Goal: Information Seeking & Learning: Learn about a topic

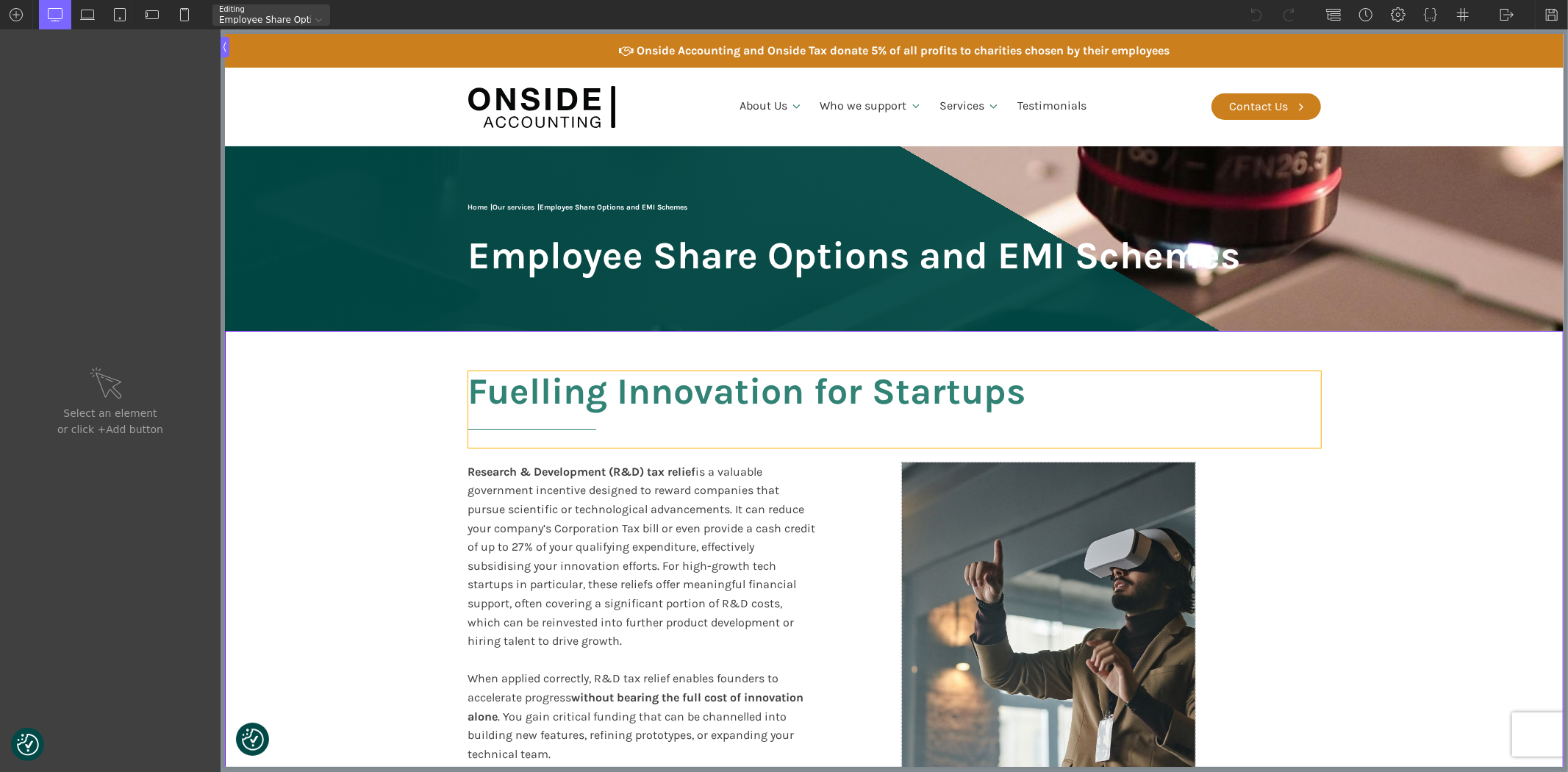
click at [512, 393] on h2 "Fuelling Innovation for Startups" at bounding box center [894, 410] width 852 height 77
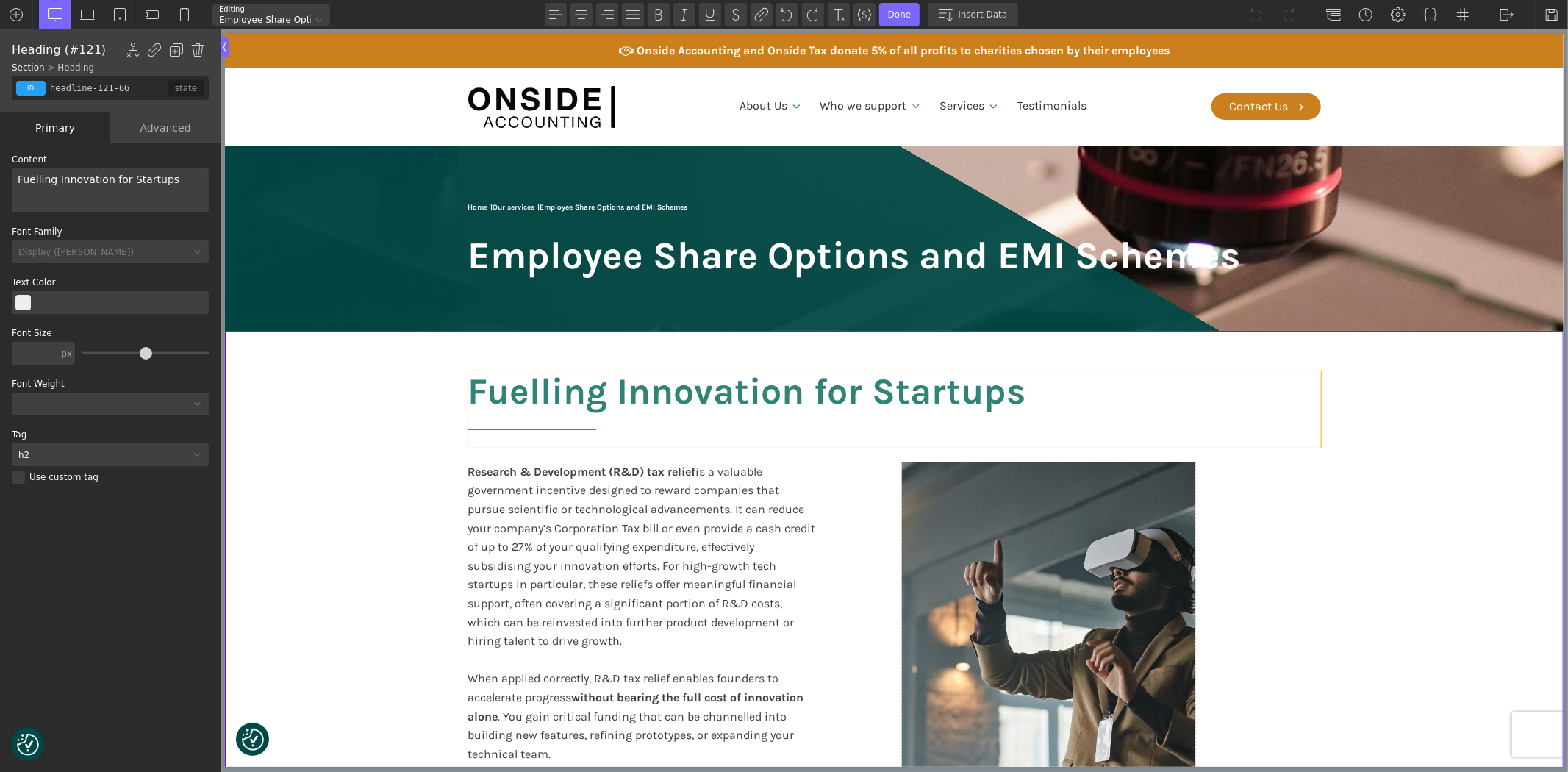
click at [512, 393] on h2 "Fuelling Innovation for Startups" at bounding box center [894, 410] width 852 height 77
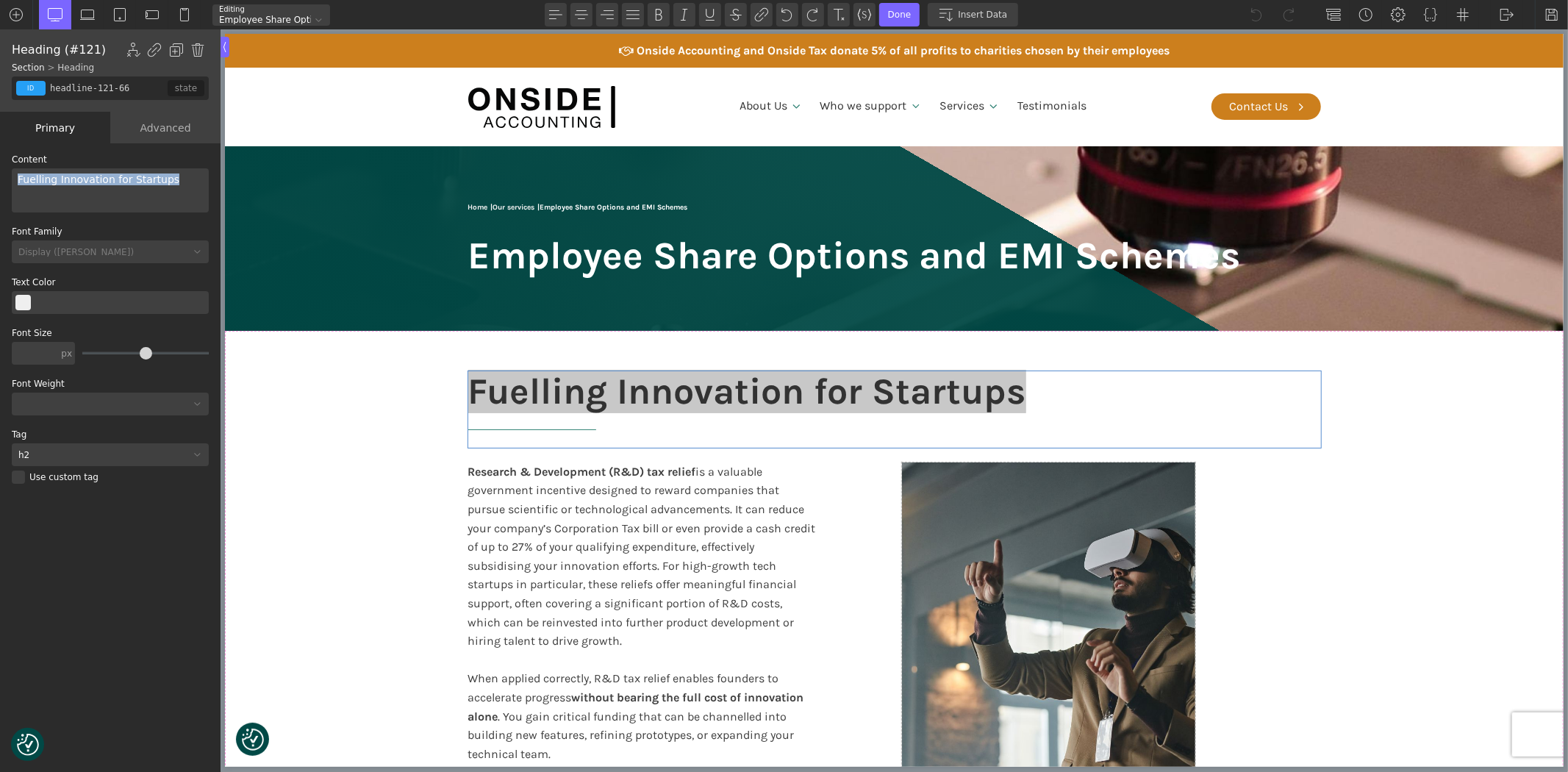
drag, startPoint x: 110, startPoint y: 174, endPoint x: 14, endPoint y: 170, distance: 96.1
click at [14, 170] on div "Fuelling Innovation for Startups" at bounding box center [110, 191] width 197 height 44
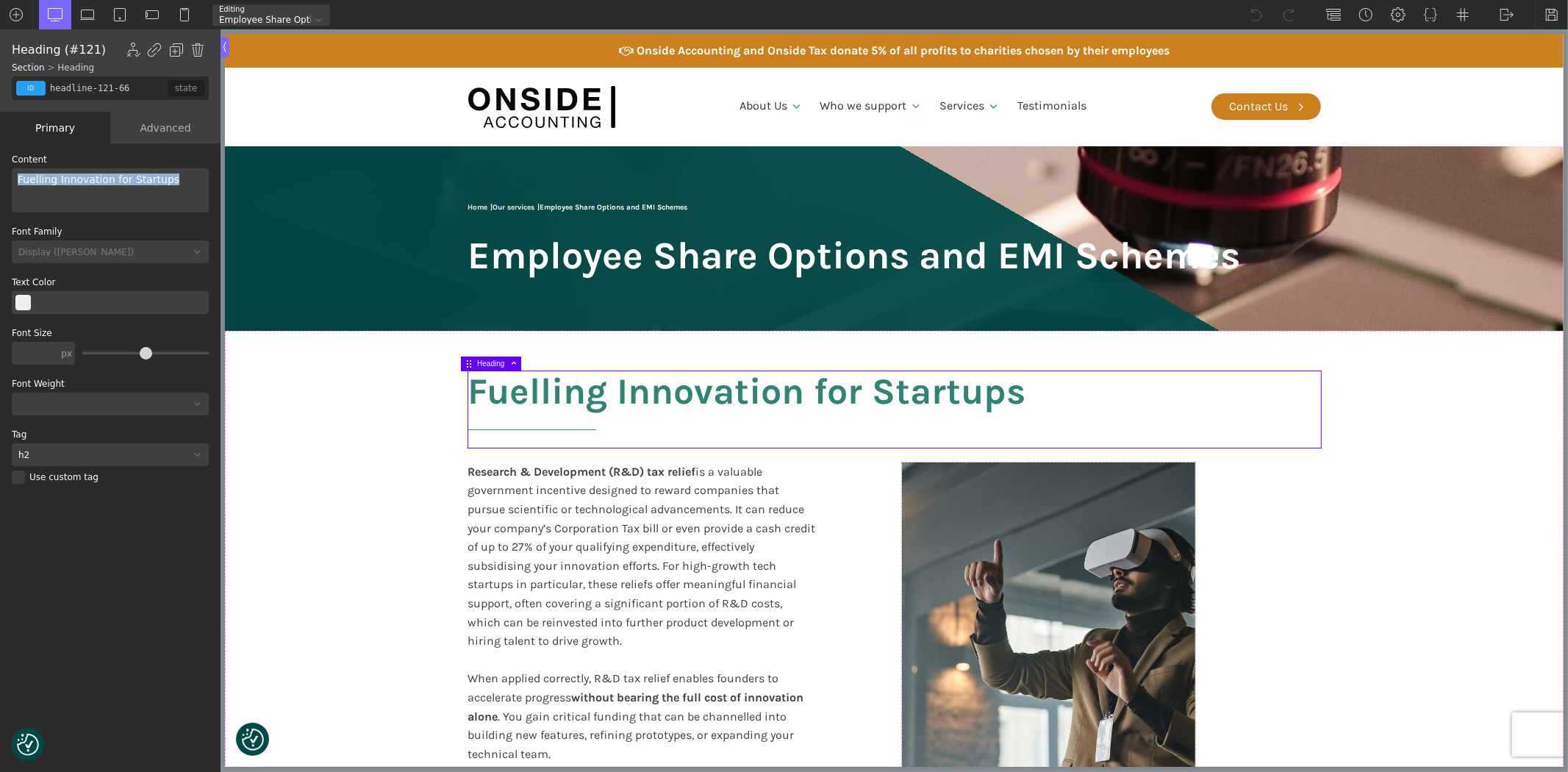
drag, startPoint x: 163, startPoint y: 179, endPoint x: 0, endPoint y: 176, distance: 163.0
click at [0, 176] on div "WP Grid Builder Stack Columns Vertically Page container (1200px) and below Less…" at bounding box center [110, 458] width 221 height 631
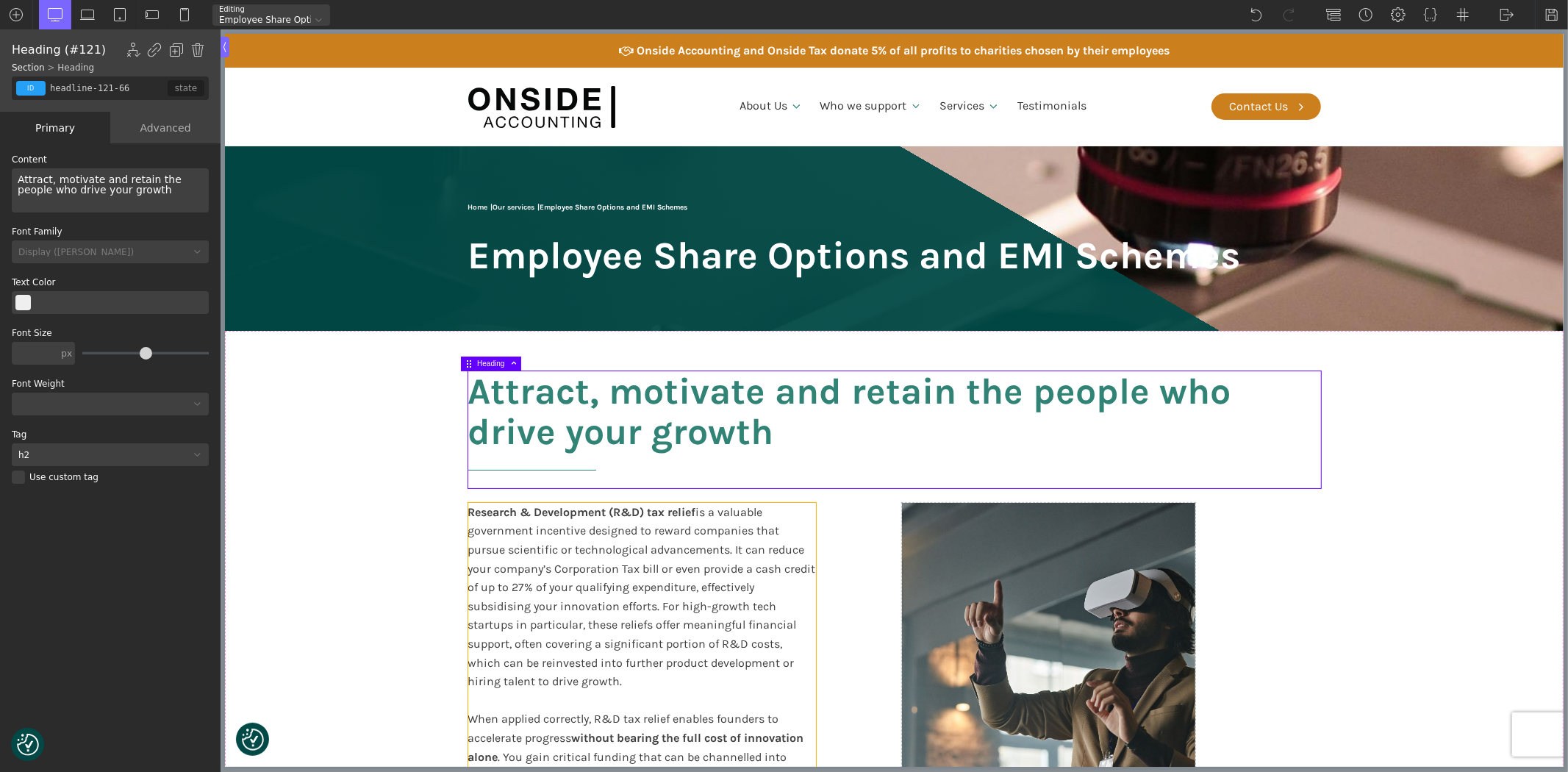
click at [522, 576] on div "Research & Development (R&D) tax relief is a valuable government incentive desi…" at bounding box center [642, 662] width 348 height 320
type input "text_block-123-66"
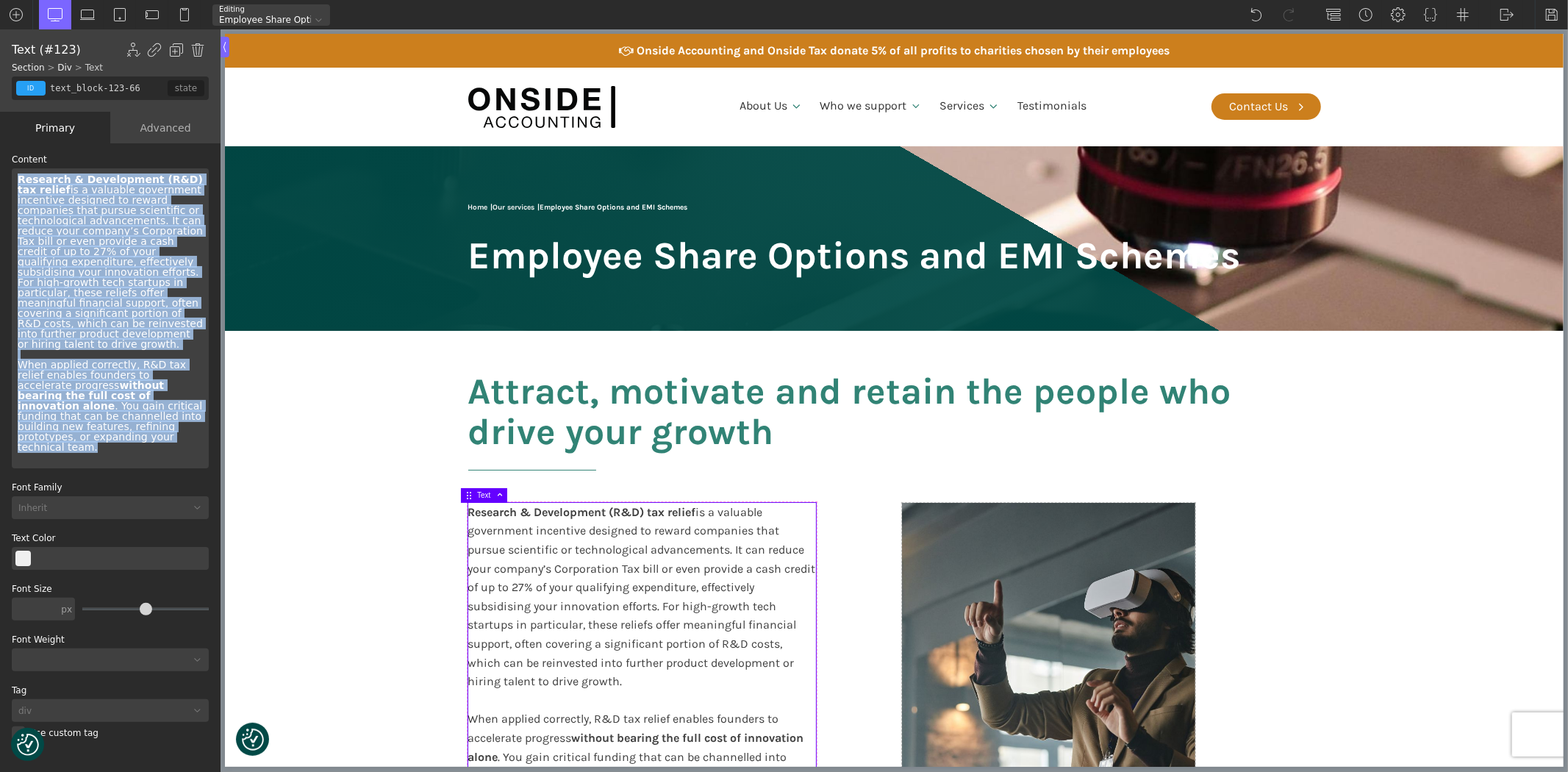
drag, startPoint x: 44, startPoint y: 427, endPoint x: 0, endPoint y: 176, distance: 254.8
click at [0, 176] on div "WP Grid Builder Stack Columns Vertically Page container (1200px) and below Less…" at bounding box center [110, 458] width 221 height 631
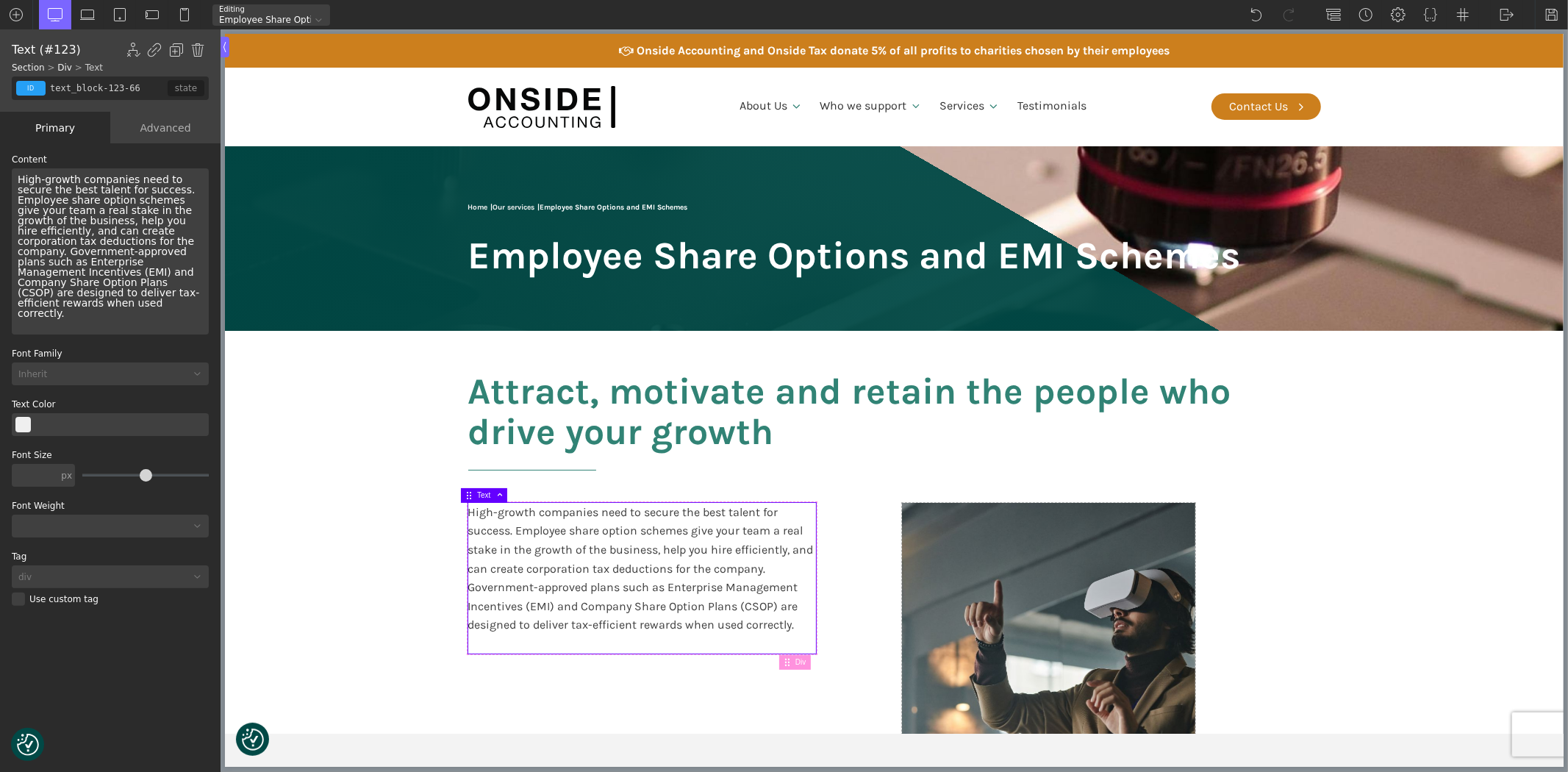
click at [125, 177] on div "High-growth companies need to secure the best talent for success. Employee shar…" at bounding box center [110, 251] width 197 height 166
drag, startPoint x: 137, startPoint y: 189, endPoint x: 15, endPoint y: 179, distance: 122.4
click at [15, 179] on div "High-growth companies need to secure the best talent for success. Employee shar…" at bounding box center [110, 251] width 197 height 166
click at [254, 381] on section "Attract, motivate and retain the people who drive your growth High-growth compa…" at bounding box center [893, 532] width 1339 height 403
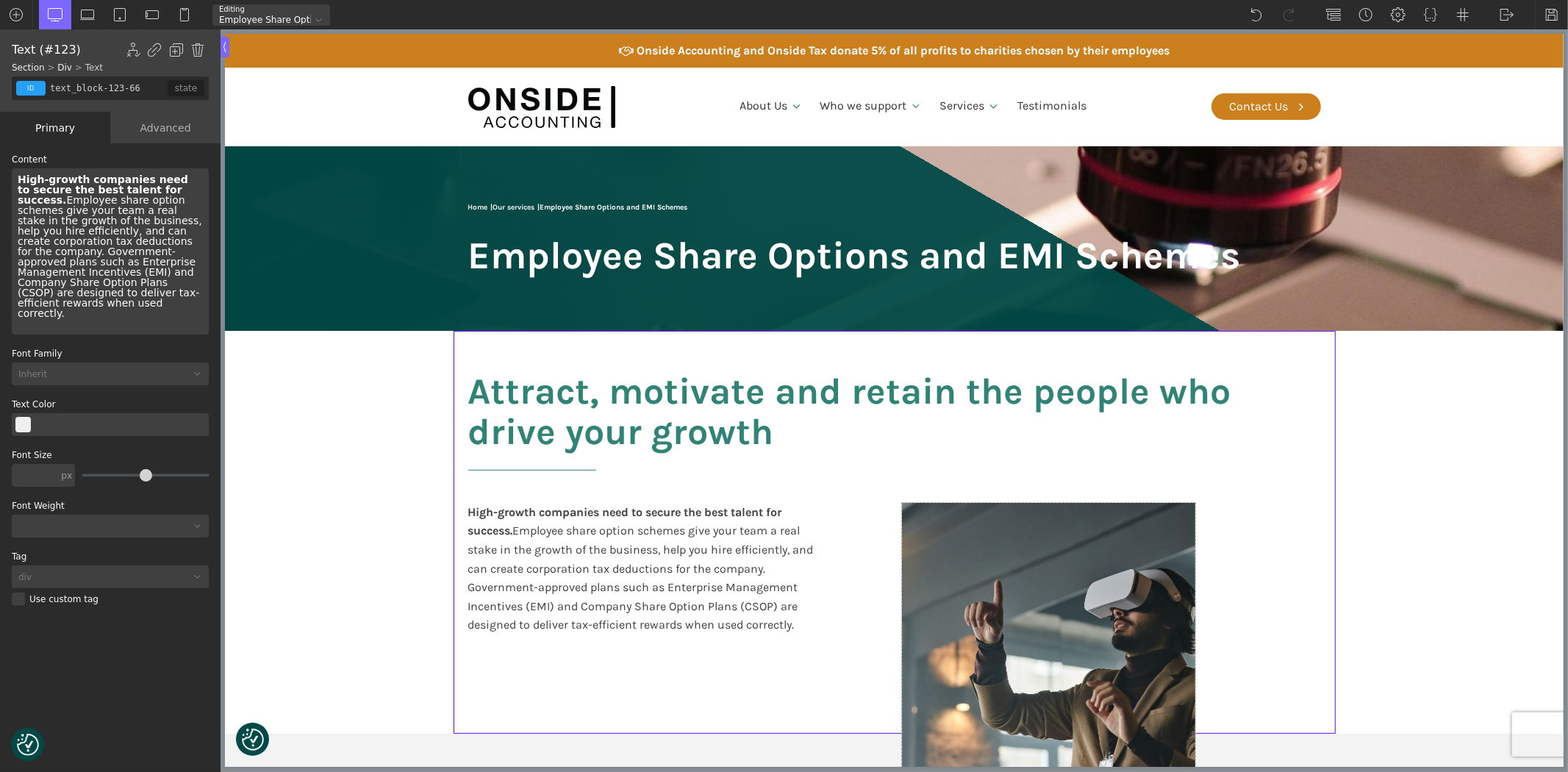
type input "split-content-full-heading"
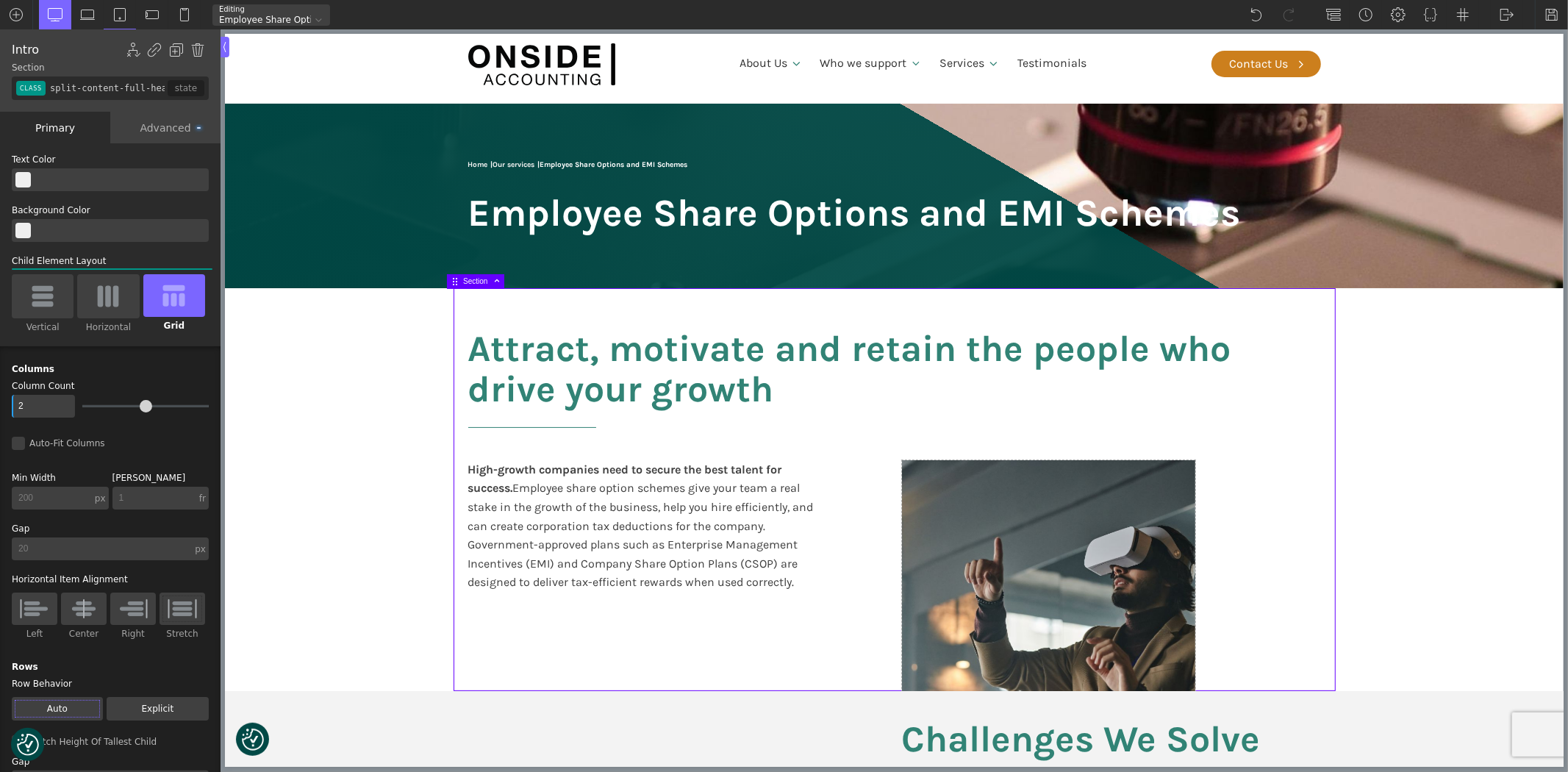
scroll to position [82, 0]
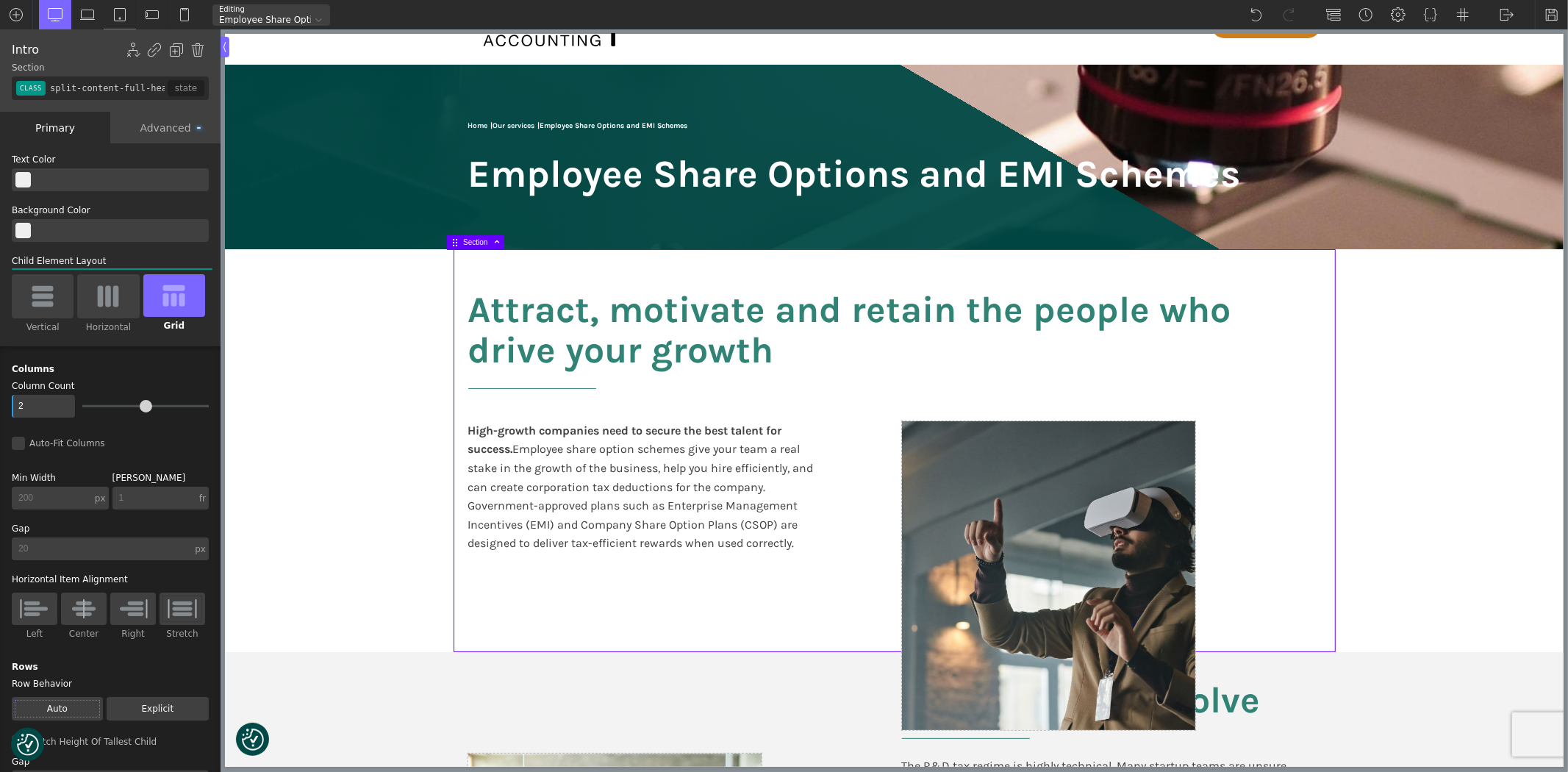
click at [1419, 436] on section "Attract, motivate and retain the people who drive your growth High-growth compa…" at bounding box center [893, 450] width 1339 height 403
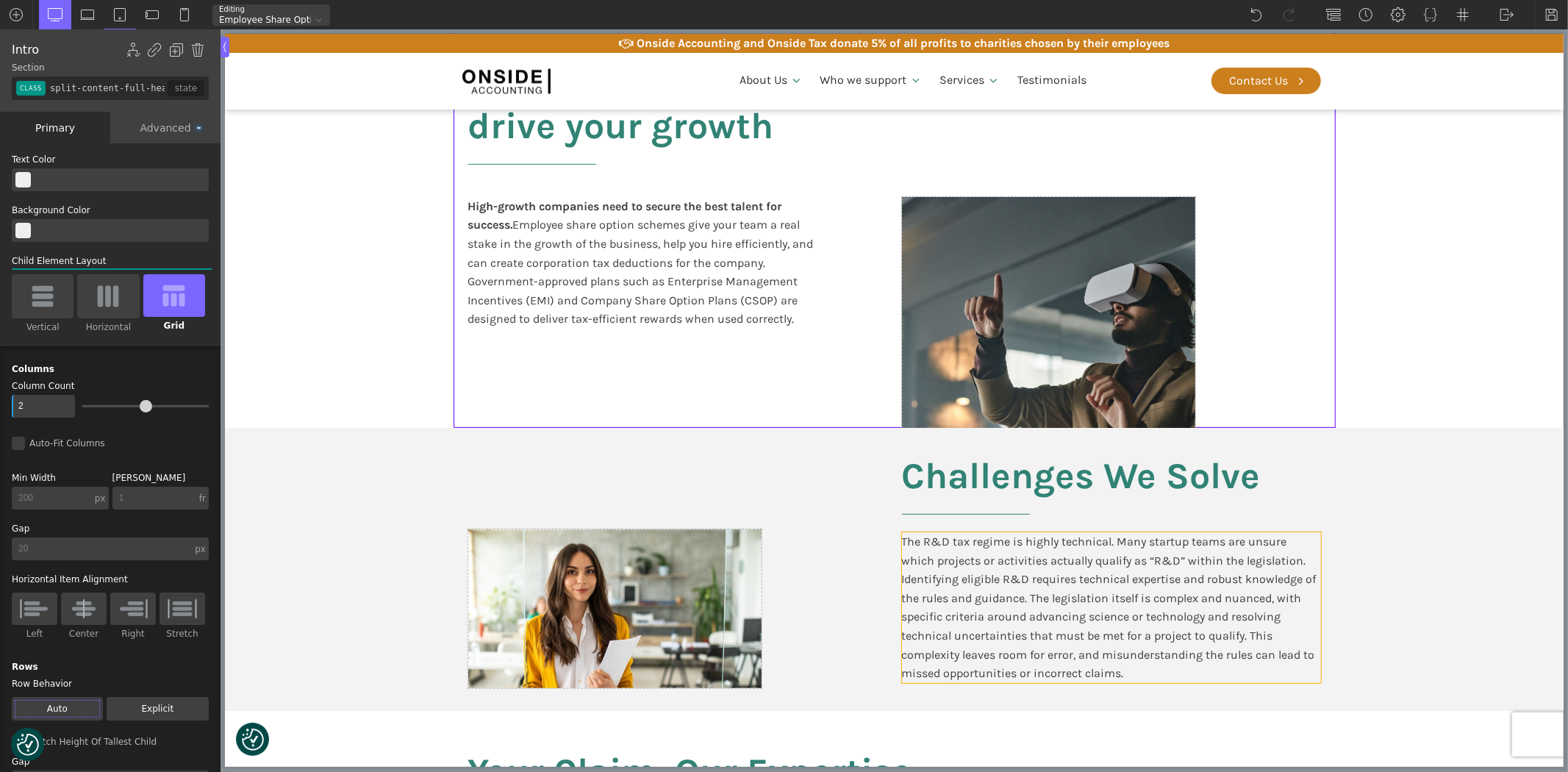
scroll to position [326, 0]
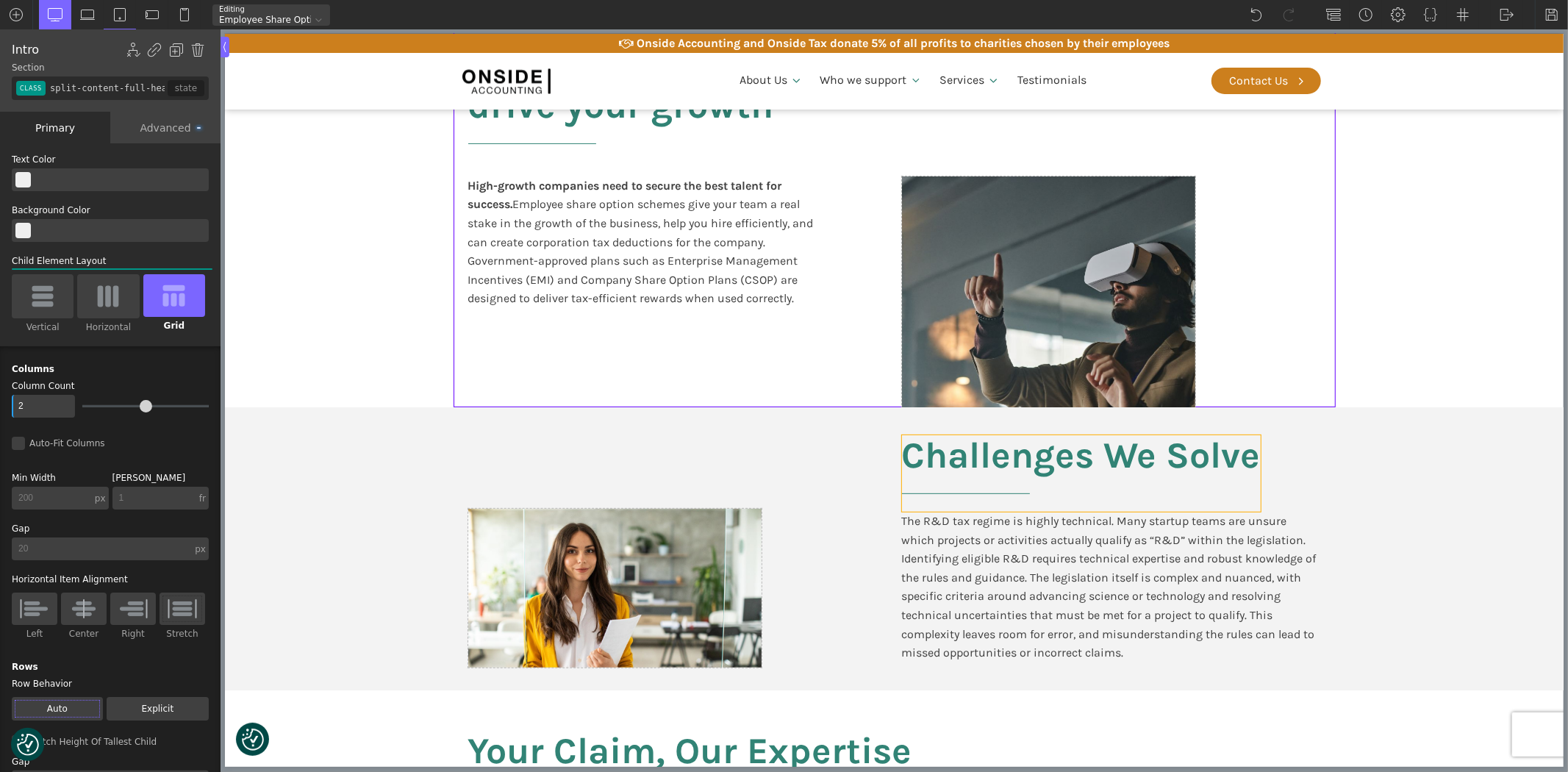
click at [1061, 467] on h2 "Challenges We Solve" at bounding box center [1080, 474] width 359 height 77
click at [1061, 465] on h2 "Challenges We Solve" at bounding box center [1080, 474] width 359 height 77
click at [1058, 464] on h2 "Challenges We Solve" at bounding box center [1080, 474] width 359 height 77
type input "headline-132-66"
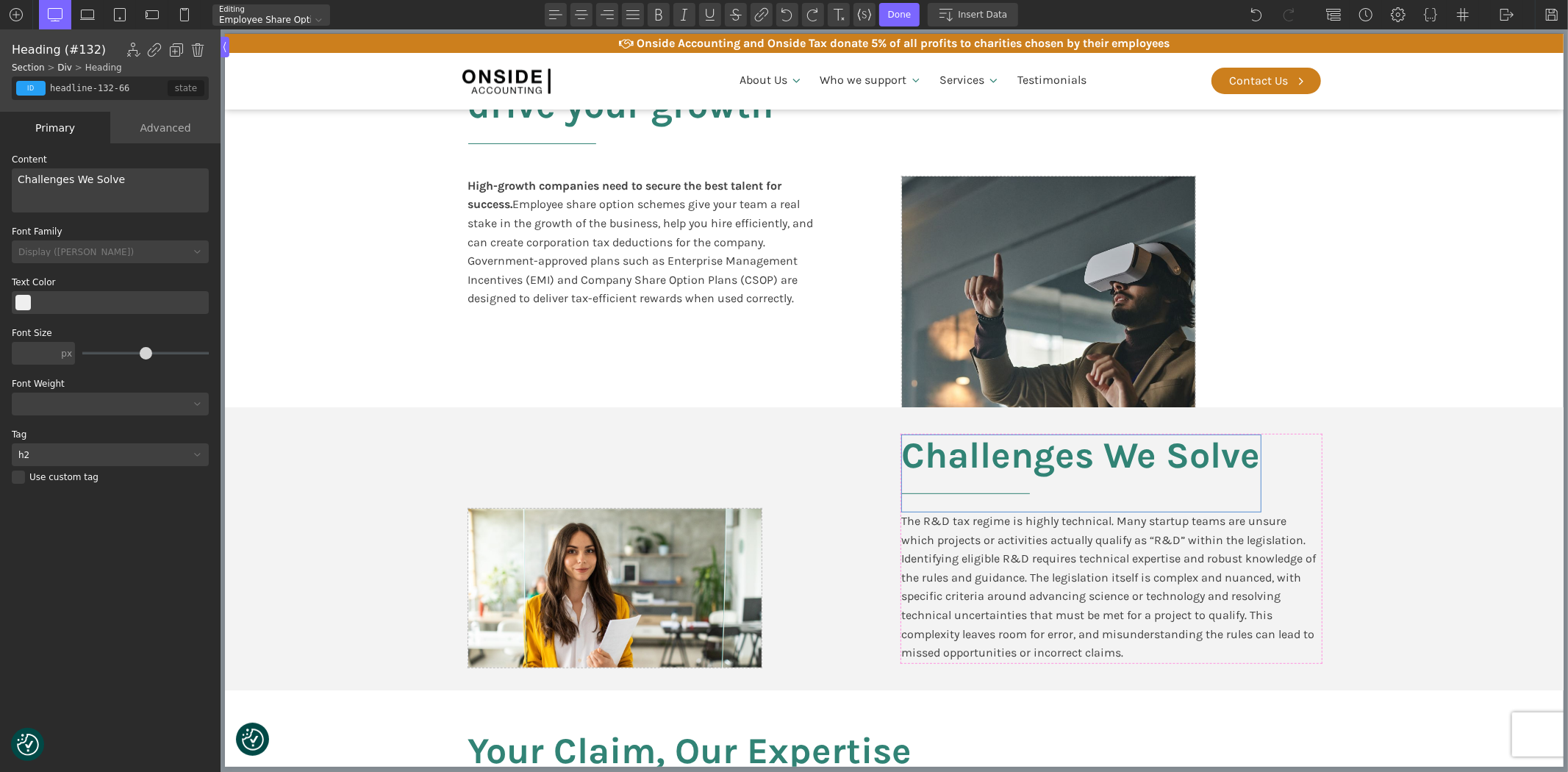
click at [1056, 463] on h2 "Challenges We Solve" at bounding box center [1080, 474] width 359 height 77
click at [1037, 581] on div "The R&D tax regime is highly technical. Many startup teams are unsure which pro…" at bounding box center [1110, 586] width 419 height 151
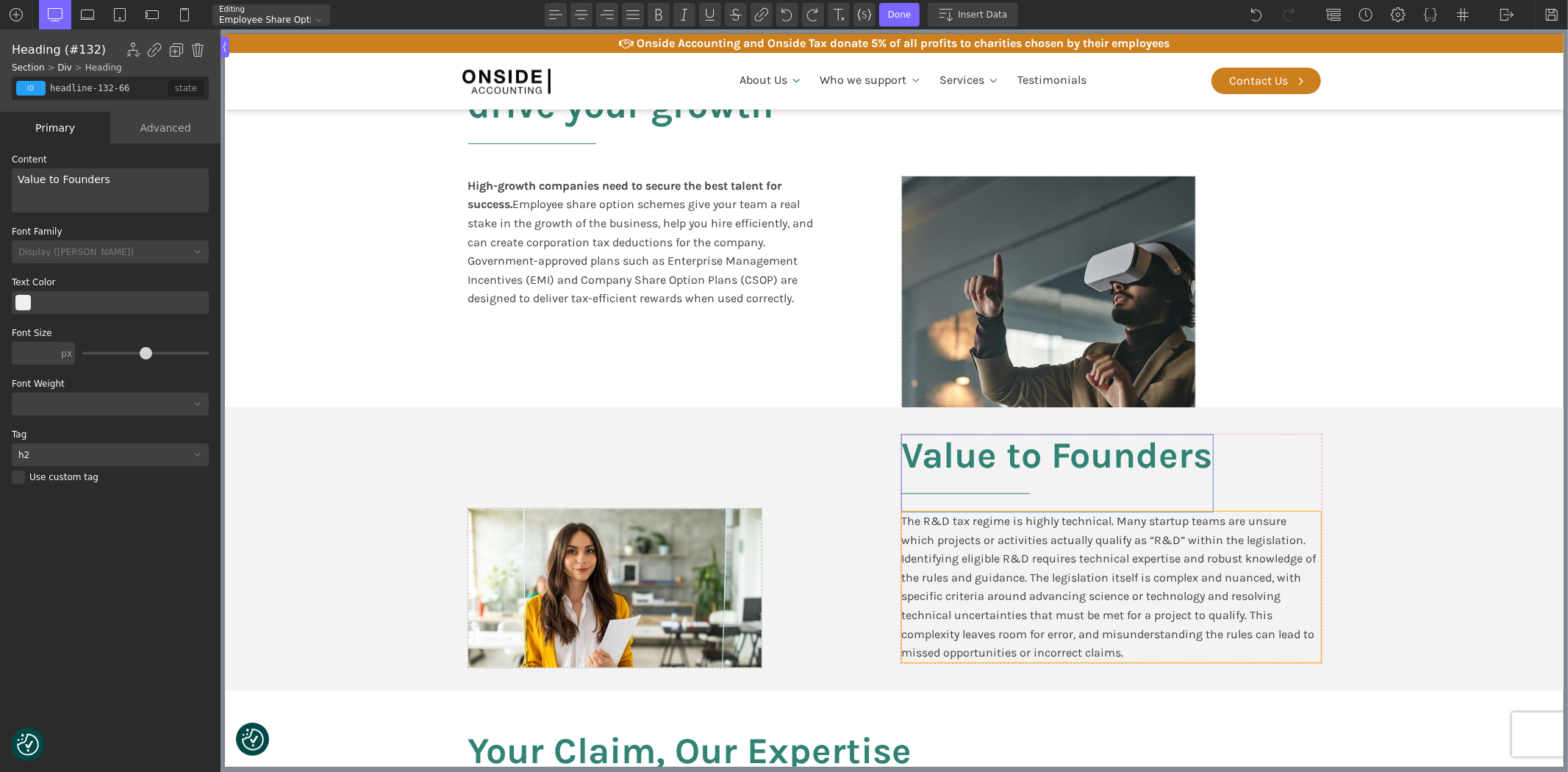
type input "text_block-295-611"
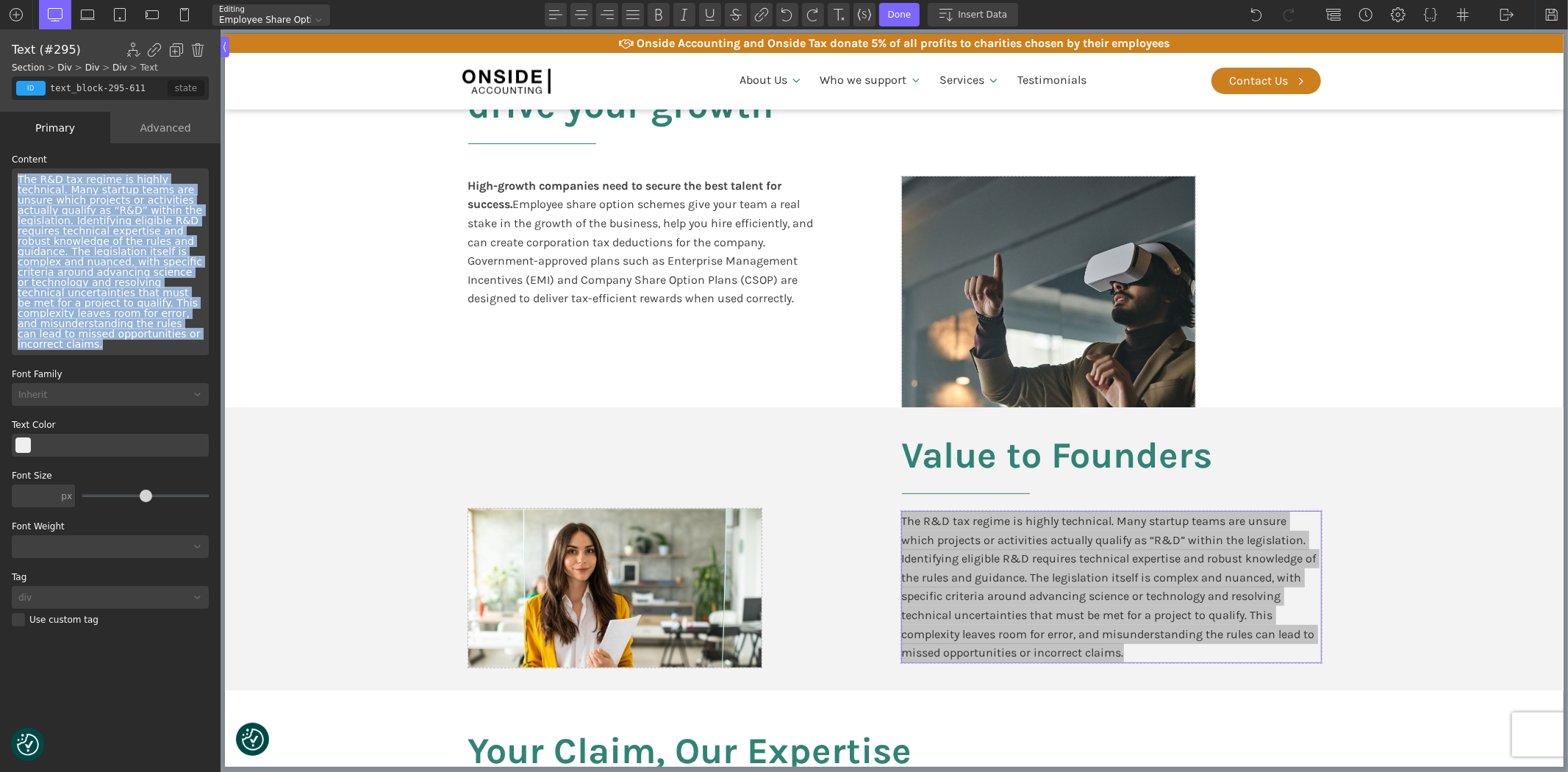
drag, startPoint x: 184, startPoint y: 326, endPoint x: 0, endPoint y: 179, distance: 235.5
click at [0, 179] on div "WP Grid Builder Stack Columns Vertically Page container (1200px) and below Less…" at bounding box center [110, 458] width 221 height 631
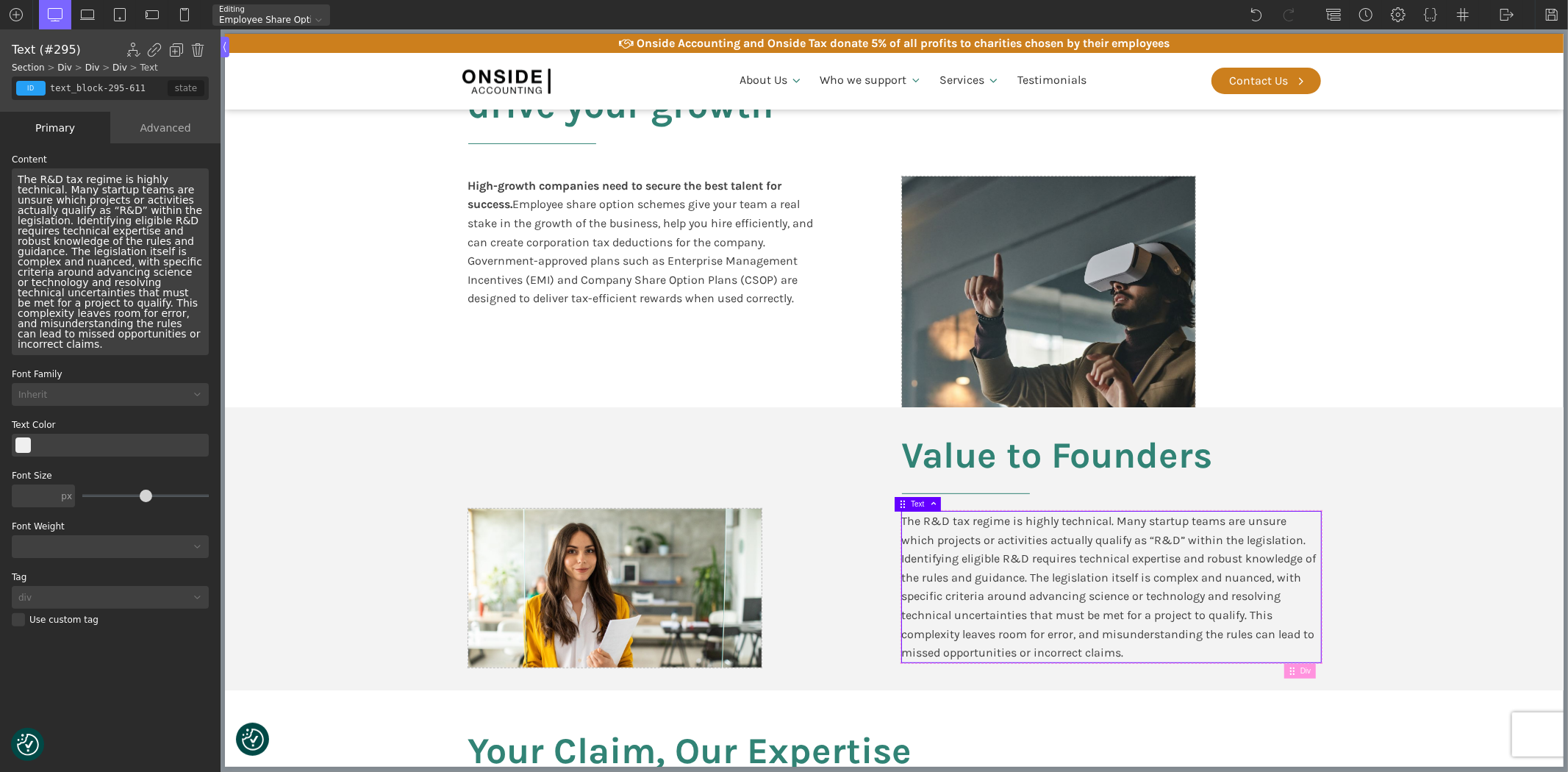
click at [146, 280] on div "The R&D tax regime is highly technical. Many startup teams are unsure which pro…" at bounding box center [110, 262] width 197 height 187
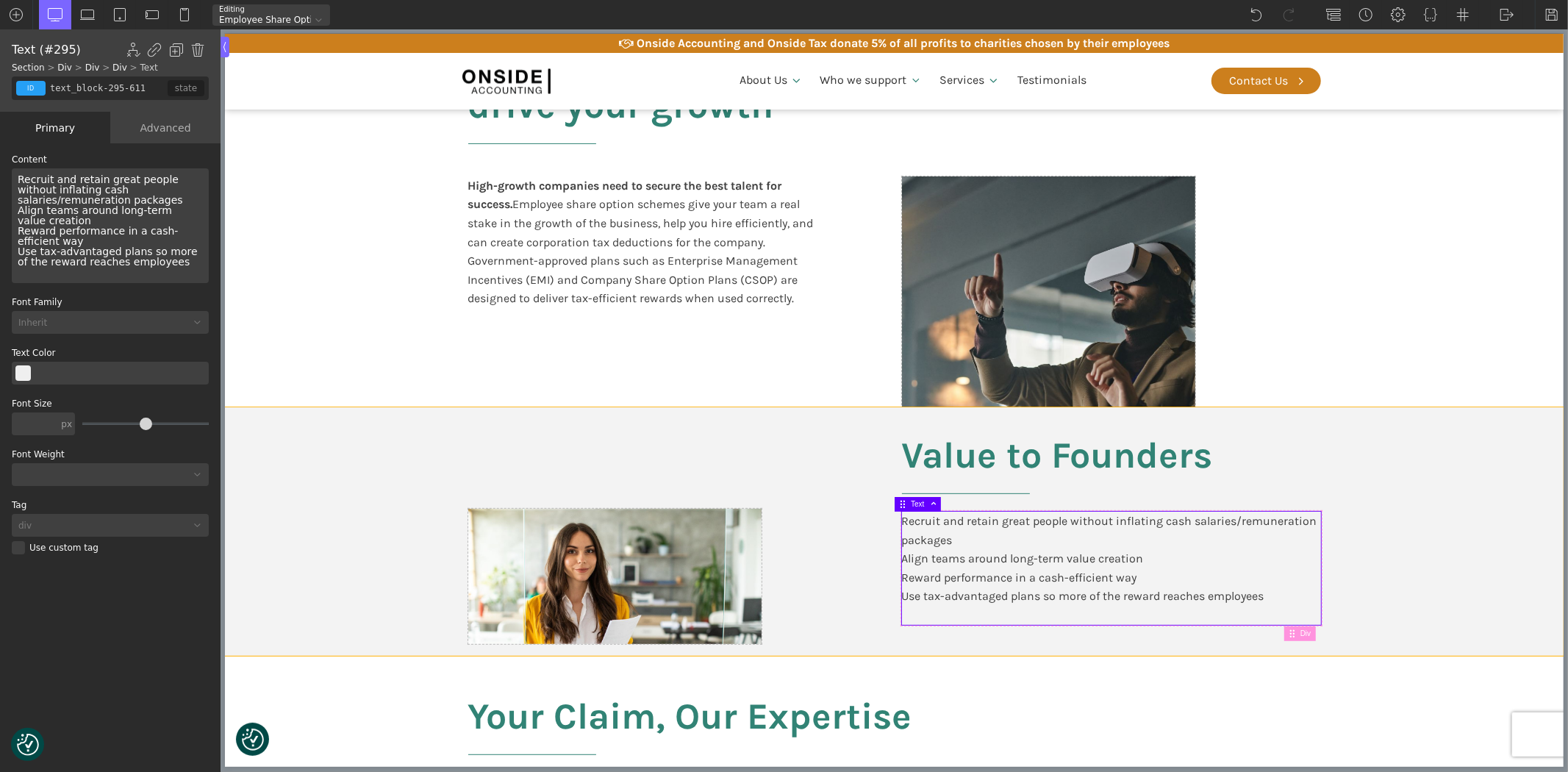
click at [1409, 454] on section "Value to Founders Recruit and retain great people without inflating cash salari…" at bounding box center [893, 532] width 1339 height 249
type input "split-content"
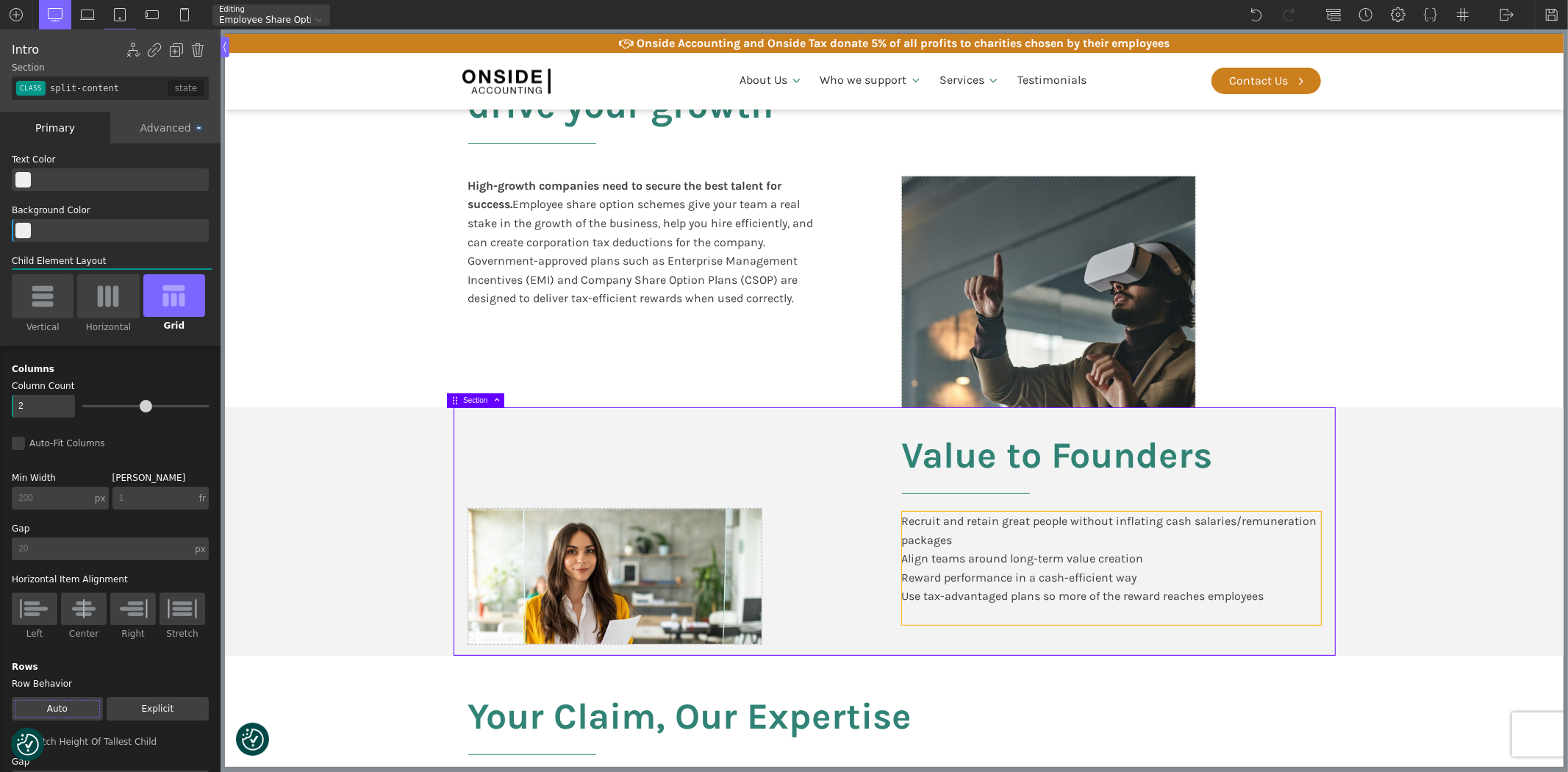
click at [1055, 566] on div "Recruit and retain great people without inflating cash salaries/remuneration pa…" at bounding box center [1110, 567] width 419 height 113
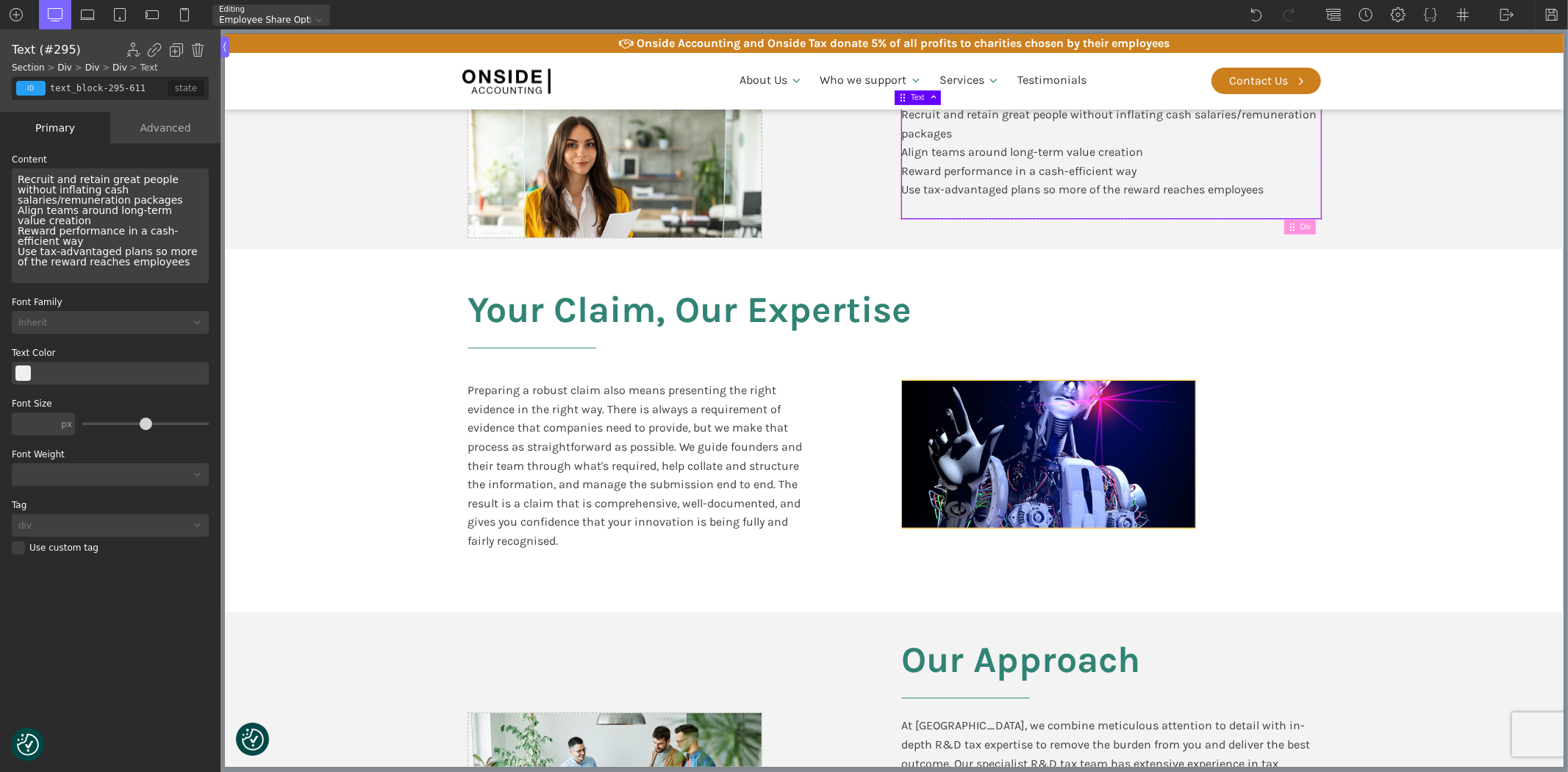
scroll to position [735, 0]
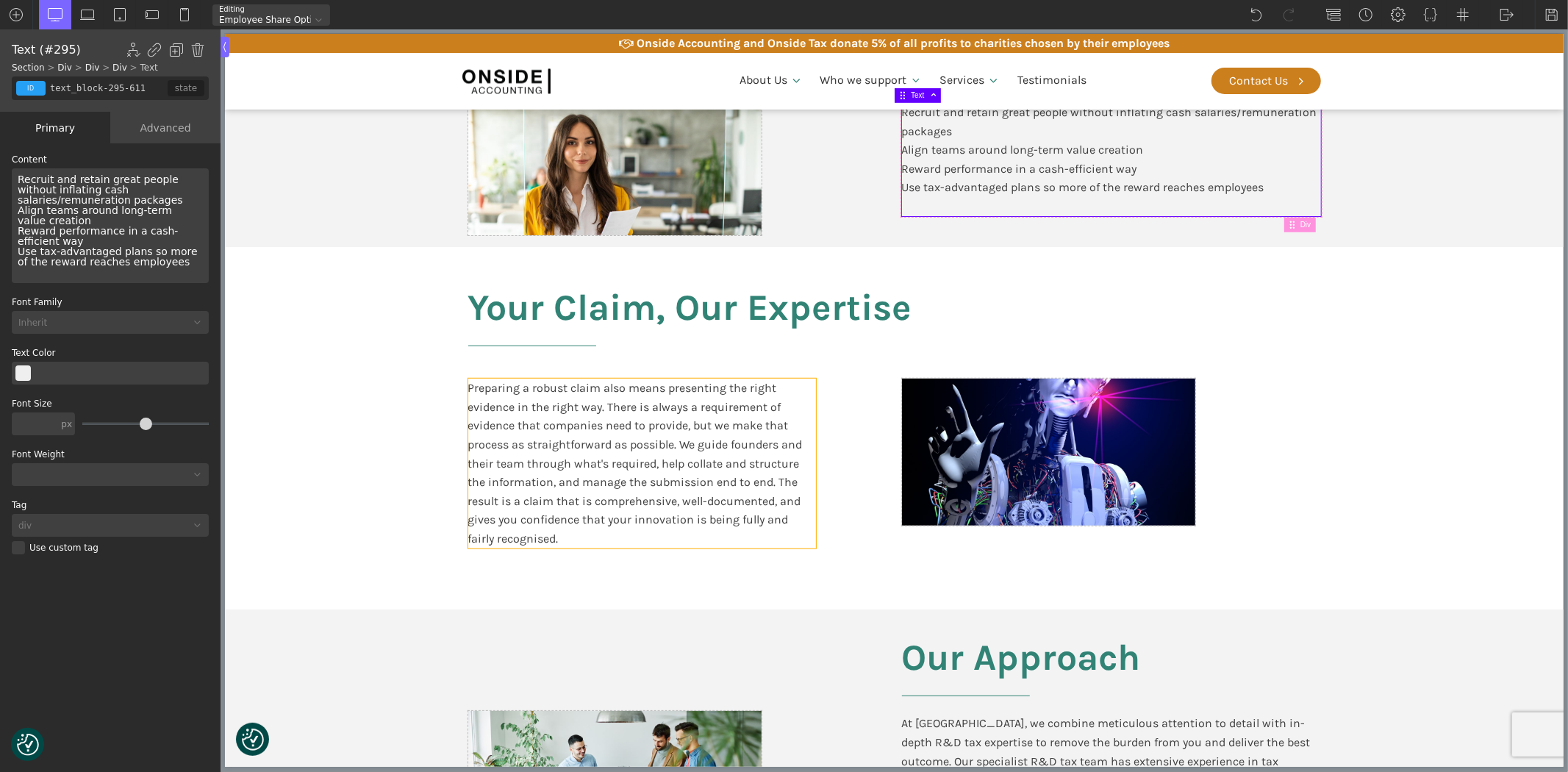
click at [610, 452] on div "Preparing a robust claim also means presenting the right evidence in the right …" at bounding box center [642, 463] width 348 height 169
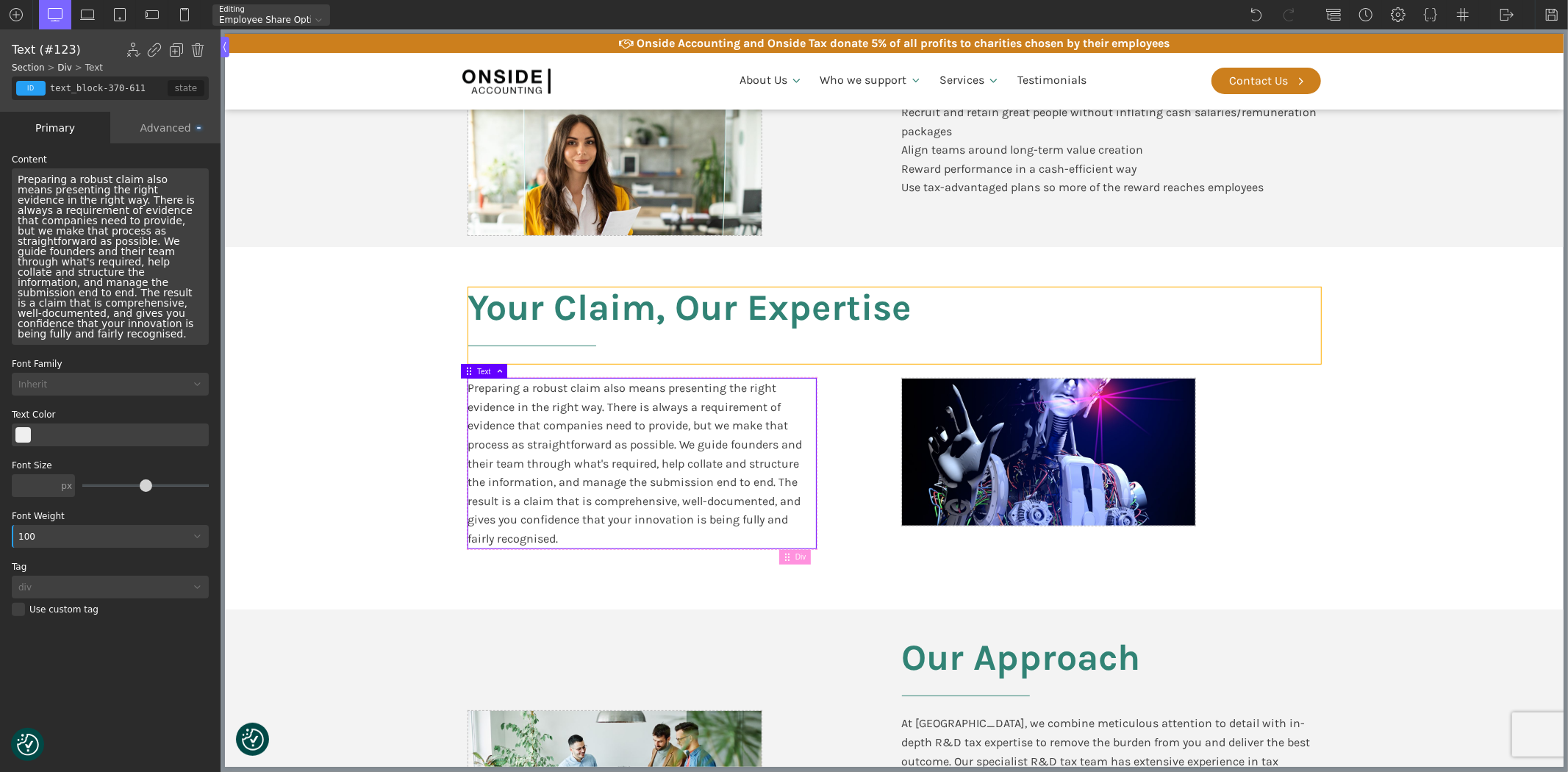
click at [666, 314] on h2 "Your Claim, Our Expertise" at bounding box center [894, 326] width 852 height 77
type input "headline-368-611"
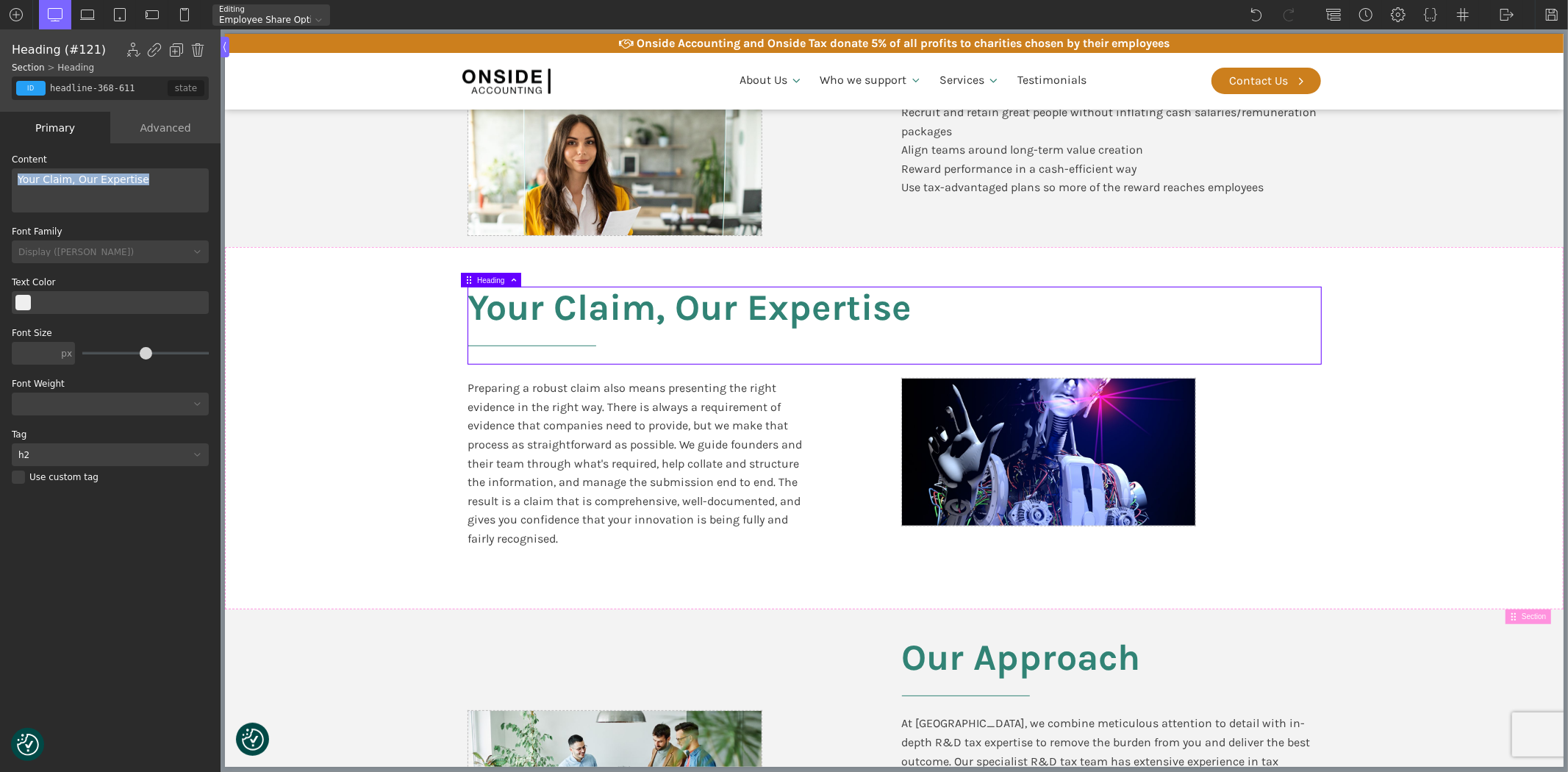
drag, startPoint x: 145, startPoint y: 182, endPoint x: 0, endPoint y: 166, distance: 145.9
click at [0, 166] on div "WP Grid Builder Stack Columns Vertically Page container (1200px) and below Less…" at bounding box center [110, 458] width 221 height 631
paste div
click at [75, 181] on div "Challenges we solve" at bounding box center [110, 191] width 197 height 44
click at [89, 179] on div "Challenges We solve" at bounding box center [110, 191] width 197 height 44
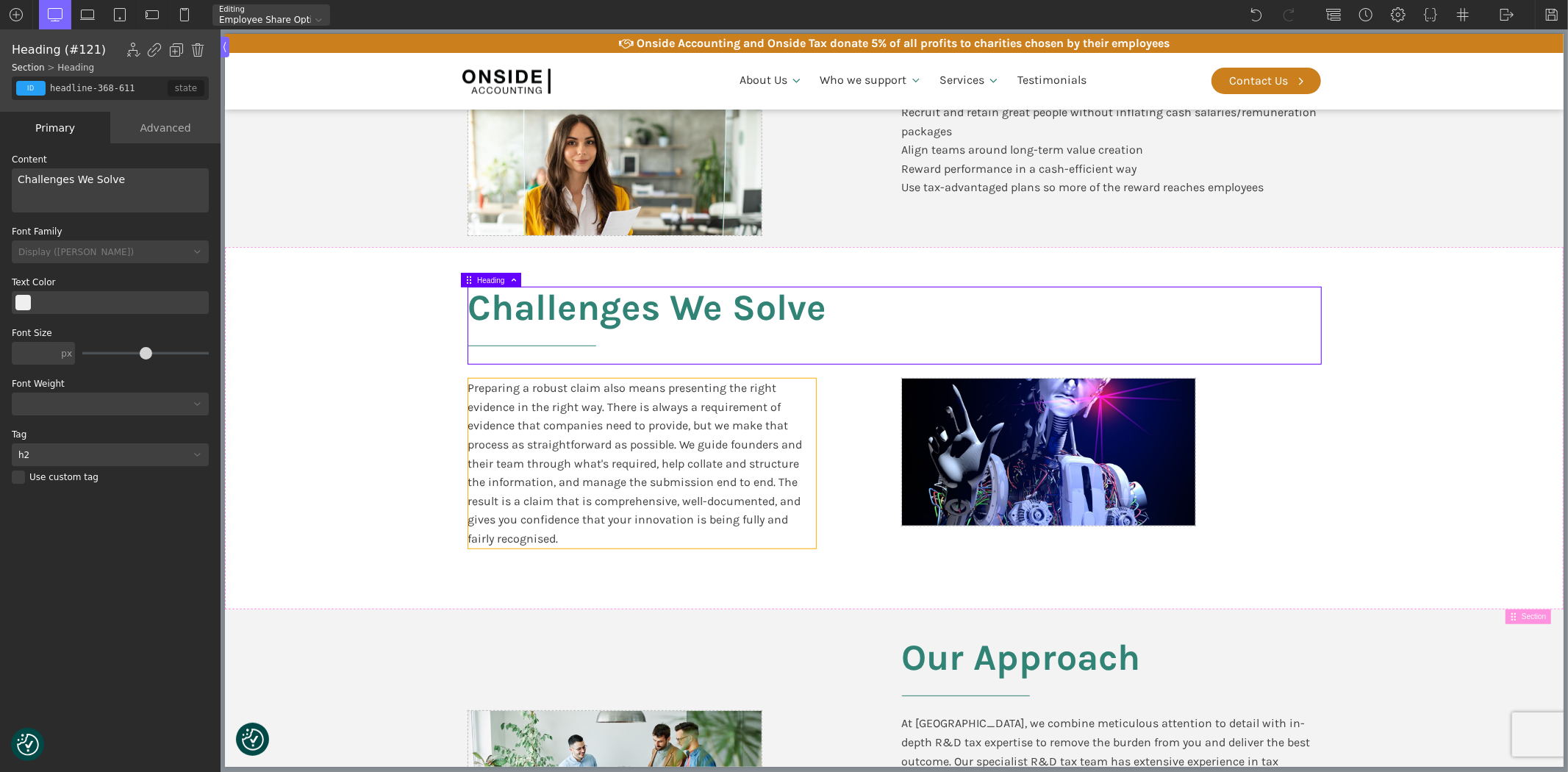
click at [585, 431] on div "Preparing a robust claim also means presenting the right evidence in the right …" at bounding box center [642, 463] width 348 height 169
type input "text_block-370-611"
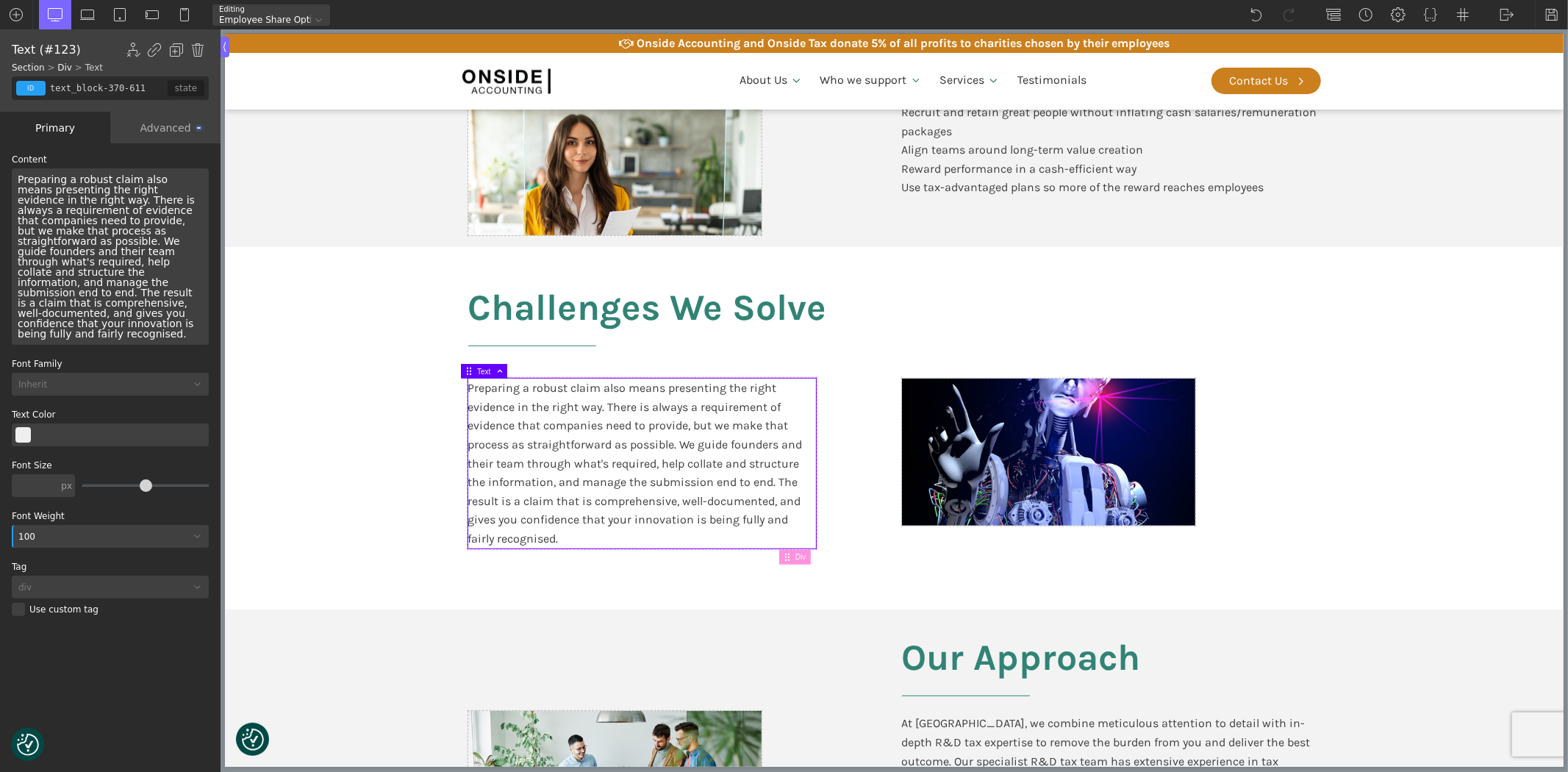
click at [649, 441] on div "Preparing a robust claim also means presenting the right evidence in the right …" at bounding box center [642, 463] width 348 height 169
click at [649, 440] on div "Preparing a robust claim also means presenting the right evidence in the right …" at bounding box center [642, 463] width 348 height 169
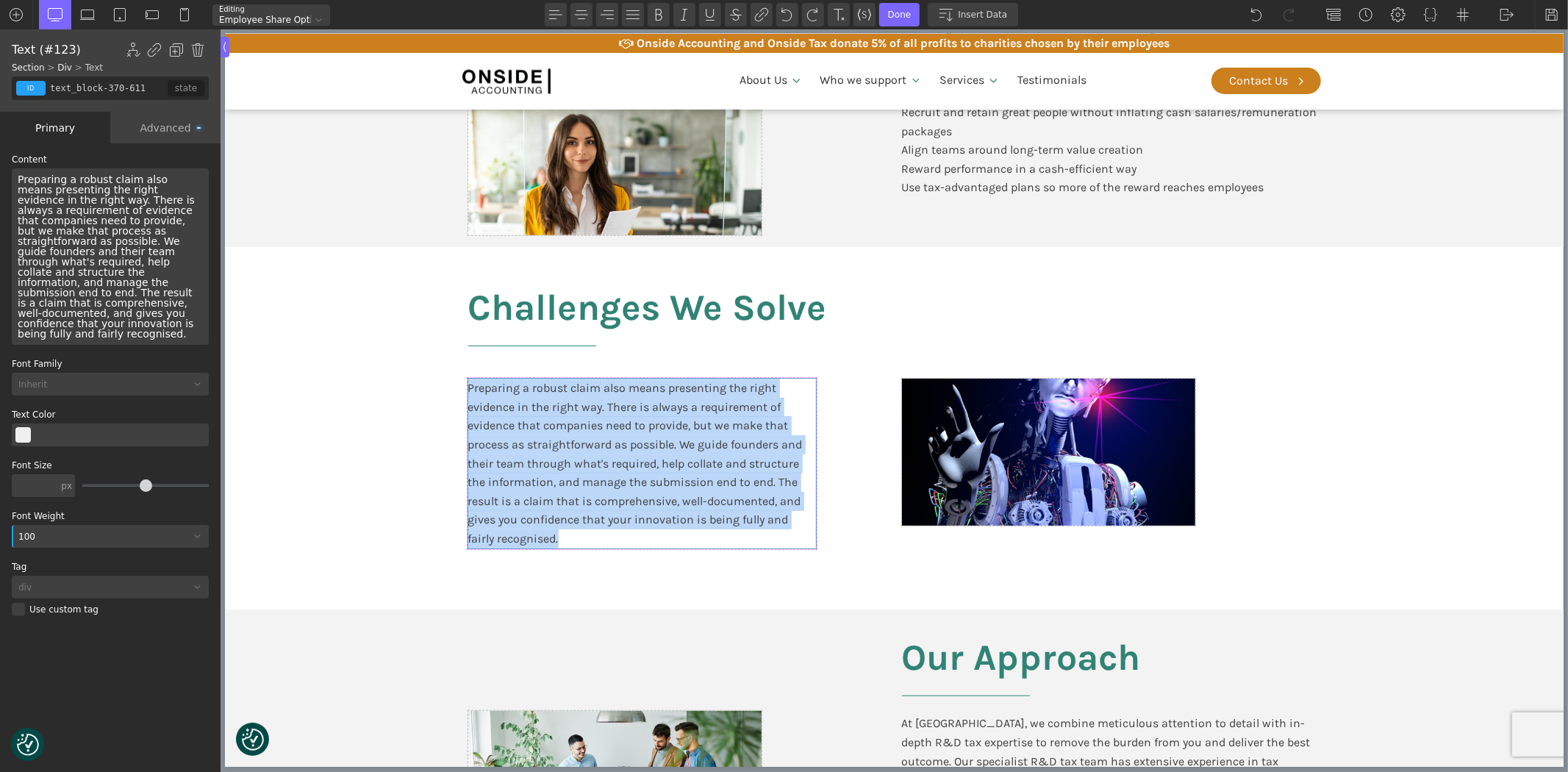
click at [649, 440] on div "Preparing a robust claim also means presenting the right evidence in the right …" at bounding box center [642, 463] width 348 height 169
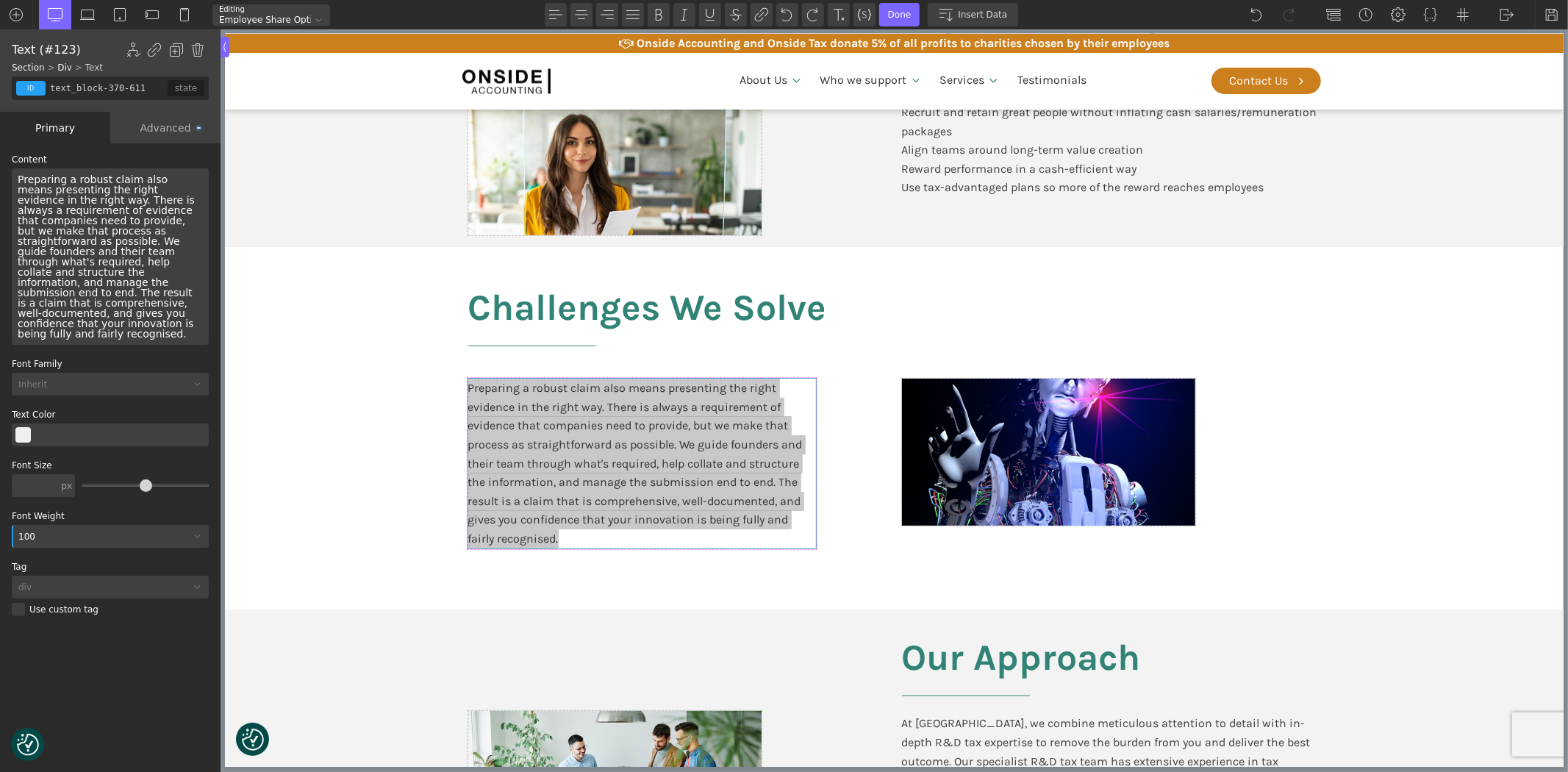
click at [152, 253] on div "Preparing a robust claim also means presenting the right evidence in the right …" at bounding box center [110, 256] width 197 height 176
click at [151, 253] on div "Preparing a robust claim also means presenting the right evidence in the right …" at bounding box center [110, 256] width 197 height 176
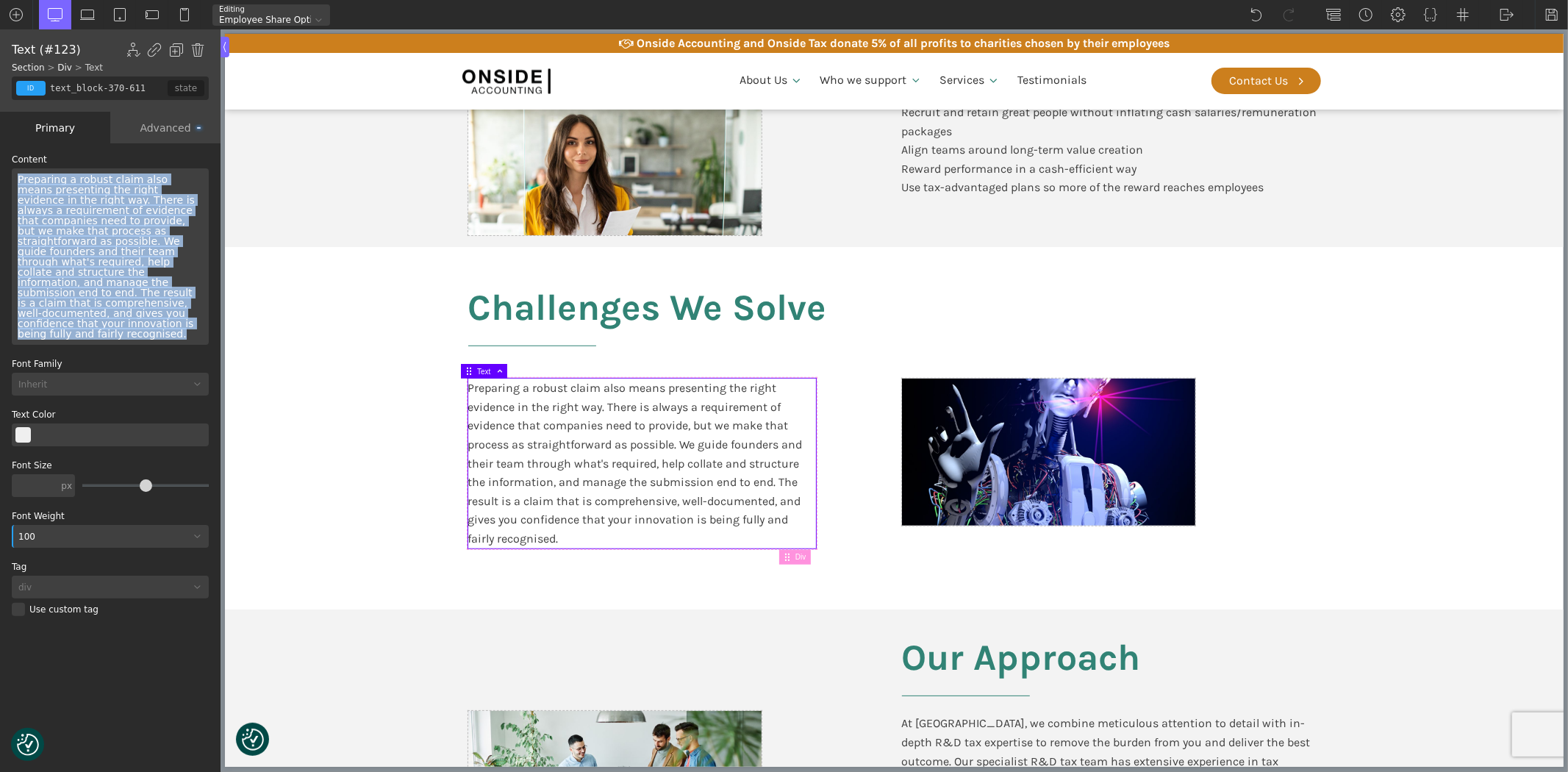
click at [151, 253] on div "Preparing a robust claim also means presenting the right evidence in the right …" at bounding box center [110, 256] width 197 height 176
click at [150, 254] on div "Preparing a robust claim also means presenting the right evidence in the right …" at bounding box center [110, 256] width 197 height 176
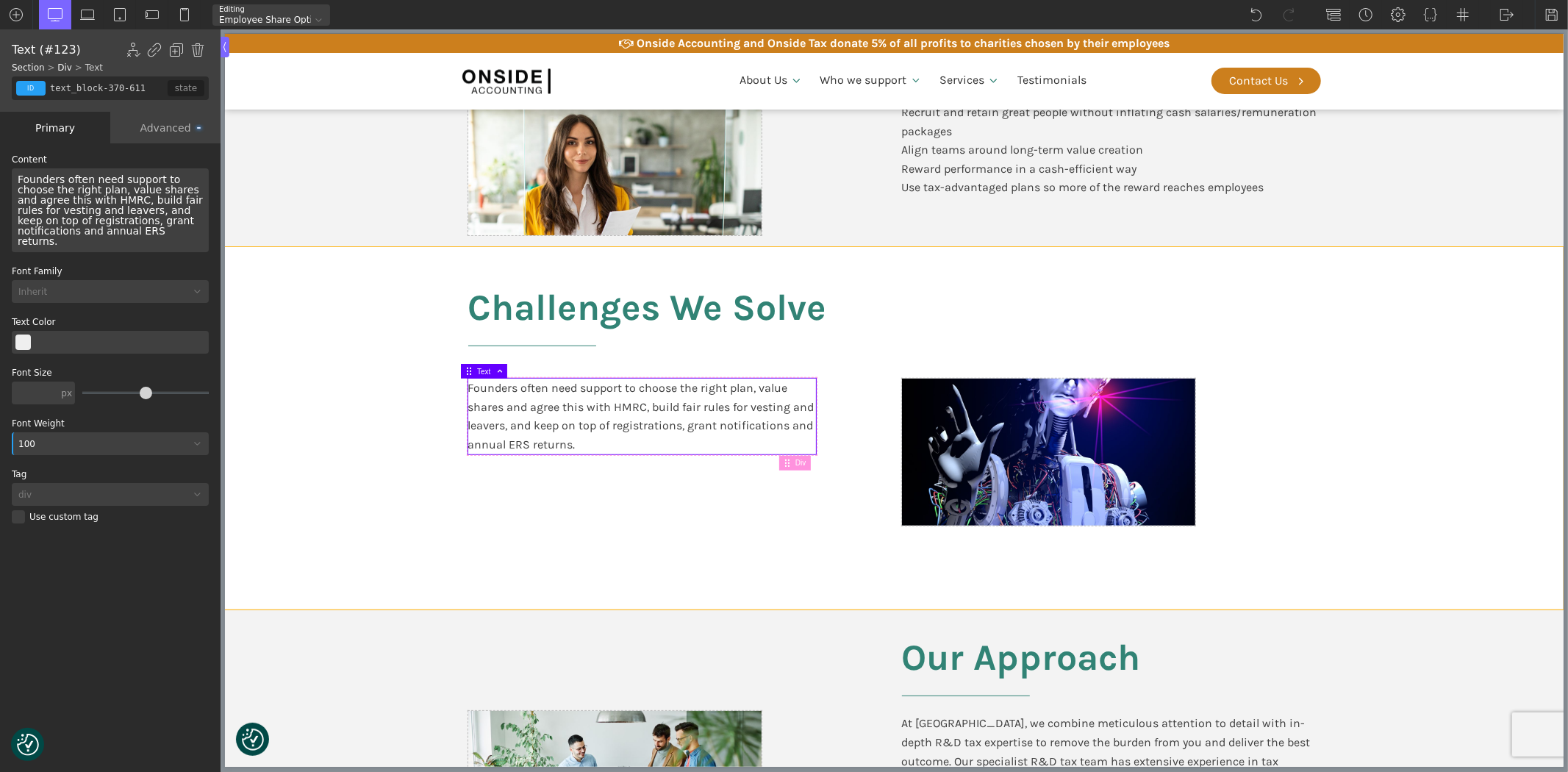
click at [1346, 423] on section "Challenges We Solve Founders often need support to choose the right plan, value…" at bounding box center [893, 428] width 1339 height 362
type input "split-content-full-heading"
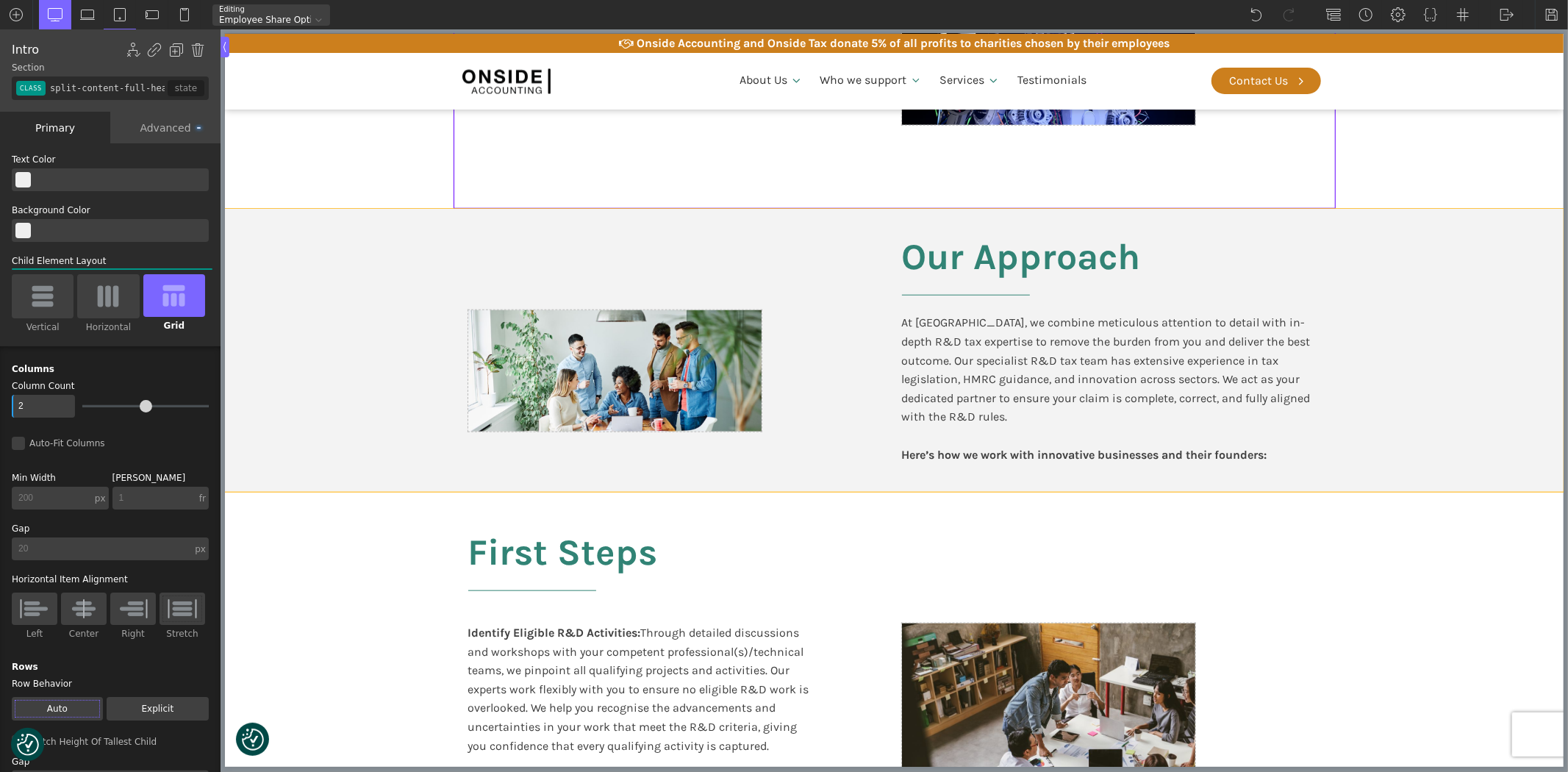
scroll to position [1143, 0]
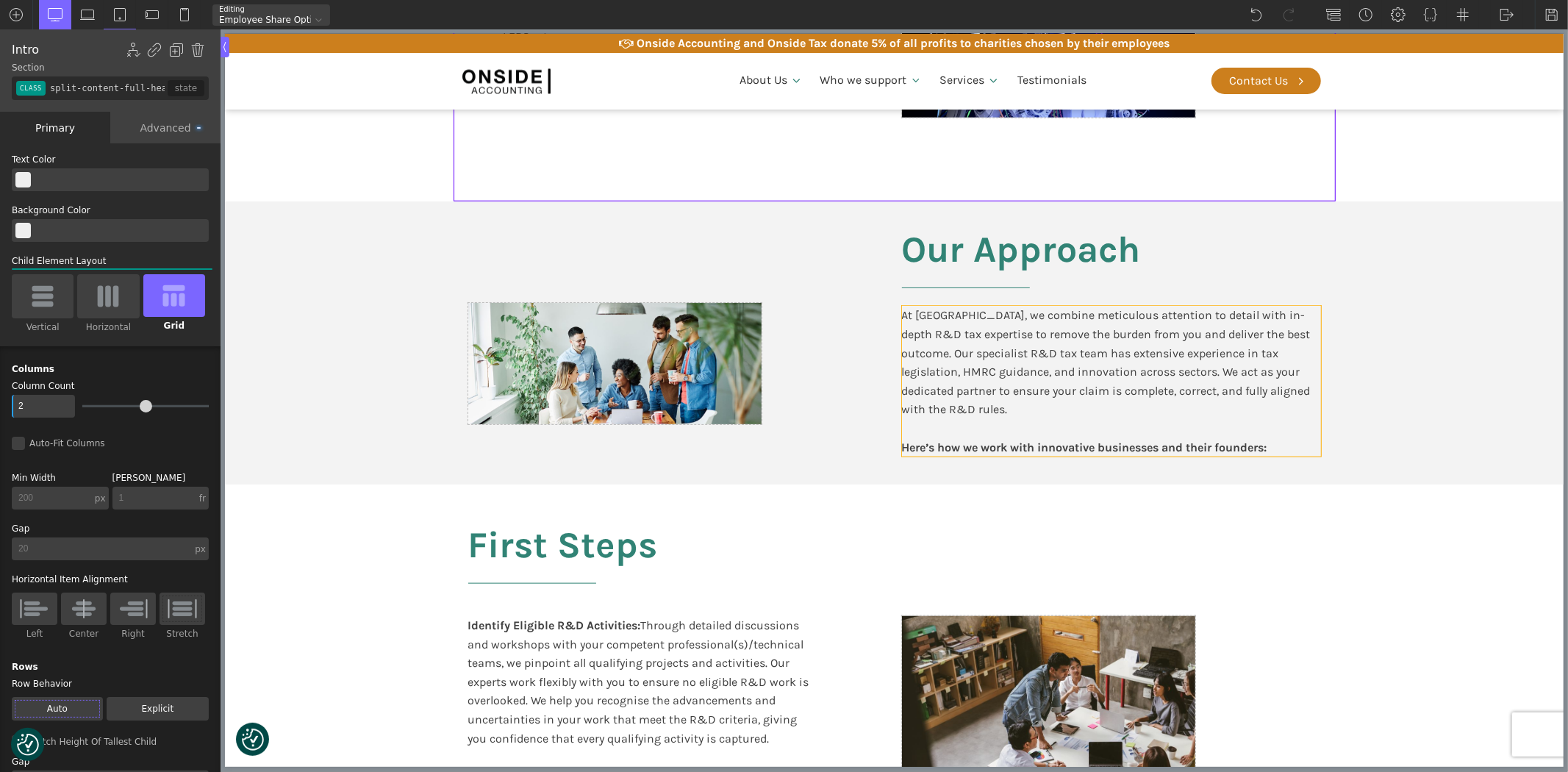
drag, startPoint x: 1045, startPoint y: 341, endPoint x: 1435, endPoint y: 487, distance: 416.4
click at [1045, 341] on div "At [GEOGRAPHIC_DATA], we combine meticulous attention to detail with in-depth R…" at bounding box center [1110, 381] width 419 height 151
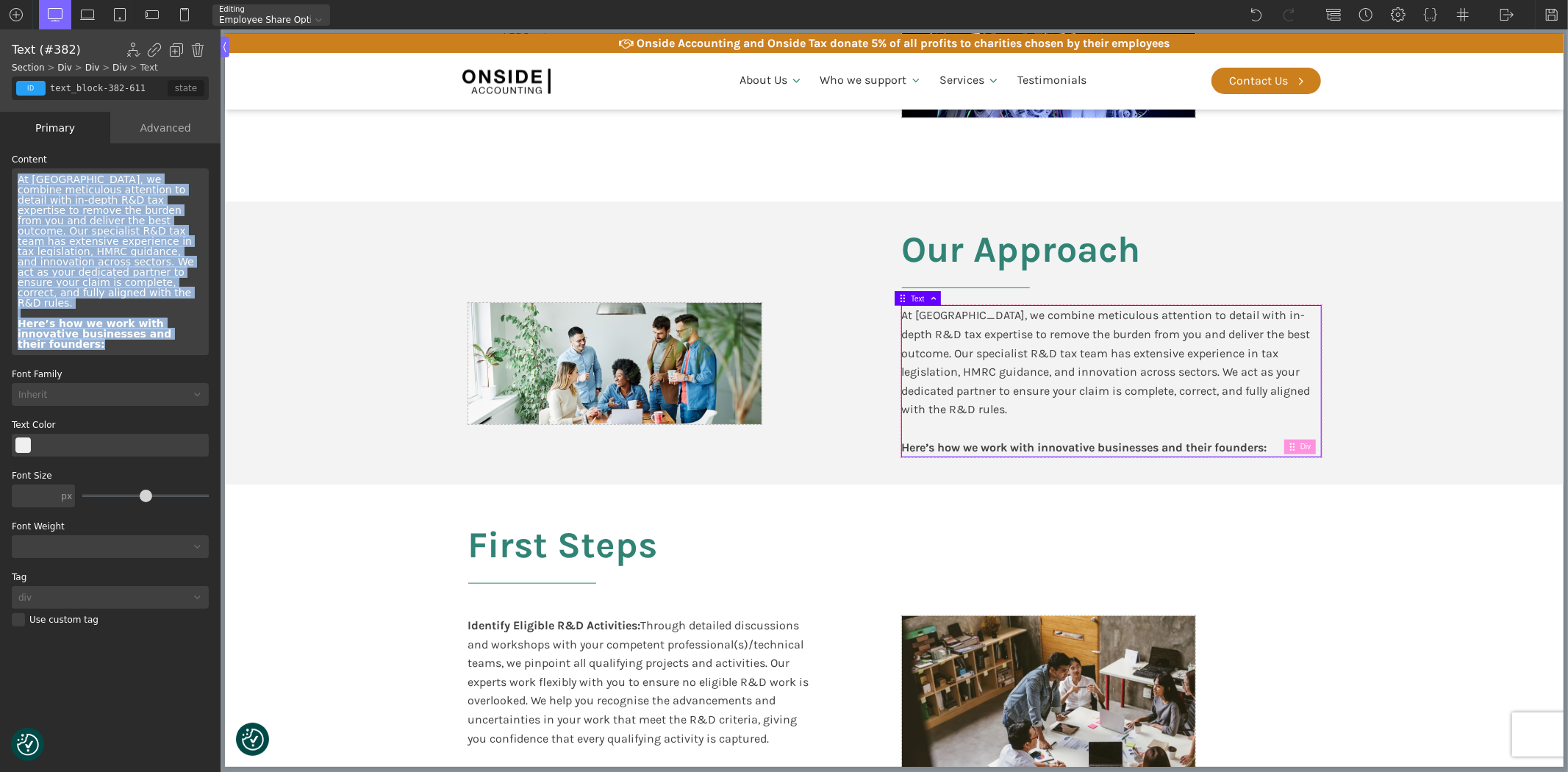
drag, startPoint x: 169, startPoint y: 302, endPoint x: 11, endPoint y: 176, distance: 202.1
click at [12, 176] on div "At [GEOGRAPHIC_DATA], we combine meticulous attention to detail with in-depth R…" at bounding box center [110, 262] width 197 height 187
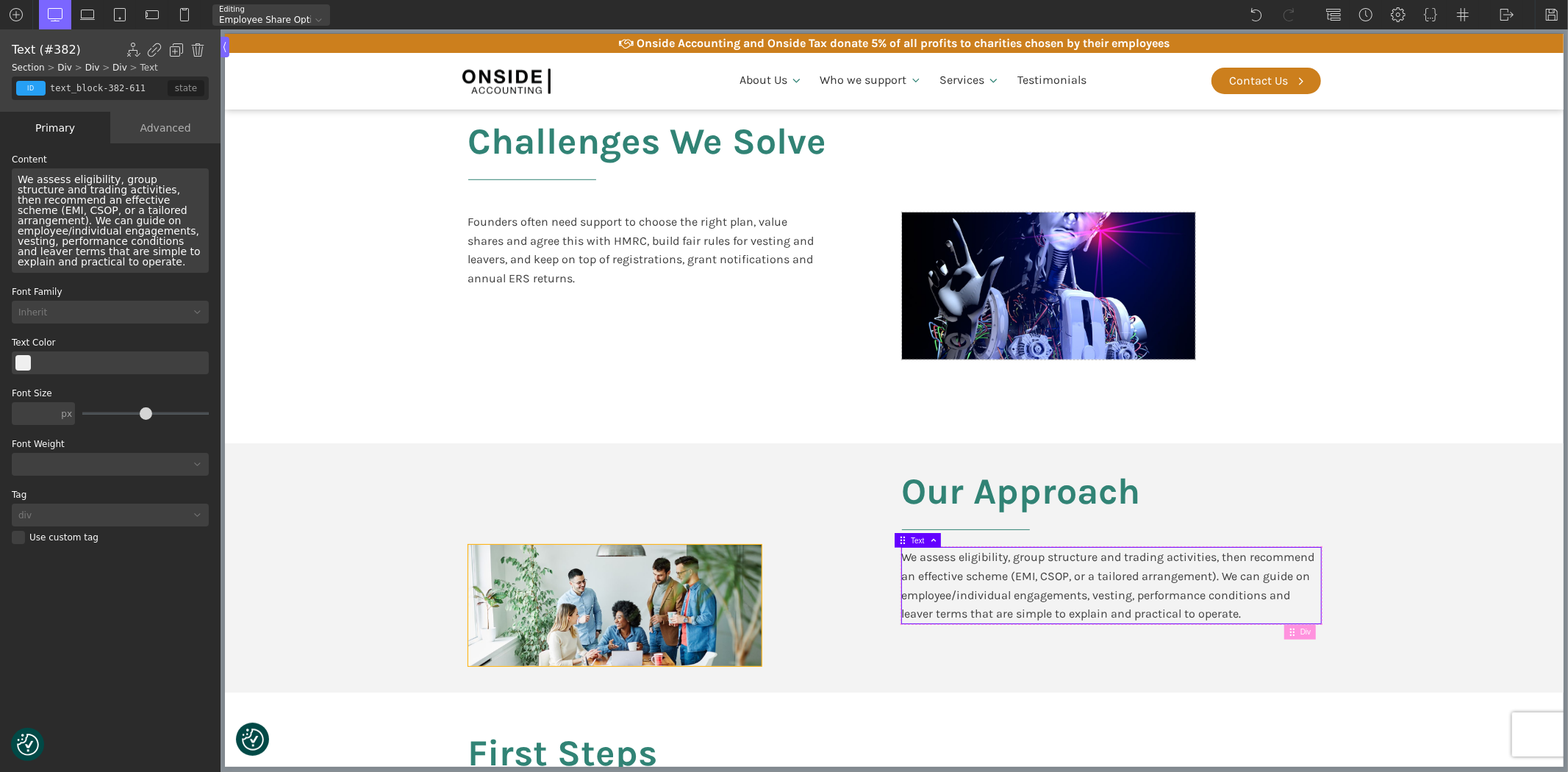
scroll to position [898, 0]
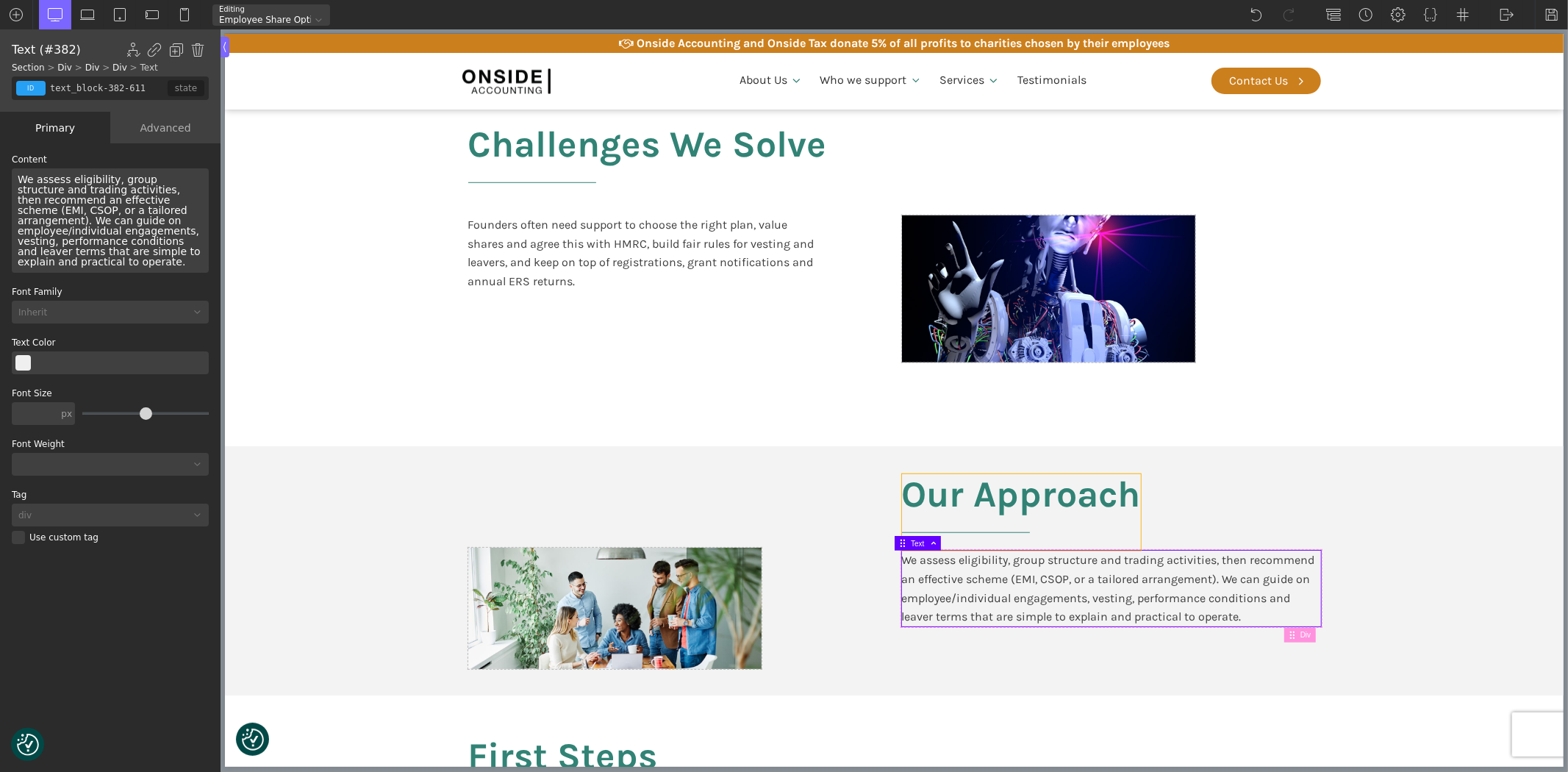
click at [1068, 494] on h2 "Our Approach" at bounding box center [1020, 512] width 239 height 77
type input "headline-379-611"
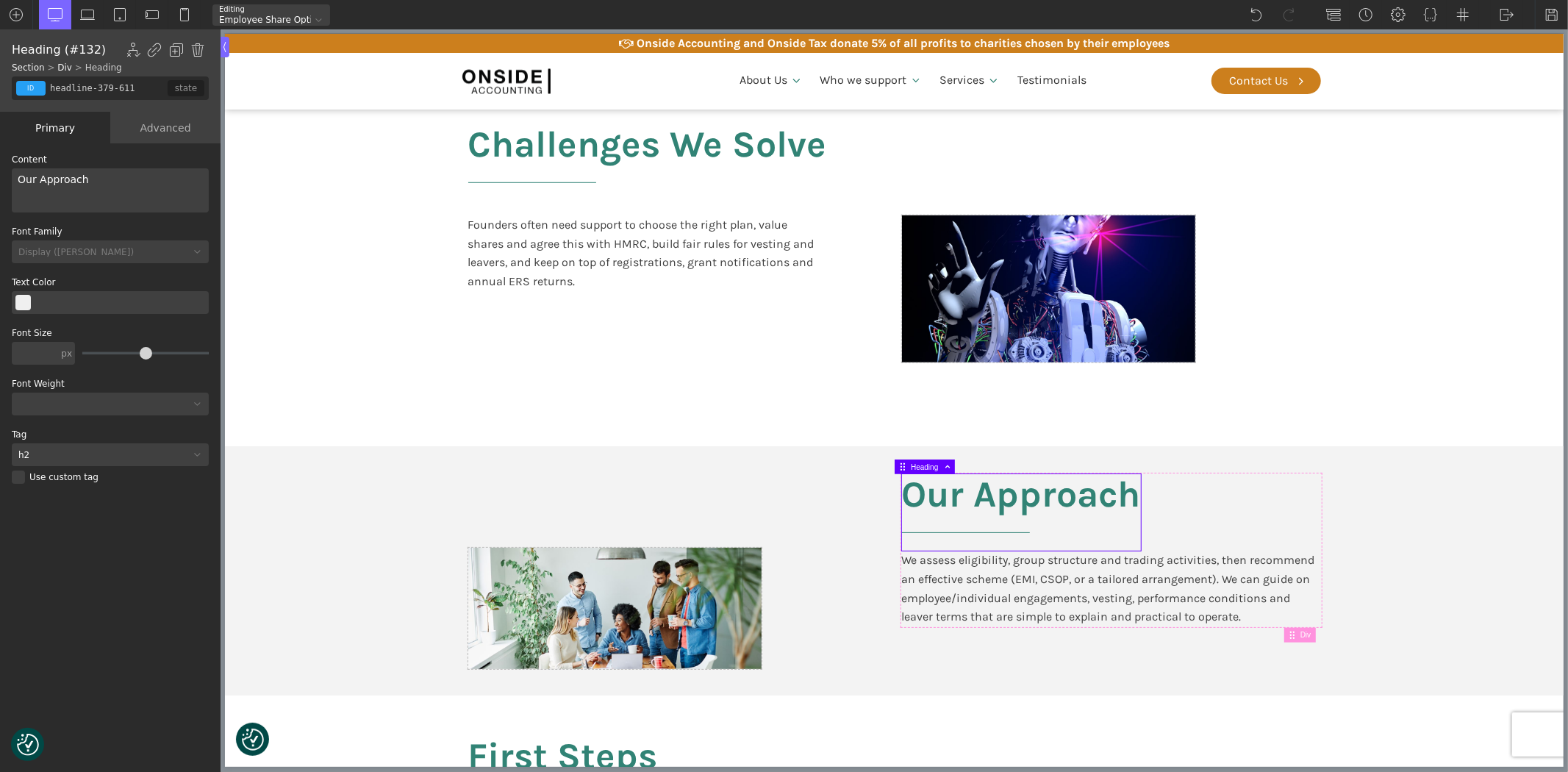
click at [98, 182] on div "Our Approach" at bounding box center [110, 191] width 197 height 44
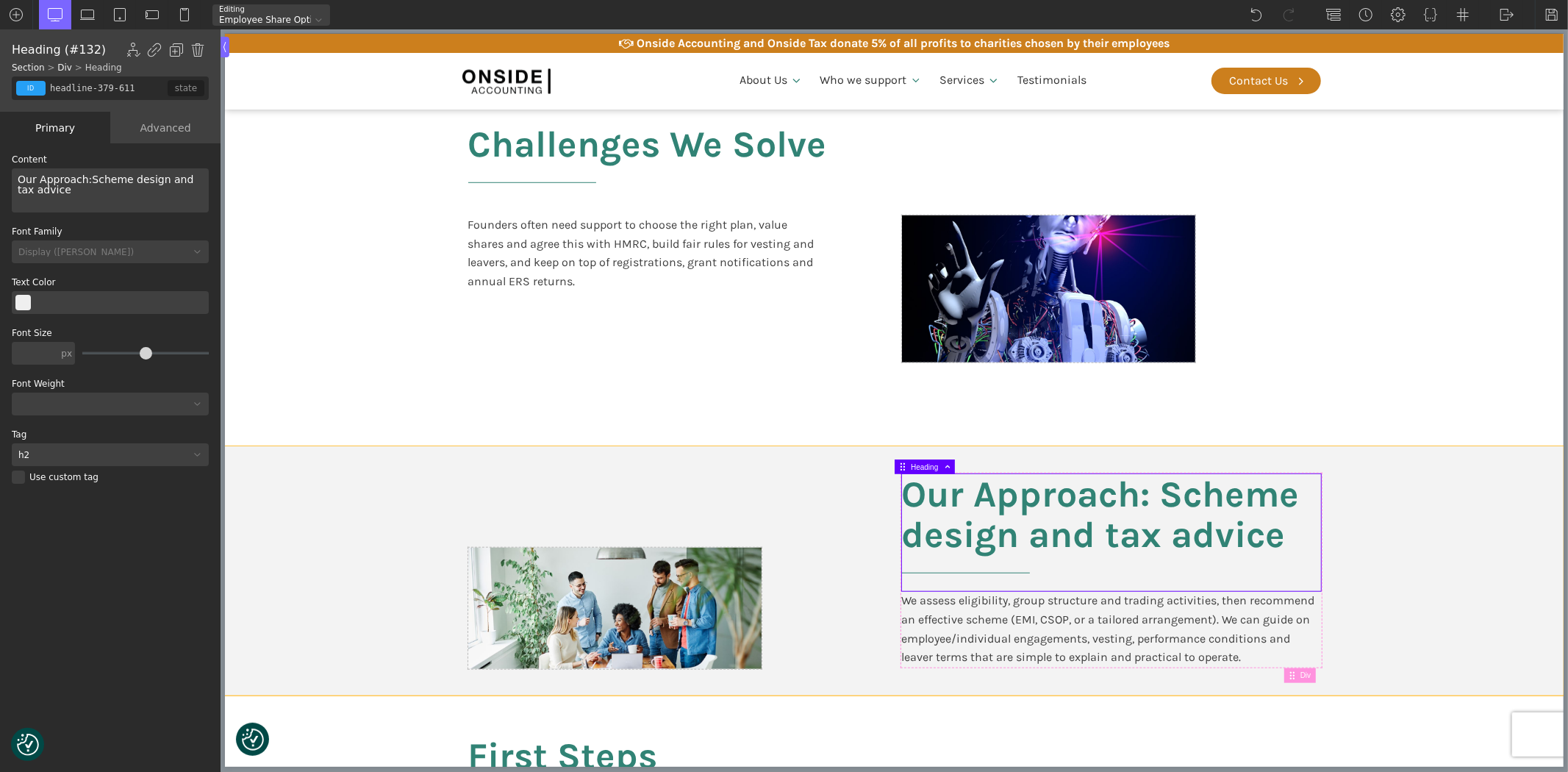
click at [1461, 540] on section "Our Approach: Scheme design and tax advice We assess eligibility, group structu…" at bounding box center [893, 571] width 1339 height 249
type input "split-content"
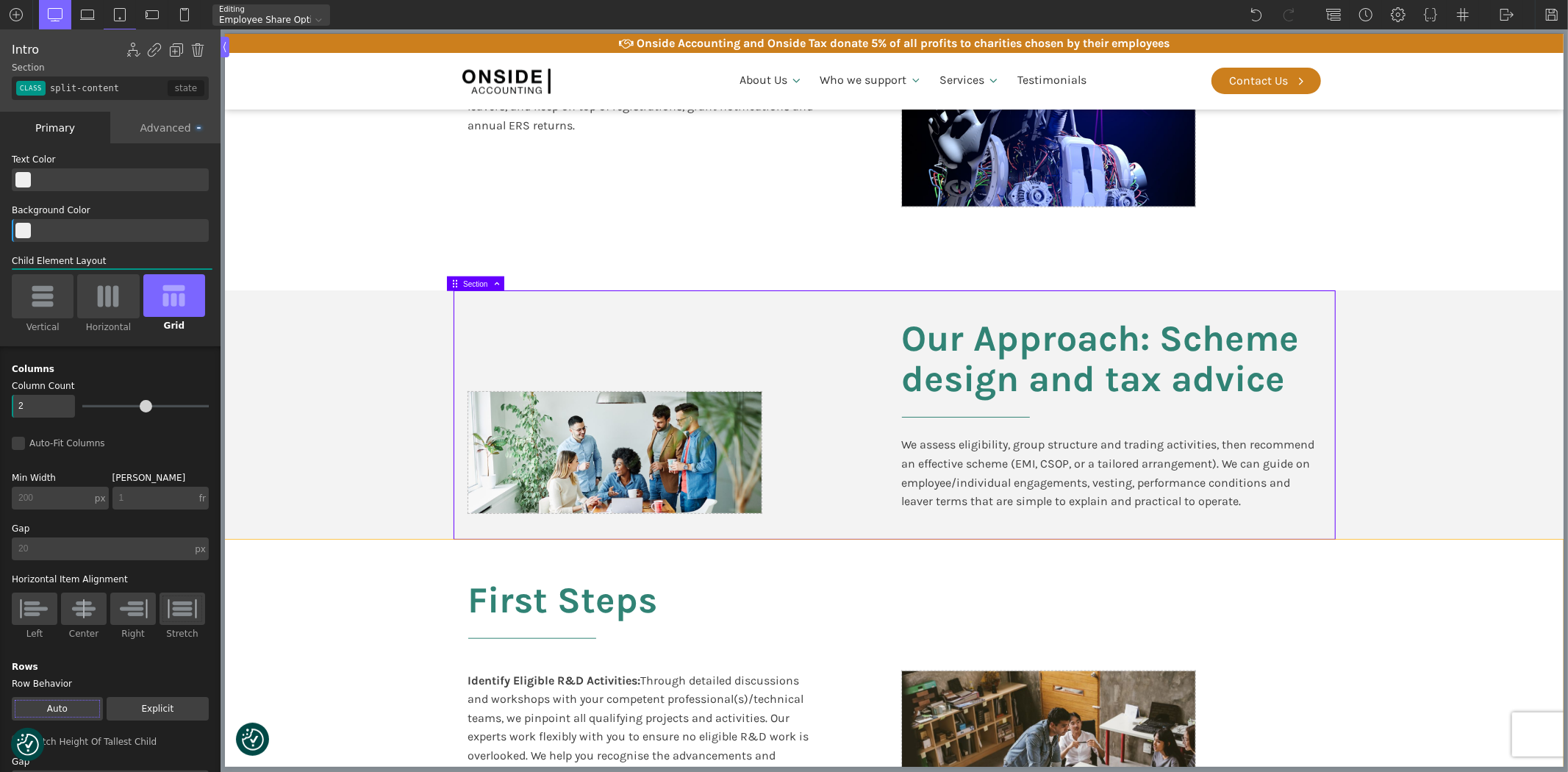
scroll to position [1061, 0]
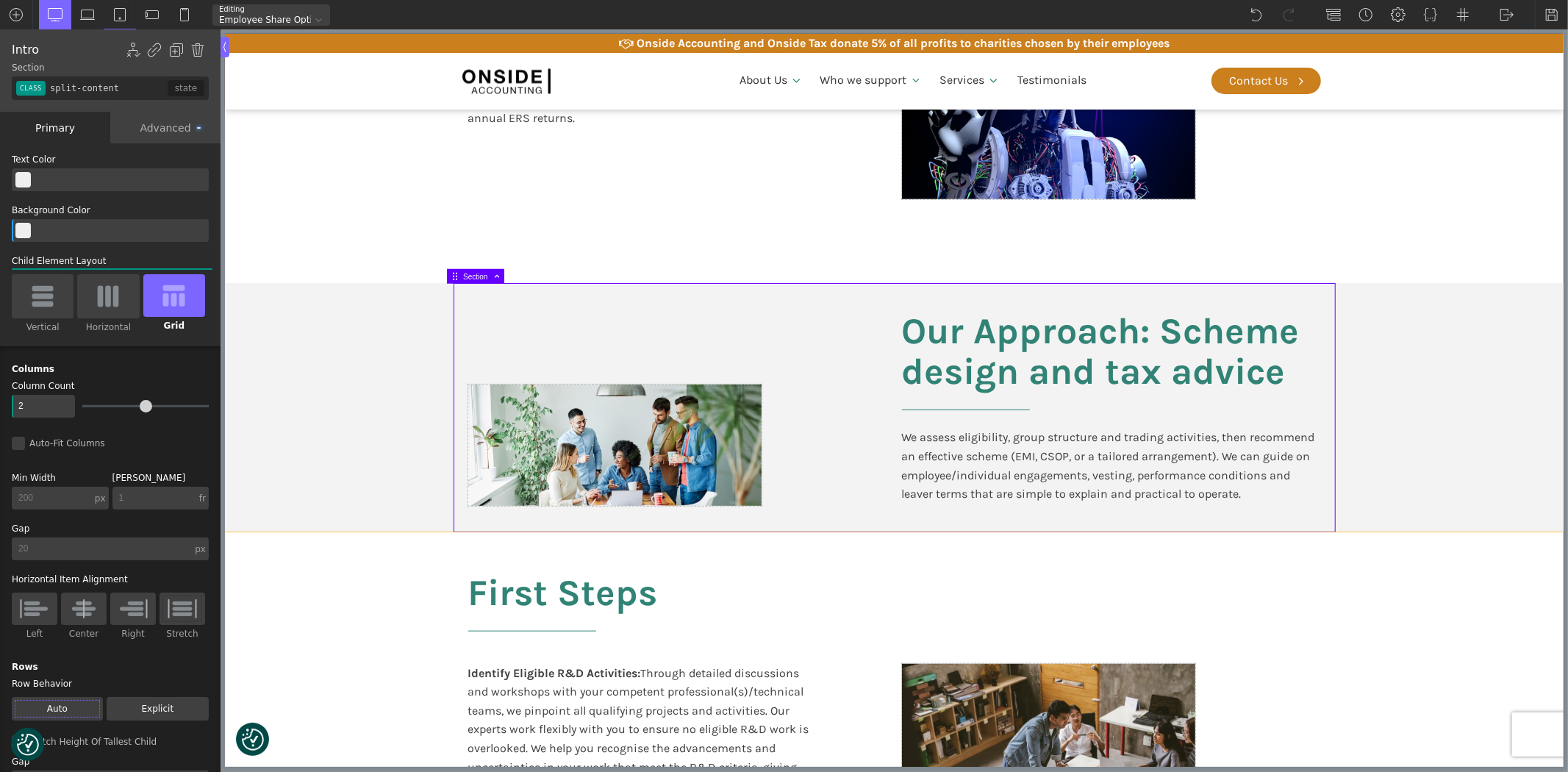
click at [580, 674] on b "Identify Eligible R&D Activities:" at bounding box center [554, 672] width 173 height 14
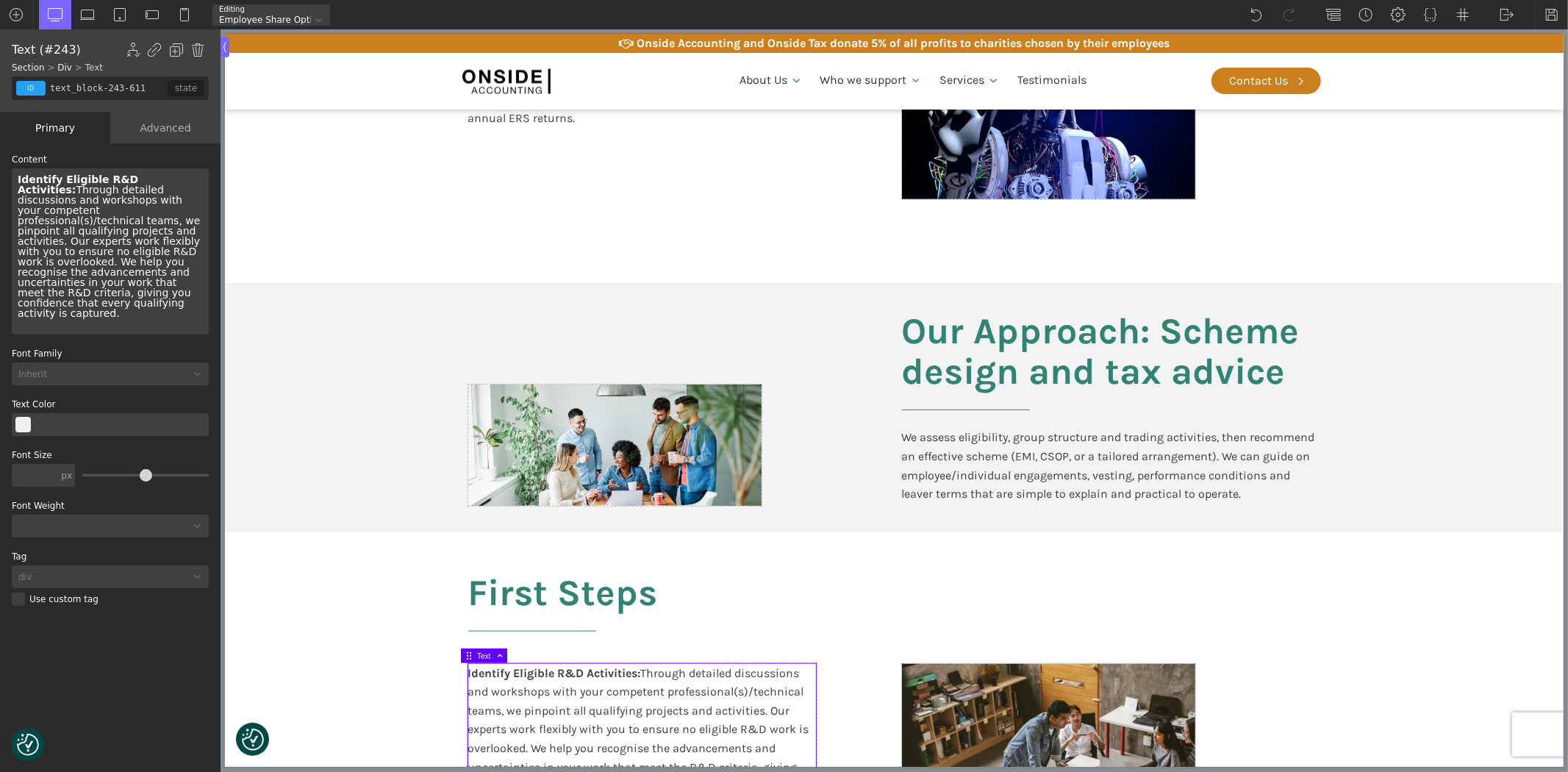
drag, startPoint x: 53, startPoint y: 240, endPoint x: 9, endPoint y: 174, distance: 79.3
click at [9, 174] on div "WP Grid Builder Stack Columns Vertically Page container (1200px) and below Less…" at bounding box center [110, 458] width 221 height 631
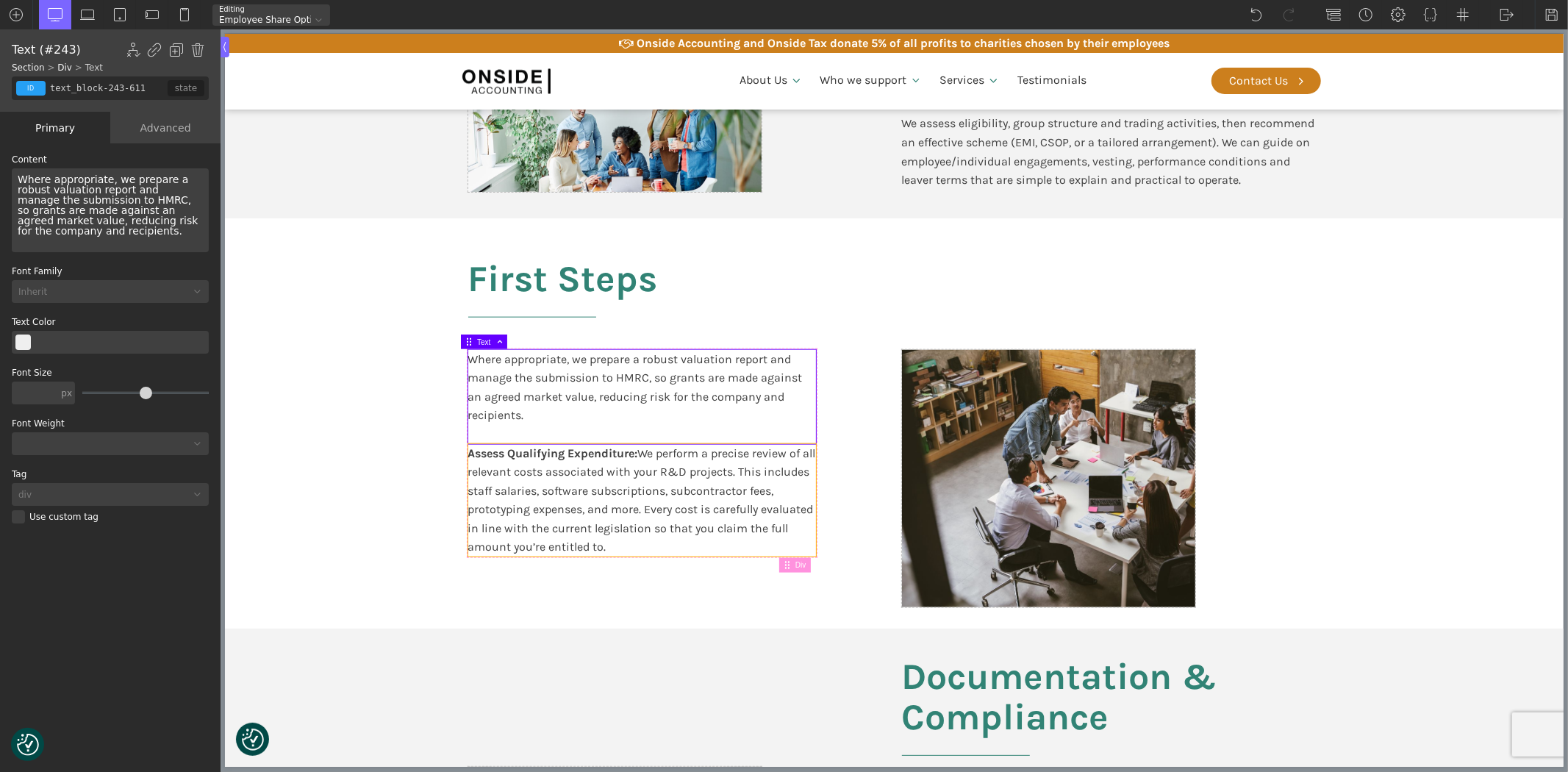
scroll to position [1387, 0]
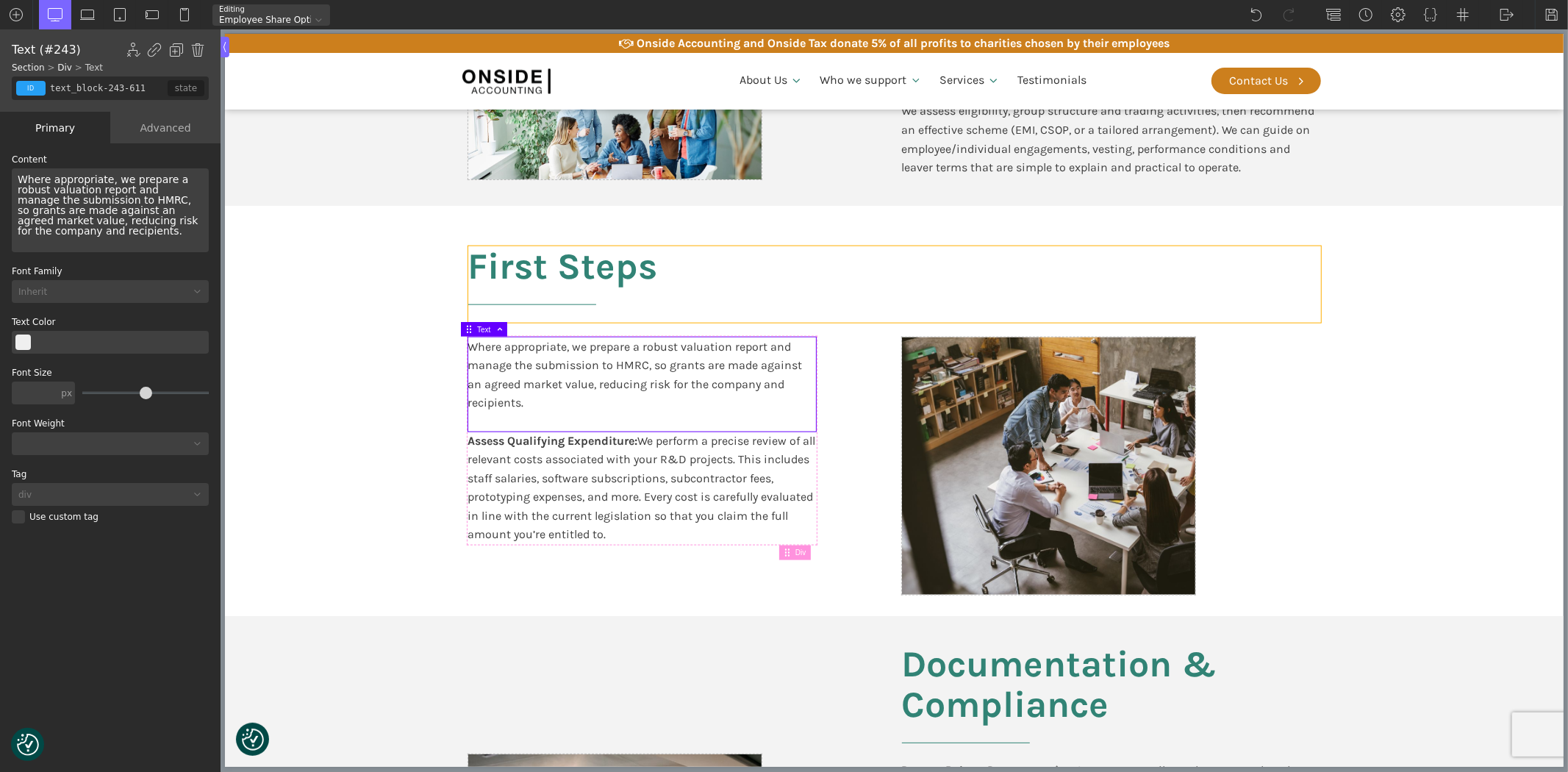
click at [516, 283] on h2 "First Steps" at bounding box center [894, 285] width 852 height 77
click at [516, 278] on h2 "First Steps" at bounding box center [894, 285] width 852 height 77
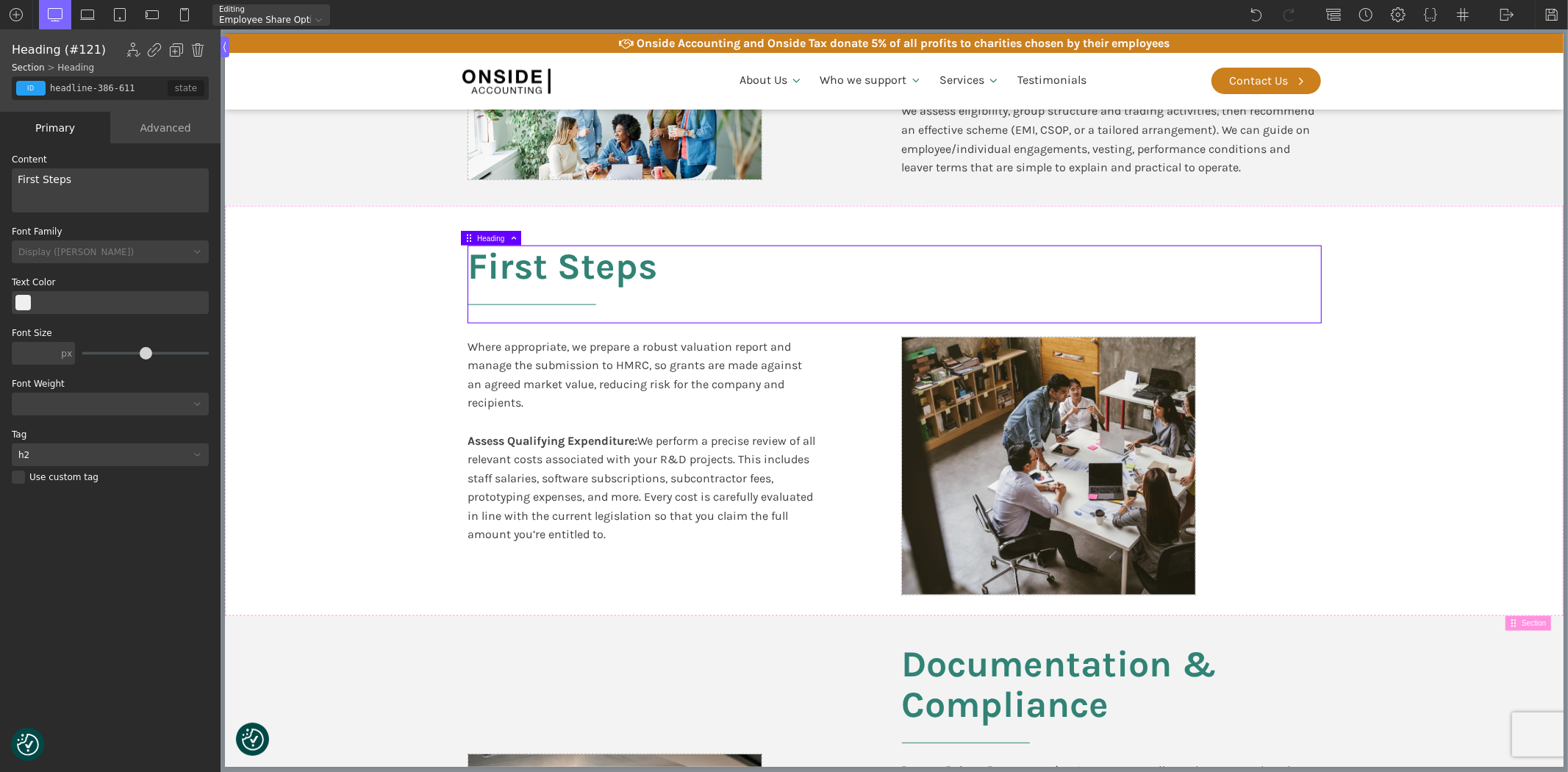
click at [516, 278] on h2 "First Steps" at bounding box center [894, 285] width 852 height 77
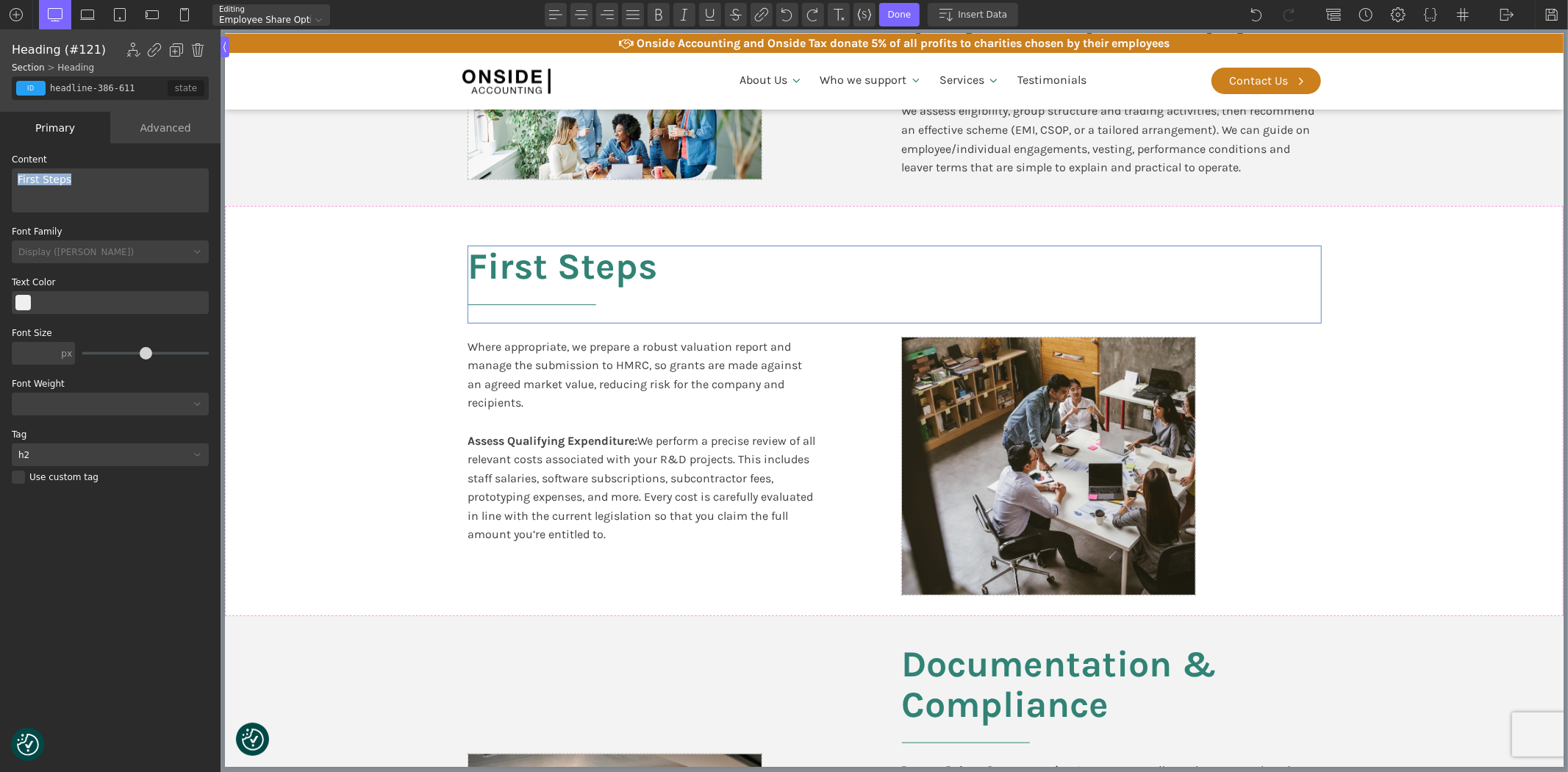
drag, startPoint x: 94, startPoint y: 187, endPoint x: 0, endPoint y: 182, distance: 94.1
click at [0, 182] on div "WP Grid Builder Stack Columns Vertically Page container (1200px) and below Less…" at bounding box center [110, 458] width 221 height 631
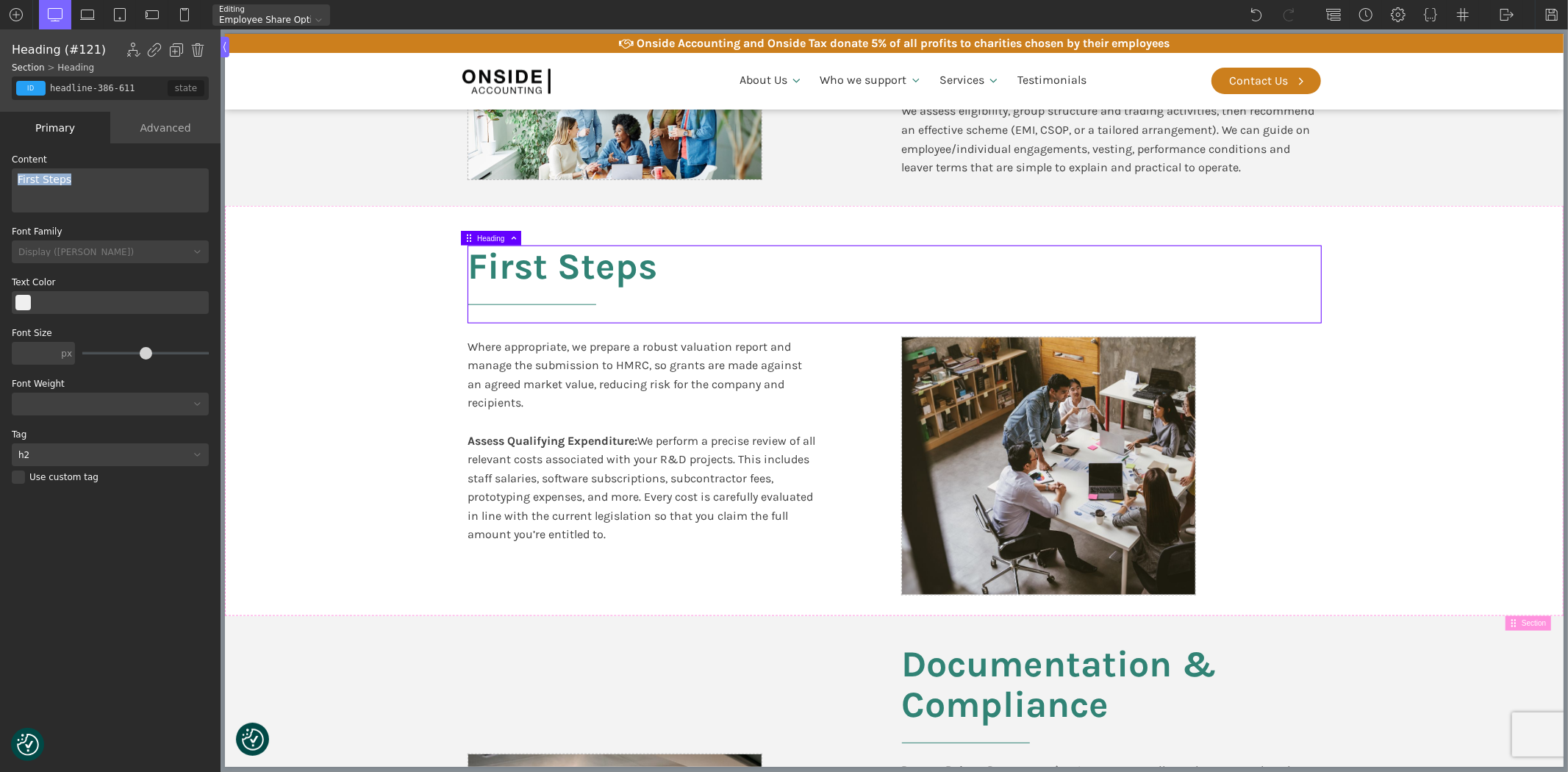
drag, startPoint x: 79, startPoint y: 181, endPoint x: 8, endPoint y: 179, distance: 71.0
click at [8, 179] on div "WP Grid Builder Stack Columns Vertically Page container (1200px) and below Less…" at bounding box center [110, 458] width 221 height 631
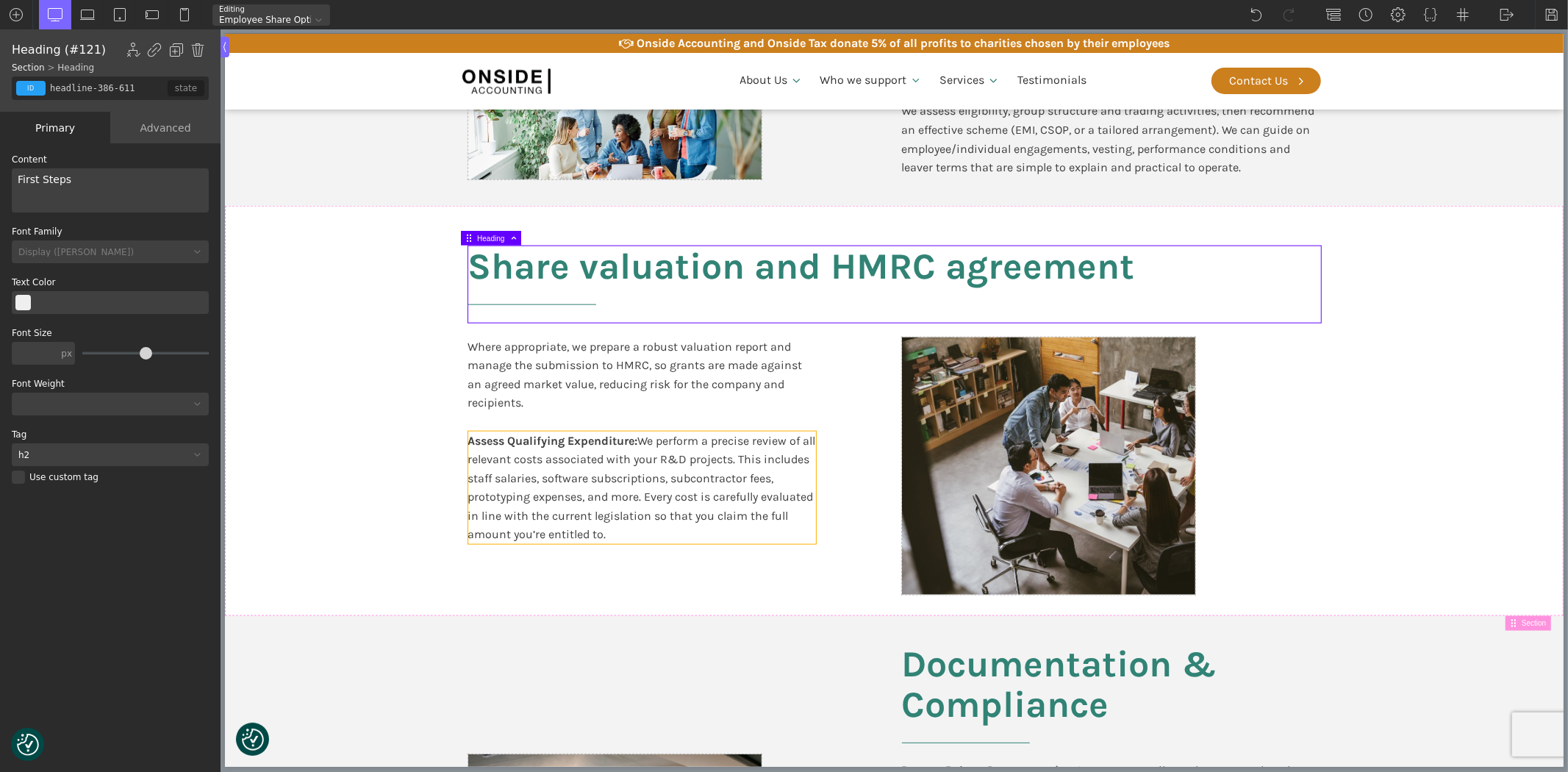
click at [747, 468] on div "Assess Qualifying Expenditure: We perform a precise review of all relevant cost…" at bounding box center [642, 487] width 348 height 113
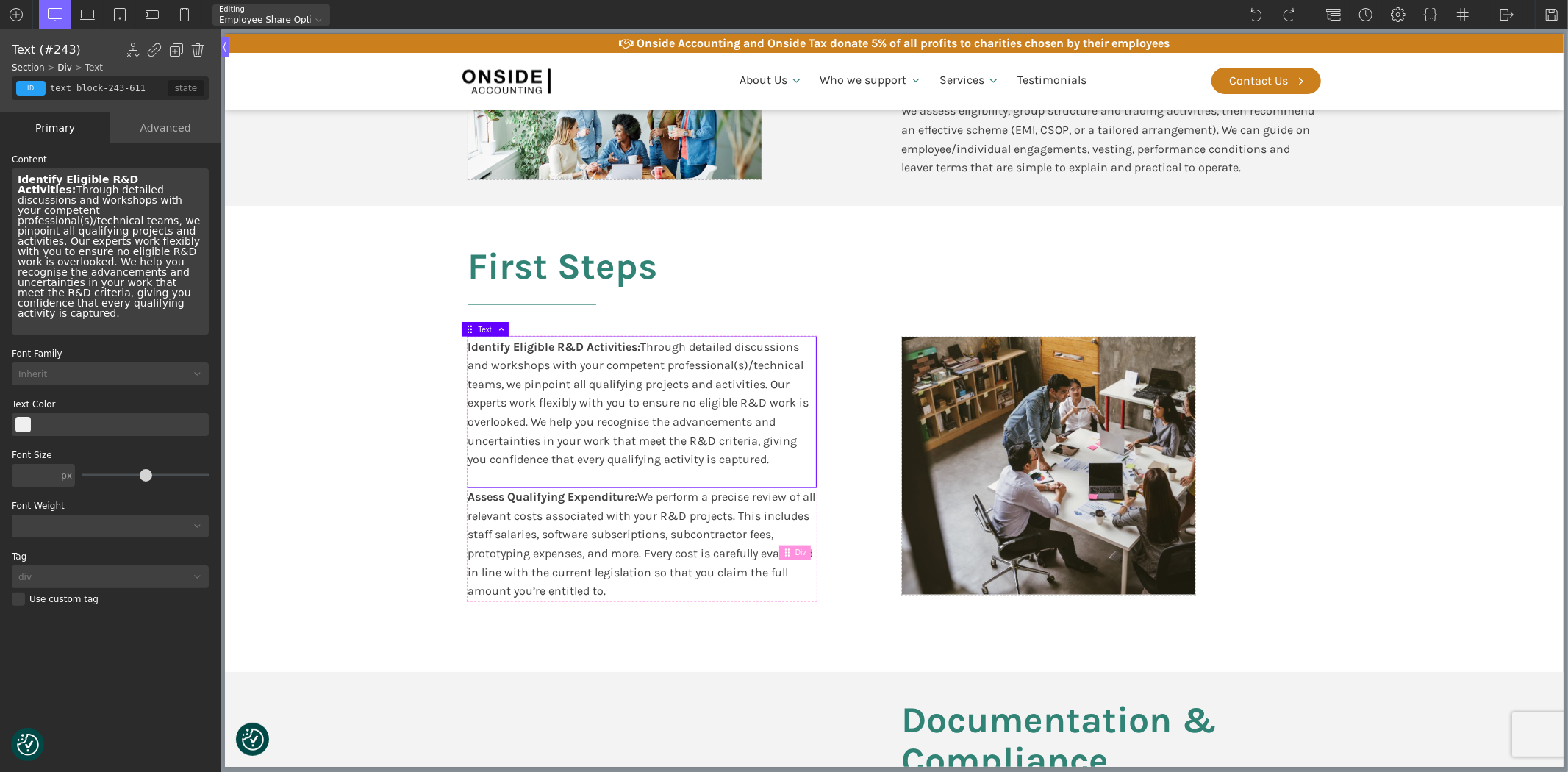
type input "section-375-611"
type input "split-content"
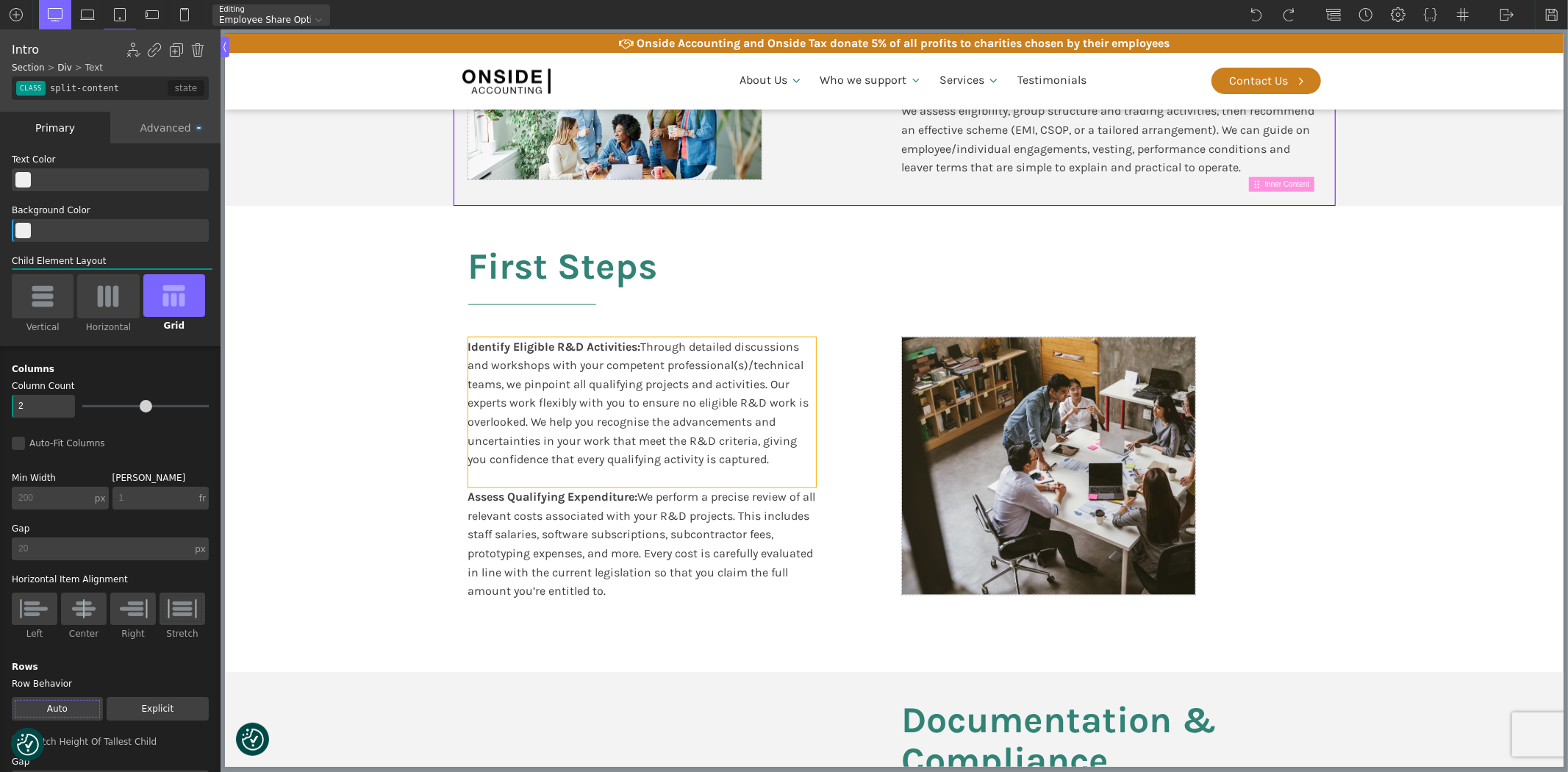
type input "headline-379-611"
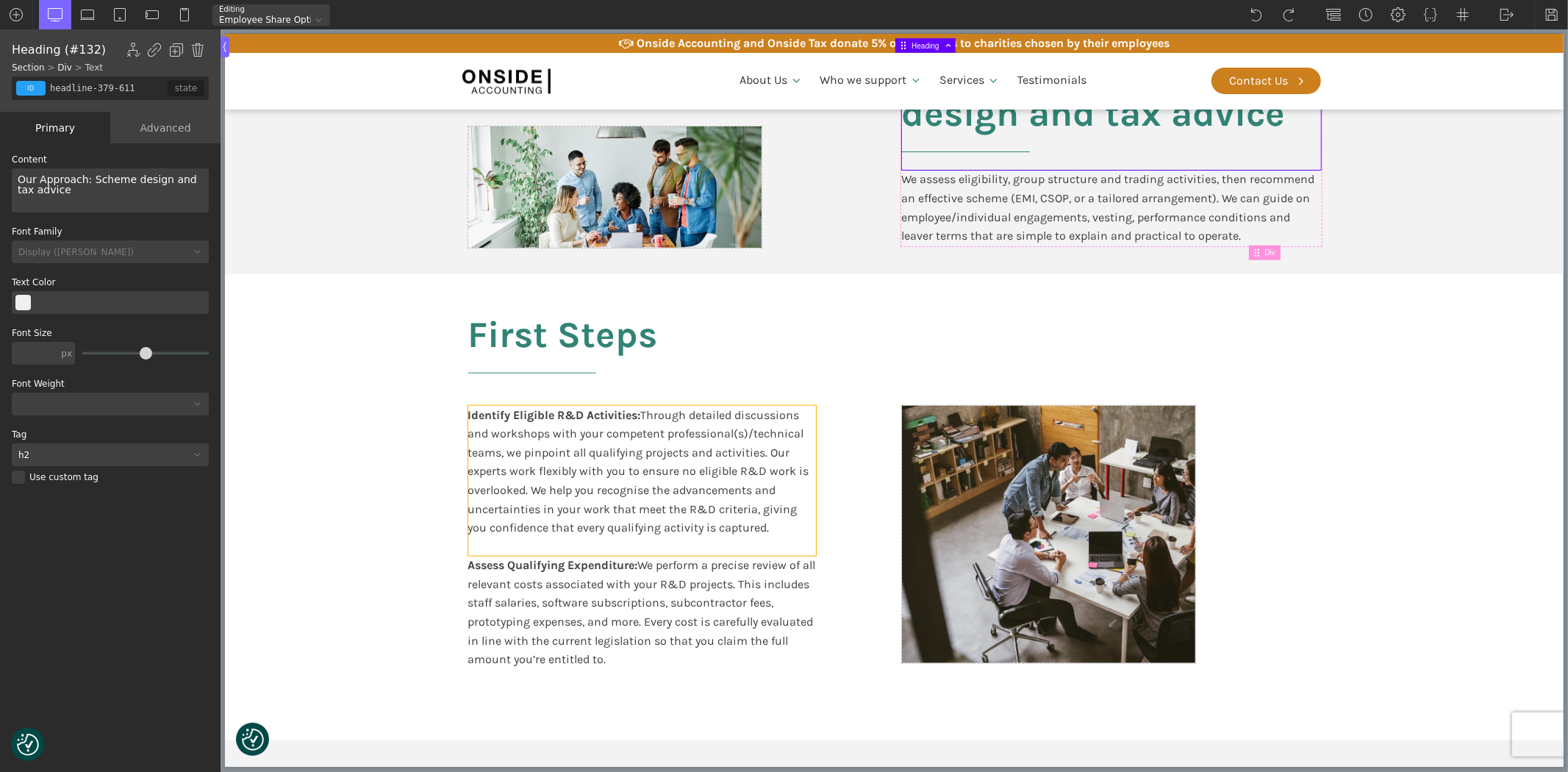
scroll to position [1224, 0]
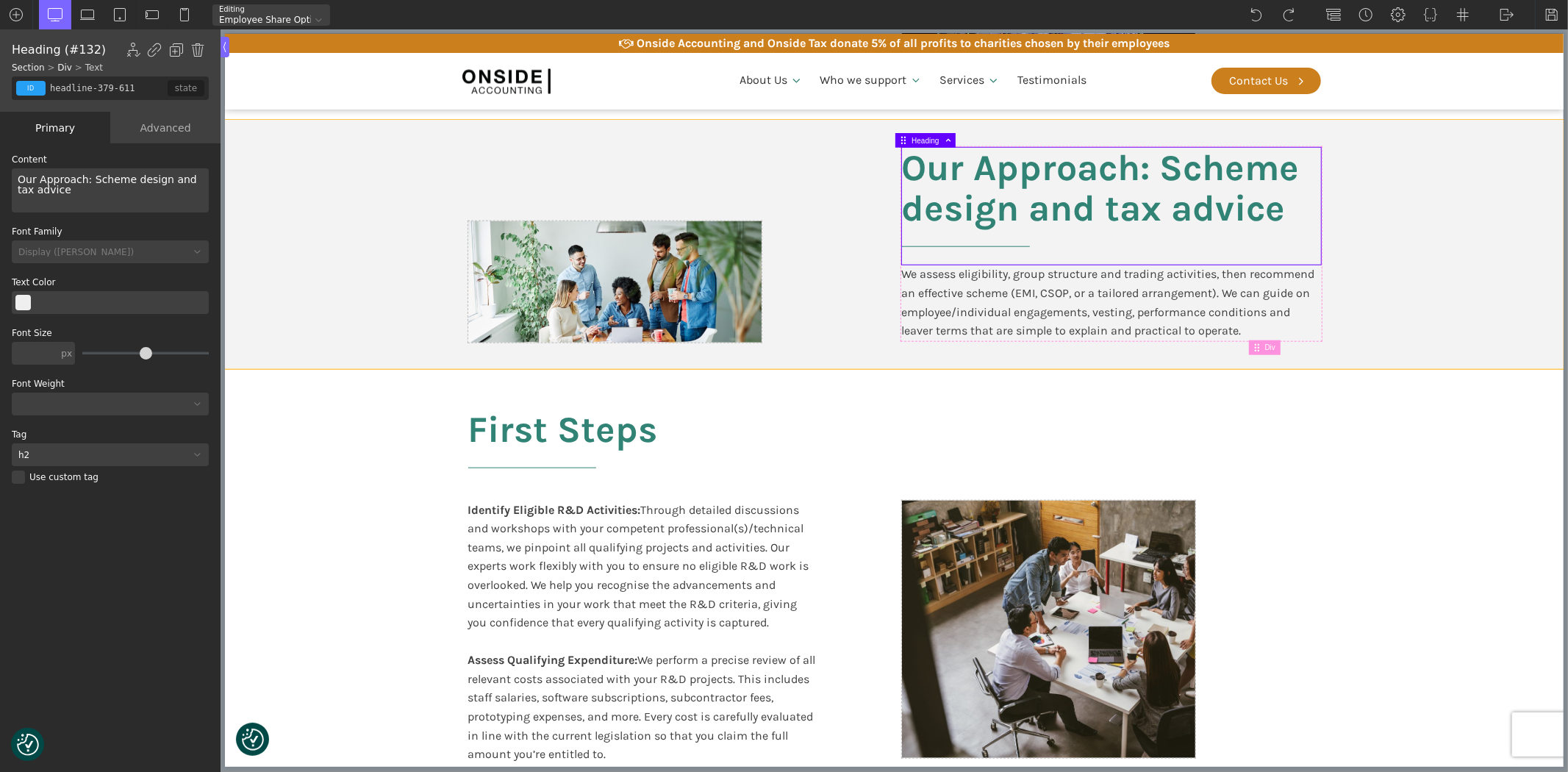
drag, startPoint x: 1371, startPoint y: 257, endPoint x: 1398, endPoint y: 262, distance: 27.5
click at [1371, 257] on section "Our Approach: Scheme design and tax advice We assess eligibility, group structu…" at bounding box center [893, 245] width 1339 height 249
type input "split-content"
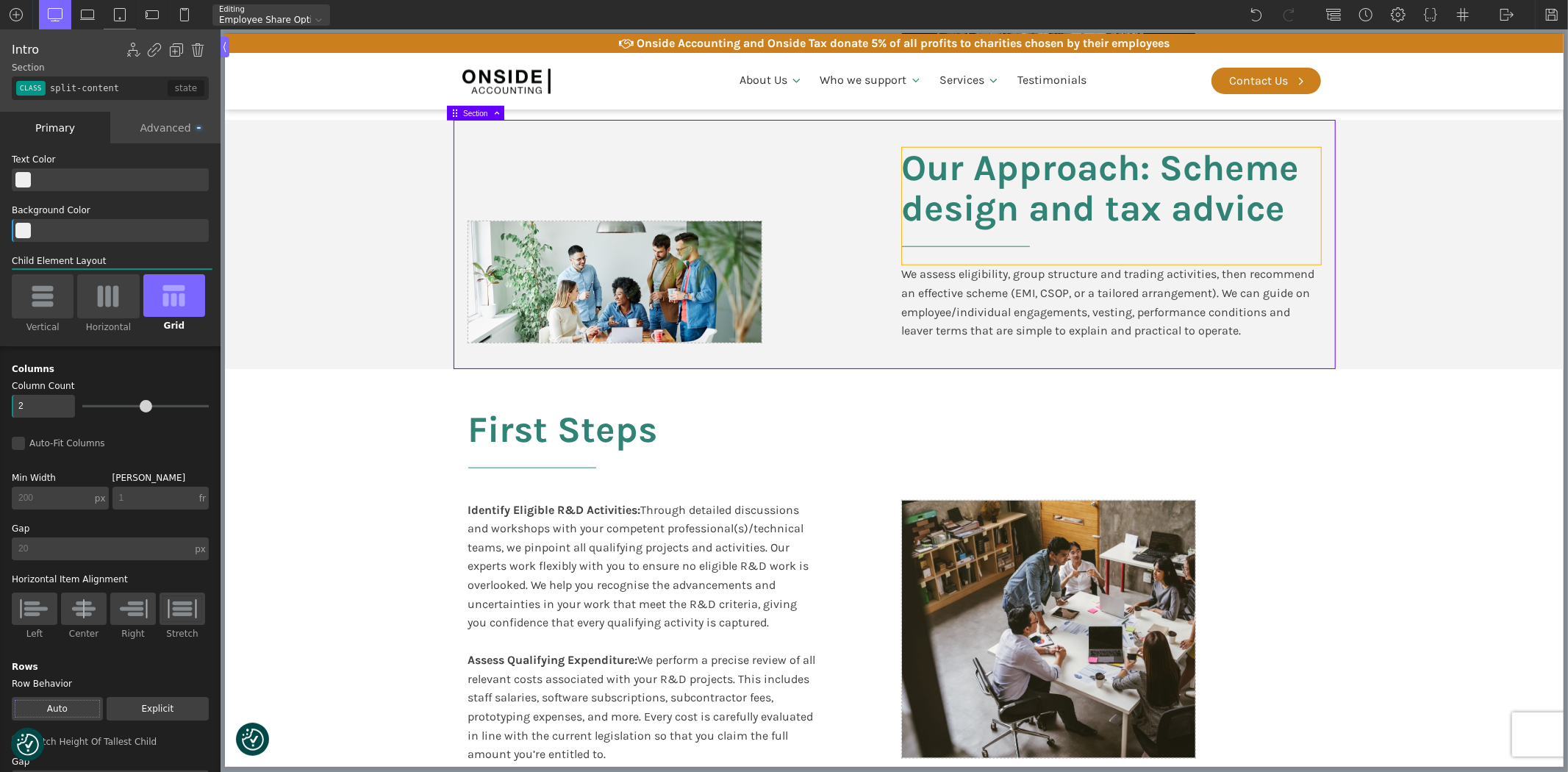
click at [1157, 194] on h2 "Our Approach: Scheme design and tax advice" at bounding box center [1110, 205] width 419 height 117
type input "headline-379-611"
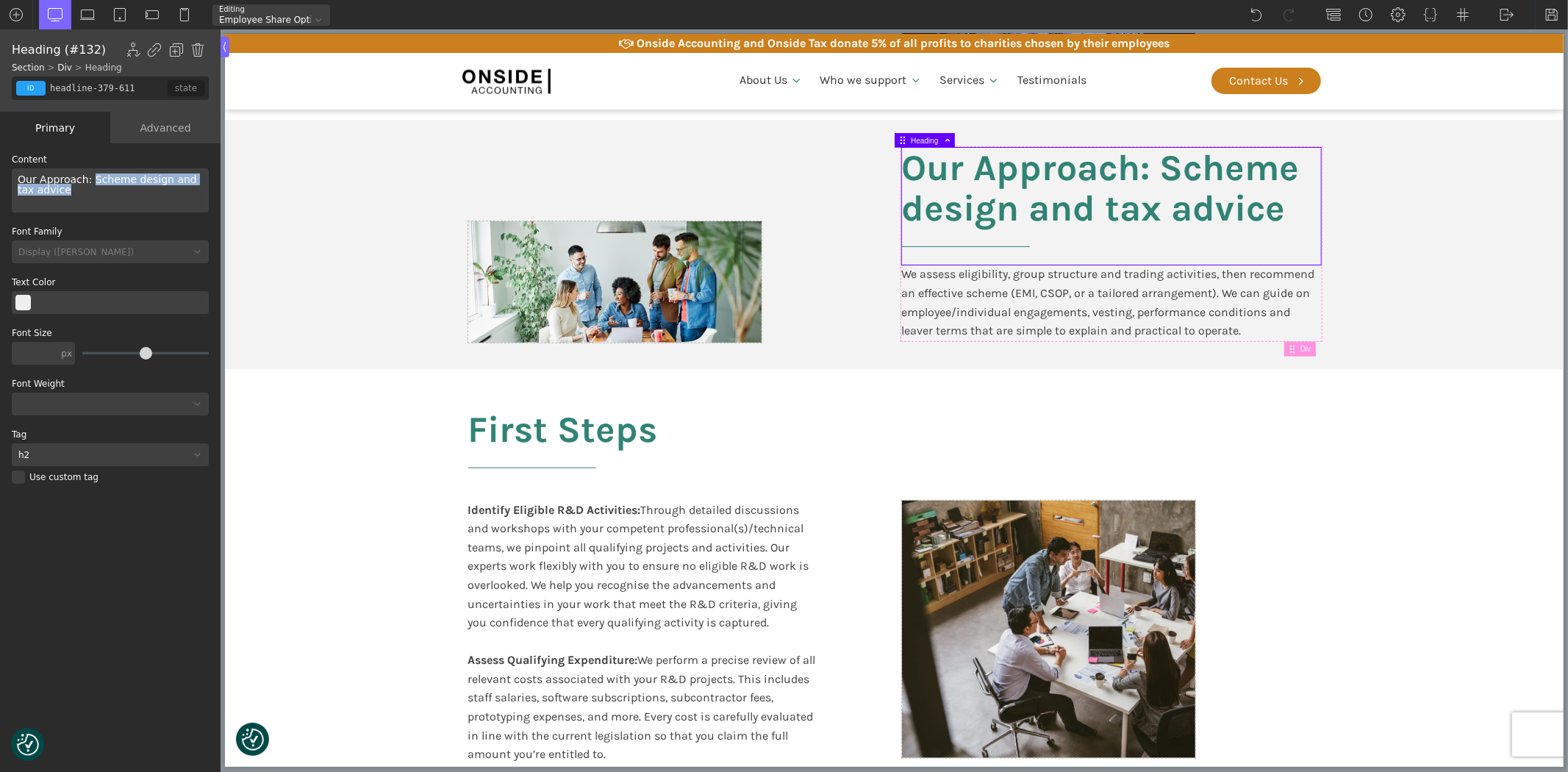
drag, startPoint x: 87, startPoint y: 177, endPoint x: 94, endPoint y: 202, distance: 26.0
click at [94, 202] on div "Our Approach: Scheme design and tax advice" at bounding box center [110, 191] width 197 height 44
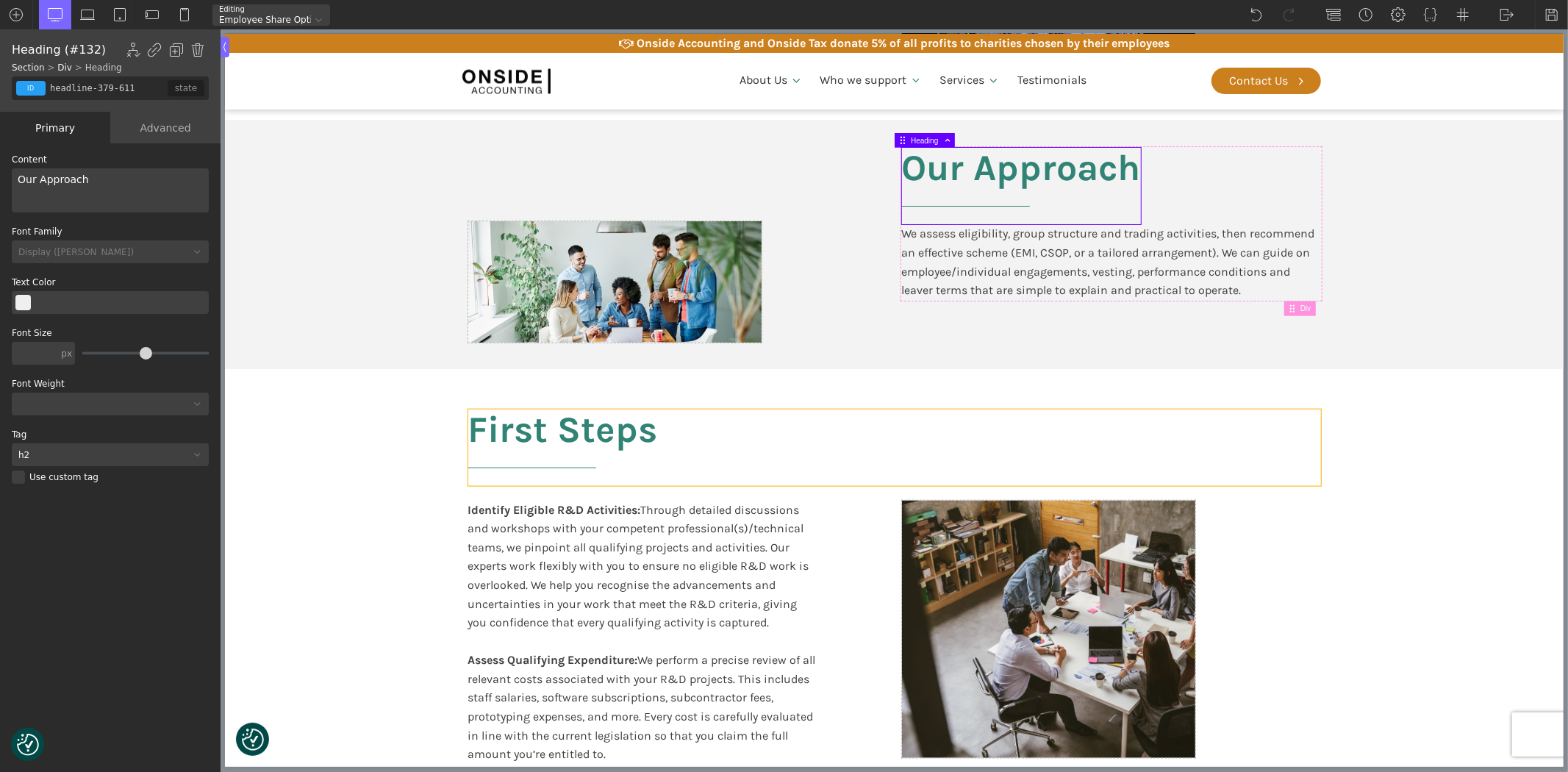
click at [484, 423] on h2 "First Steps" at bounding box center [894, 447] width 852 height 77
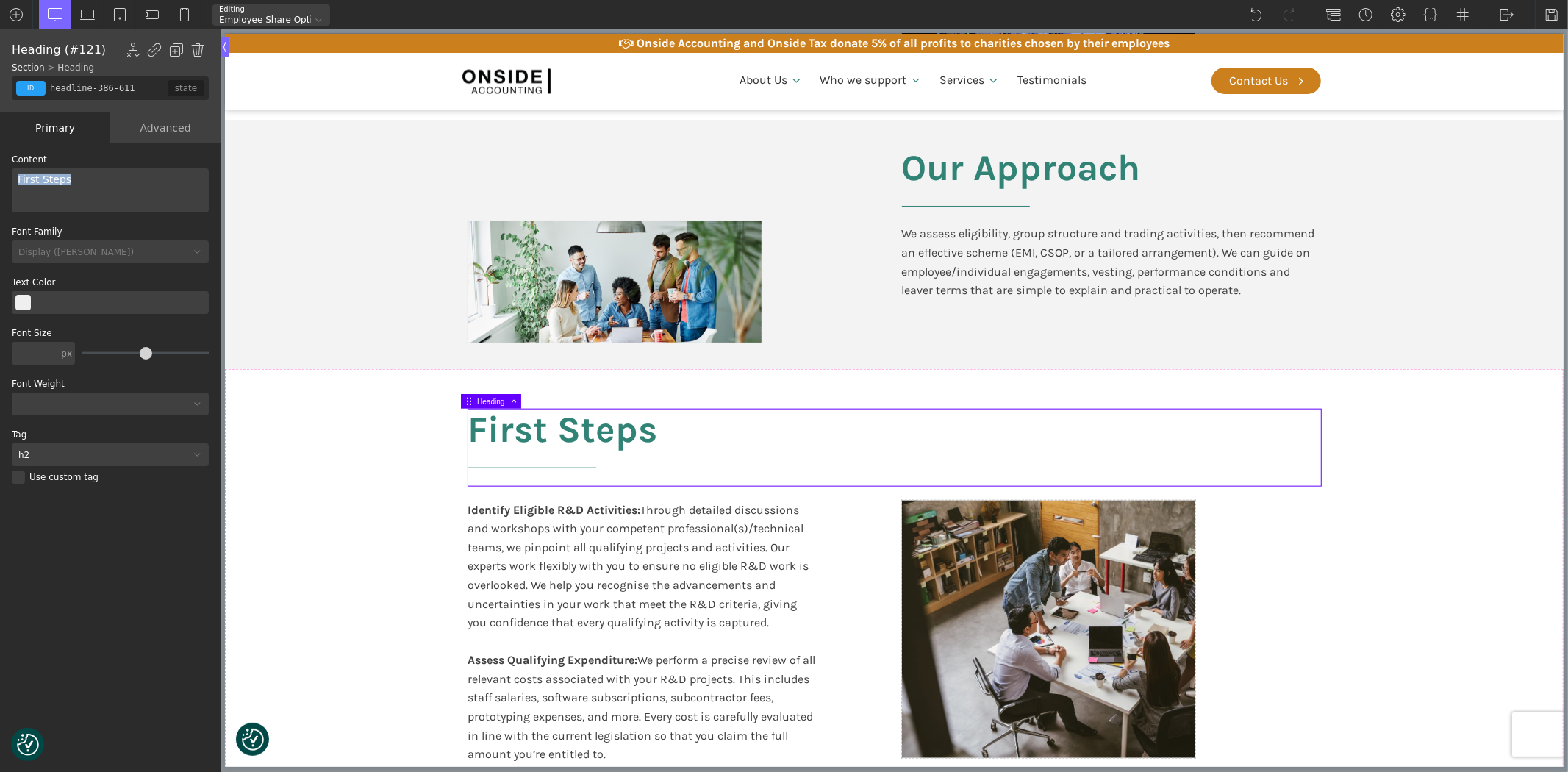
click at [0, 171] on div "WP Grid Builder Stack Columns Vertically Page container (1200px) and below Less…" at bounding box center [110, 458] width 221 height 631
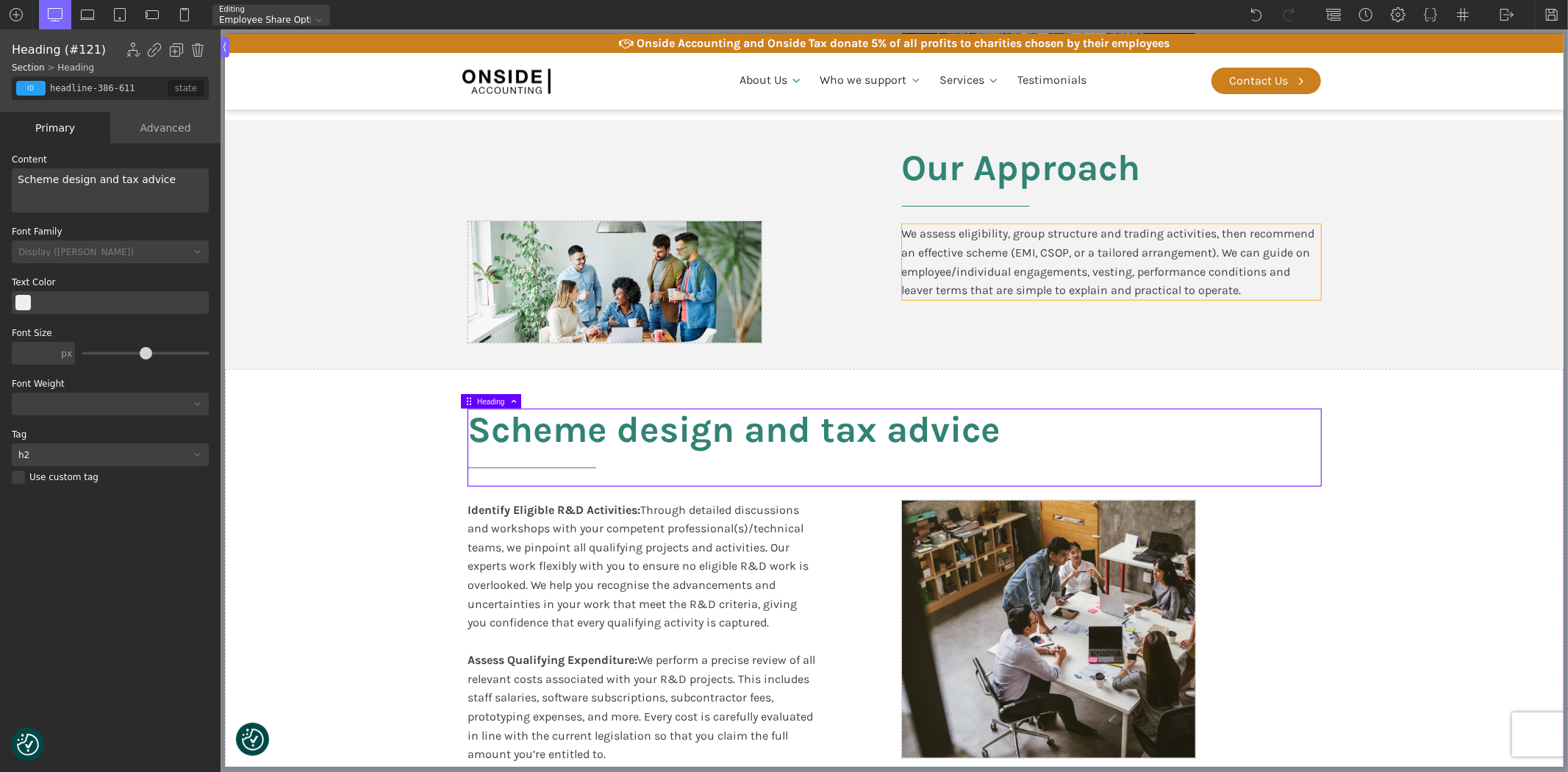
click at [930, 233] on div "We assess eligibility, group structure and trading activities, then recommend a…" at bounding box center [1110, 262] width 419 height 75
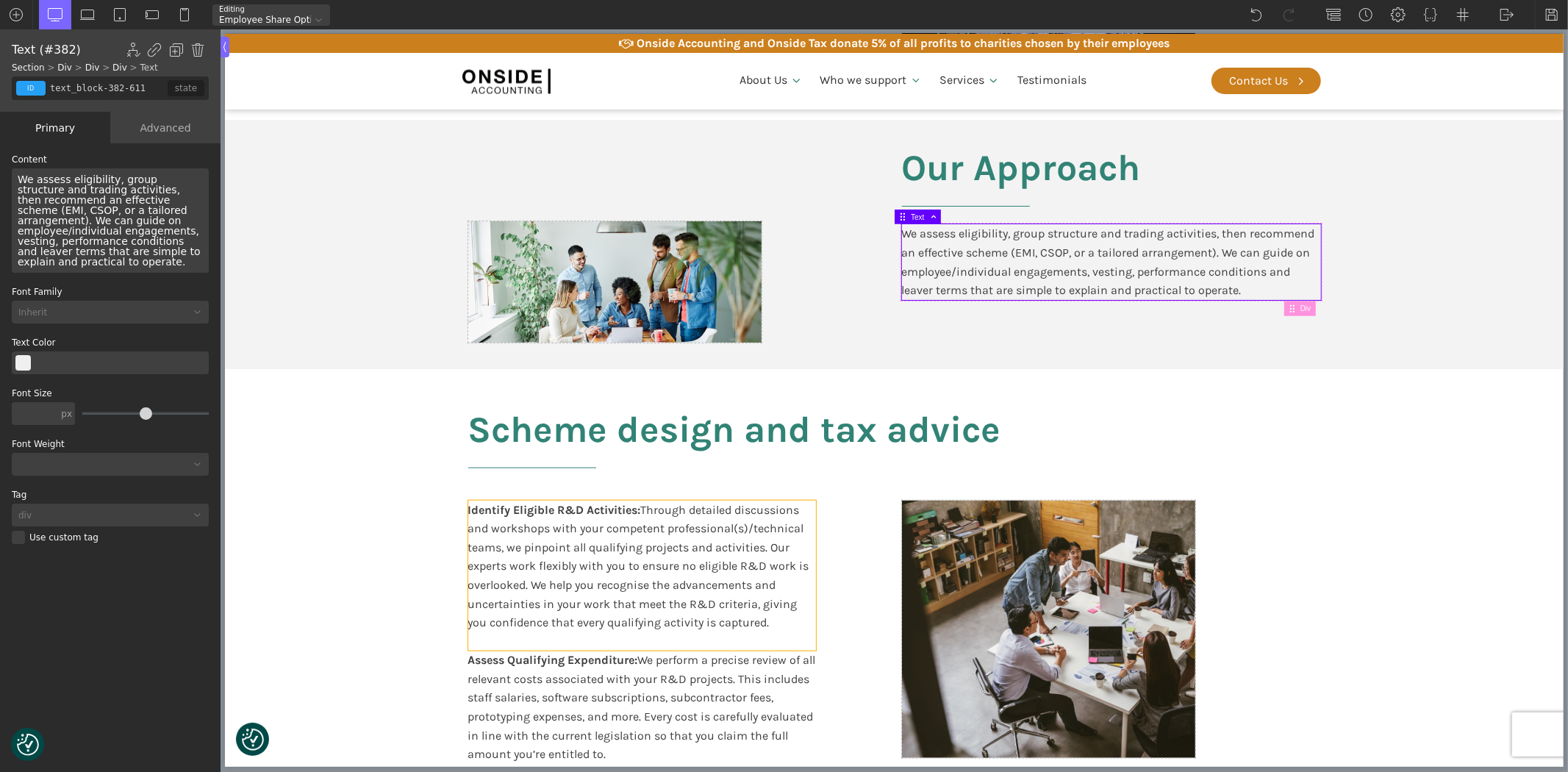
click at [629, 579] on div "Identify Eligible R&D Activities: Through detailed discussions and workshops wi…" at bounding box center [642, 575] width 348 height 151
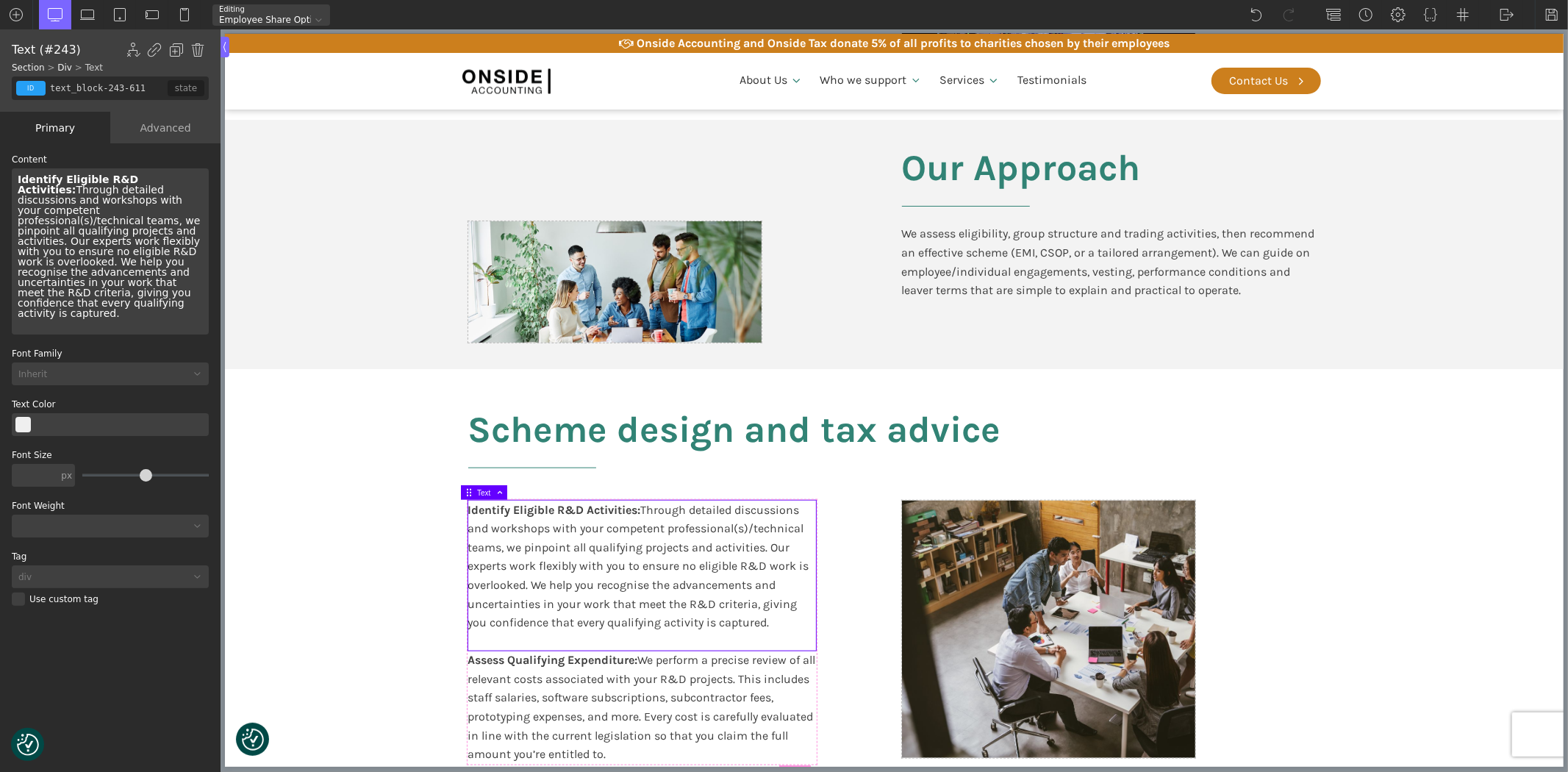
drag, startPoint x: 107, startPoint y: 294, endPoint x: 15, endPoint y: 174, distance: 151.2
click at [15, 174] on div "Identify Eligible R&D Activities: Through detailed discussions and workshops wi…" at bounding box center [110, 251] width 197 height 166
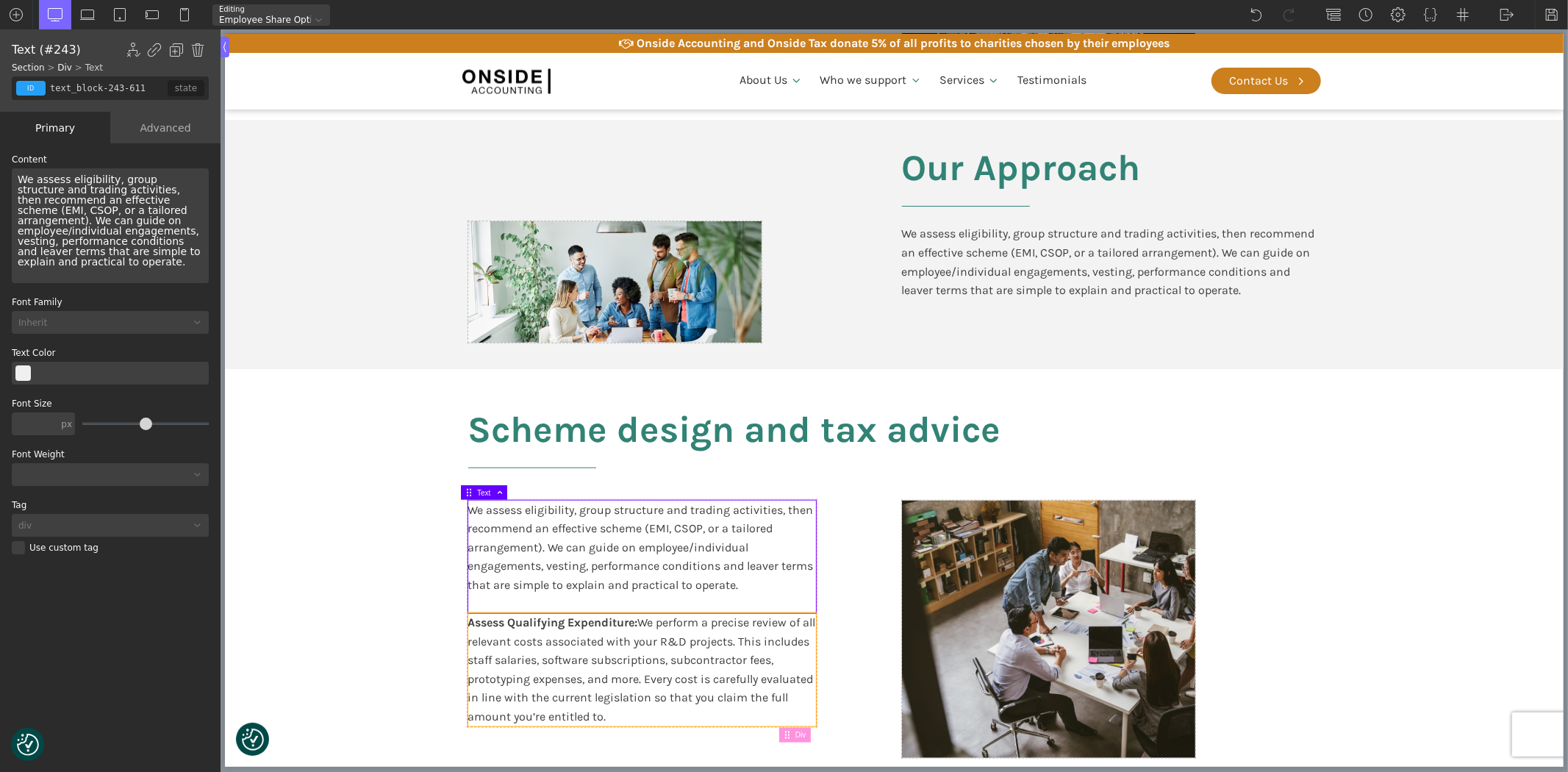
click at [509, 669] on div "Assess Qualifying Expenditure: We perform a precise review of all relevant cost…" at bounding box center [642, 669] width 348 height 113
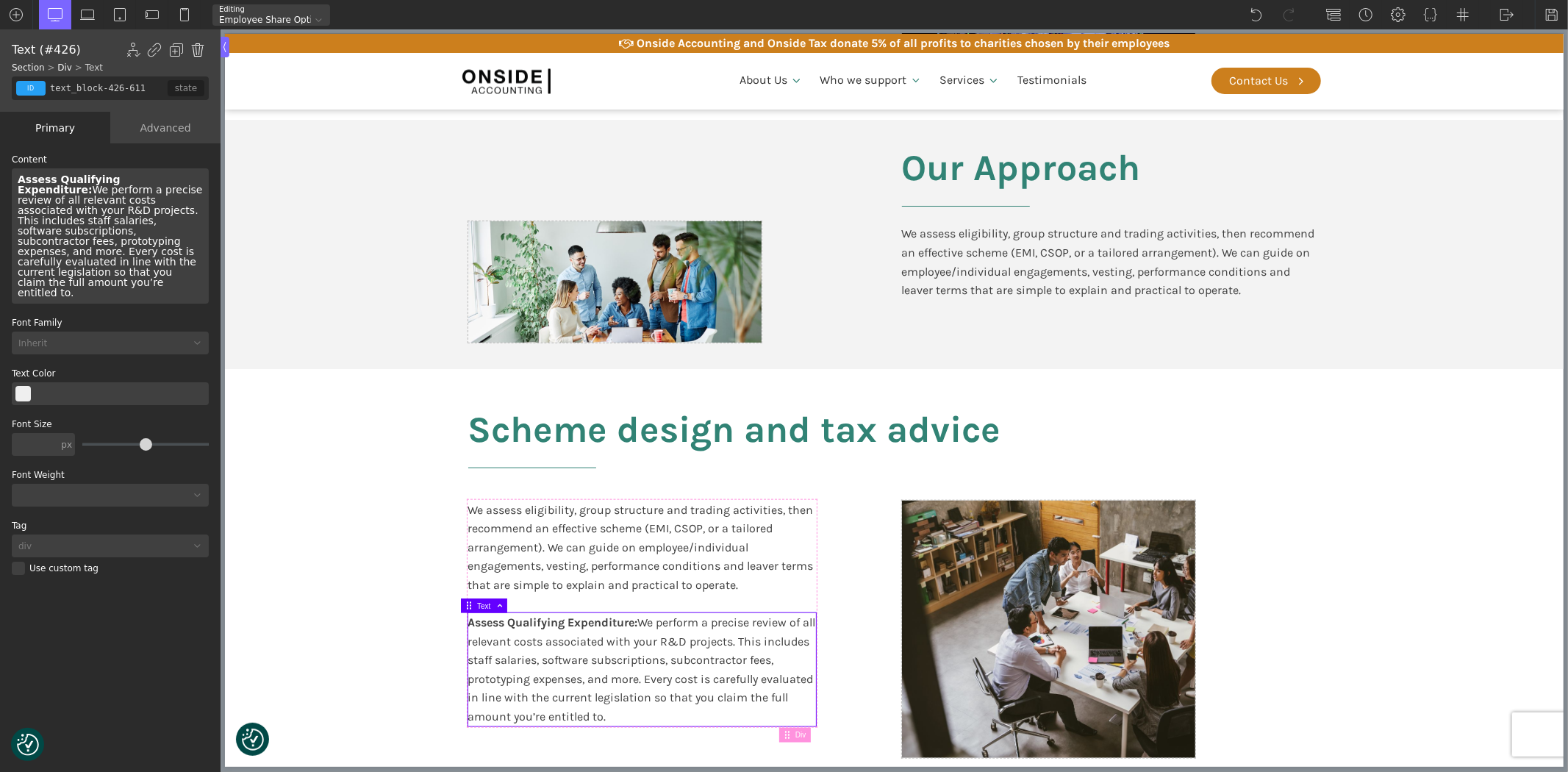
drag, startPoint x: 195, startPoint y: 49, endPoint x: 239, endPoint y: 325, distance: 279.5
click at [195, 49] on img at bounding box center [197, 49] width 14 height 14
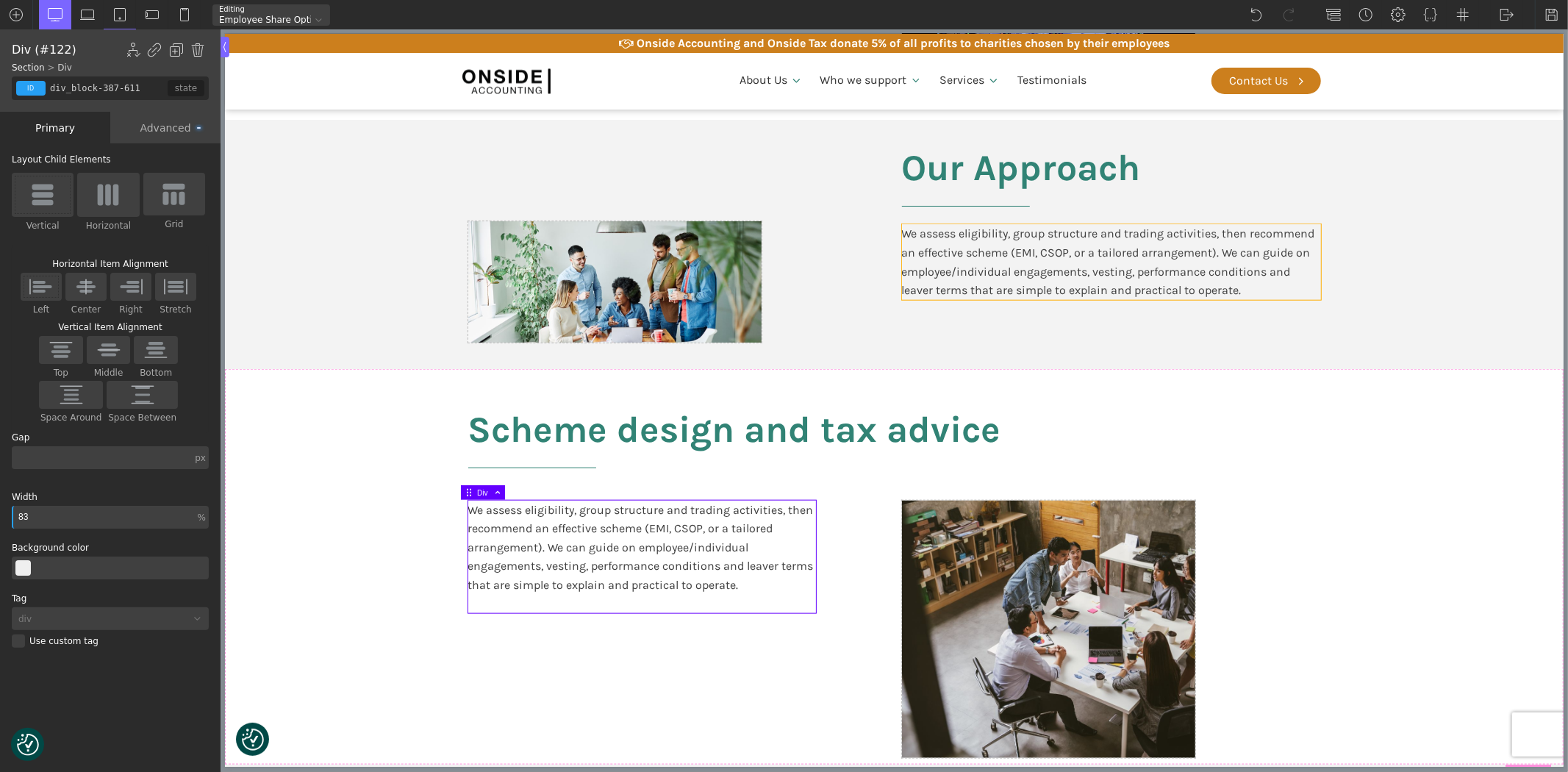
click at [1072, 245] on div "We assess eligibility, group structure and trading activities, then recommend a…" at bounding box center [1110, 262] width 419 height 75
type input "text_block-382-611"
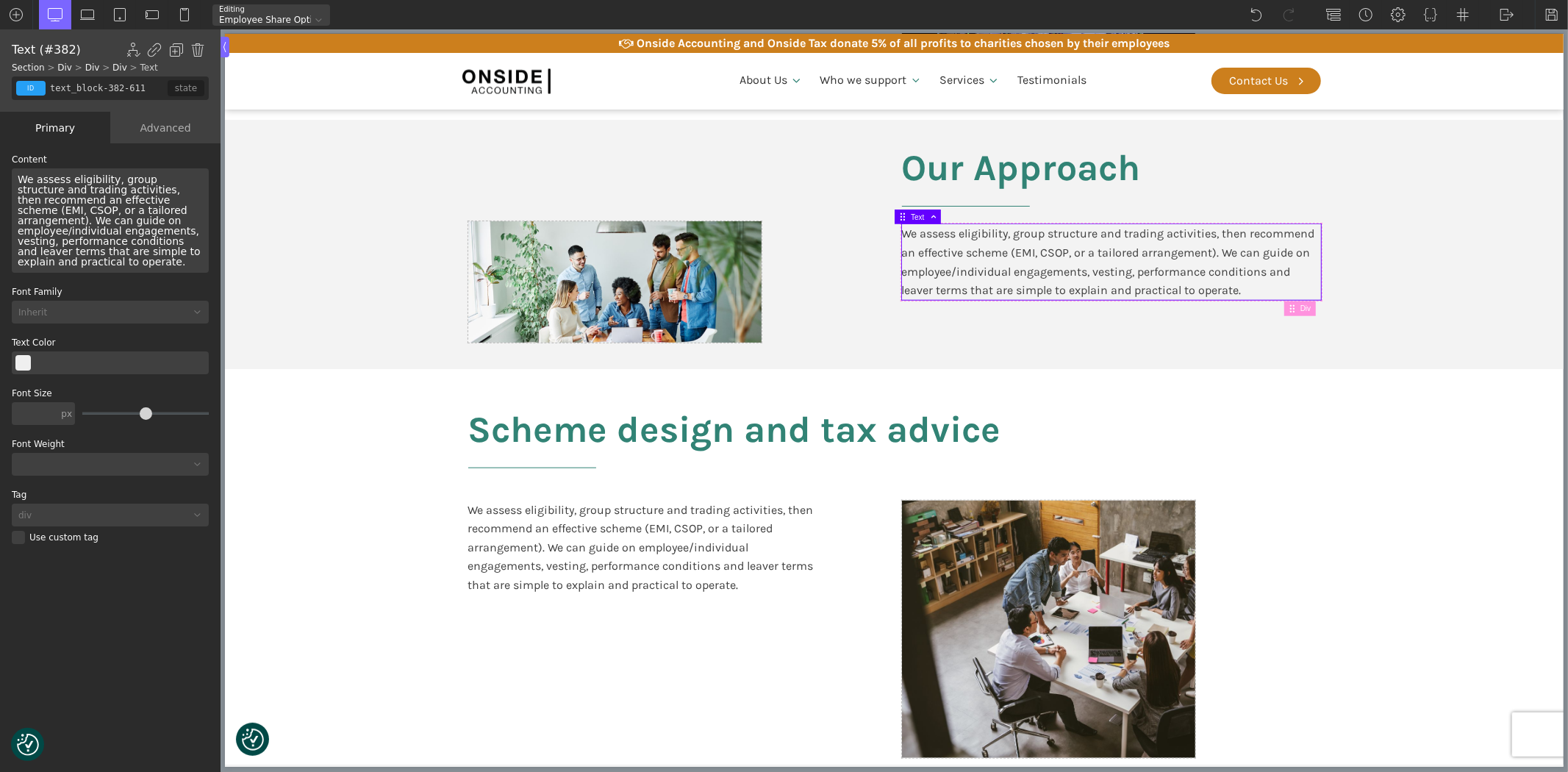
click at [1072, 245] on div "We assess eligibility, group structure and trading activities, then recommend a…" at bounding box center [1110, 262] width 419 height 75
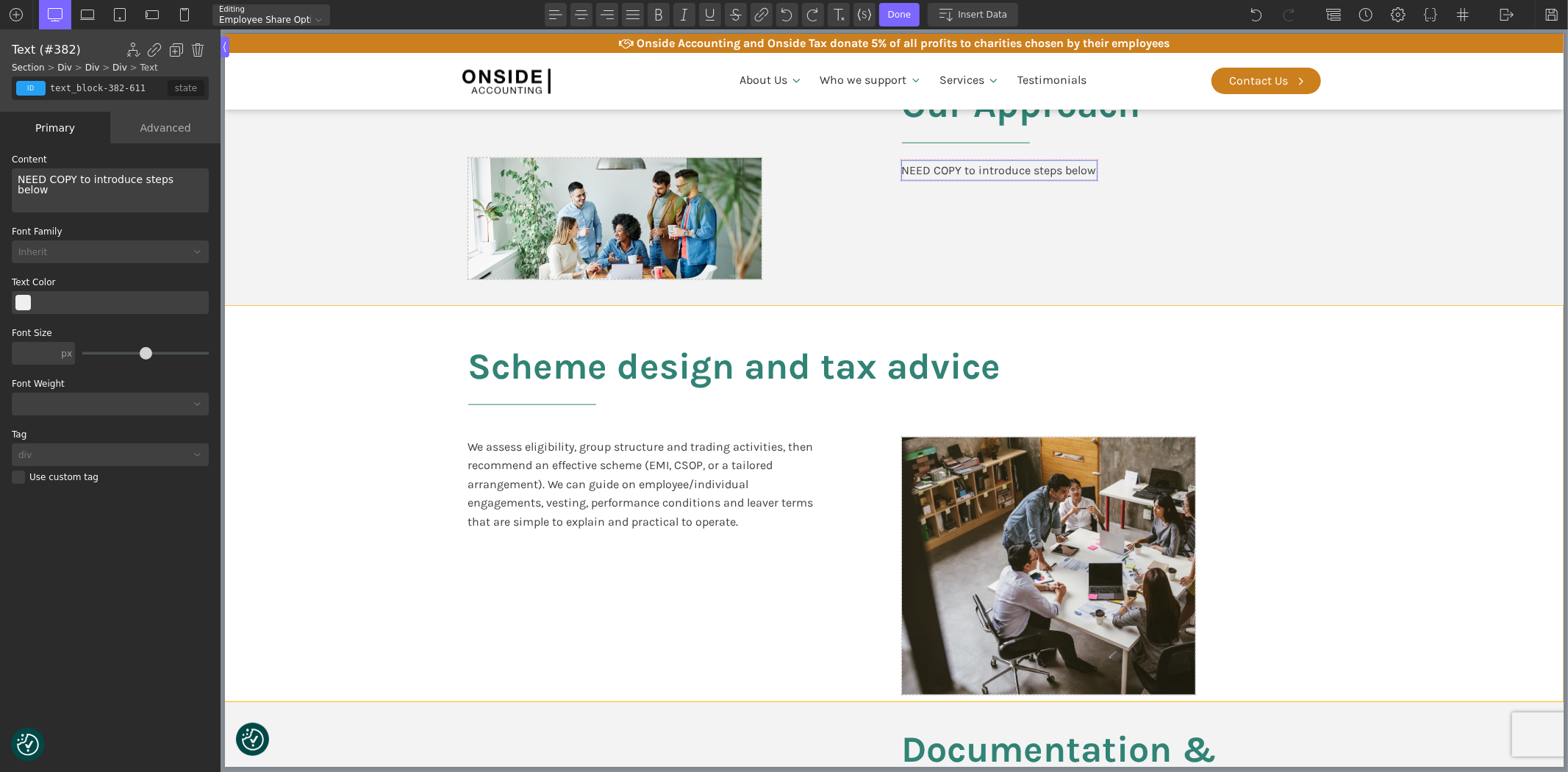
scroll to position [1552, 0]
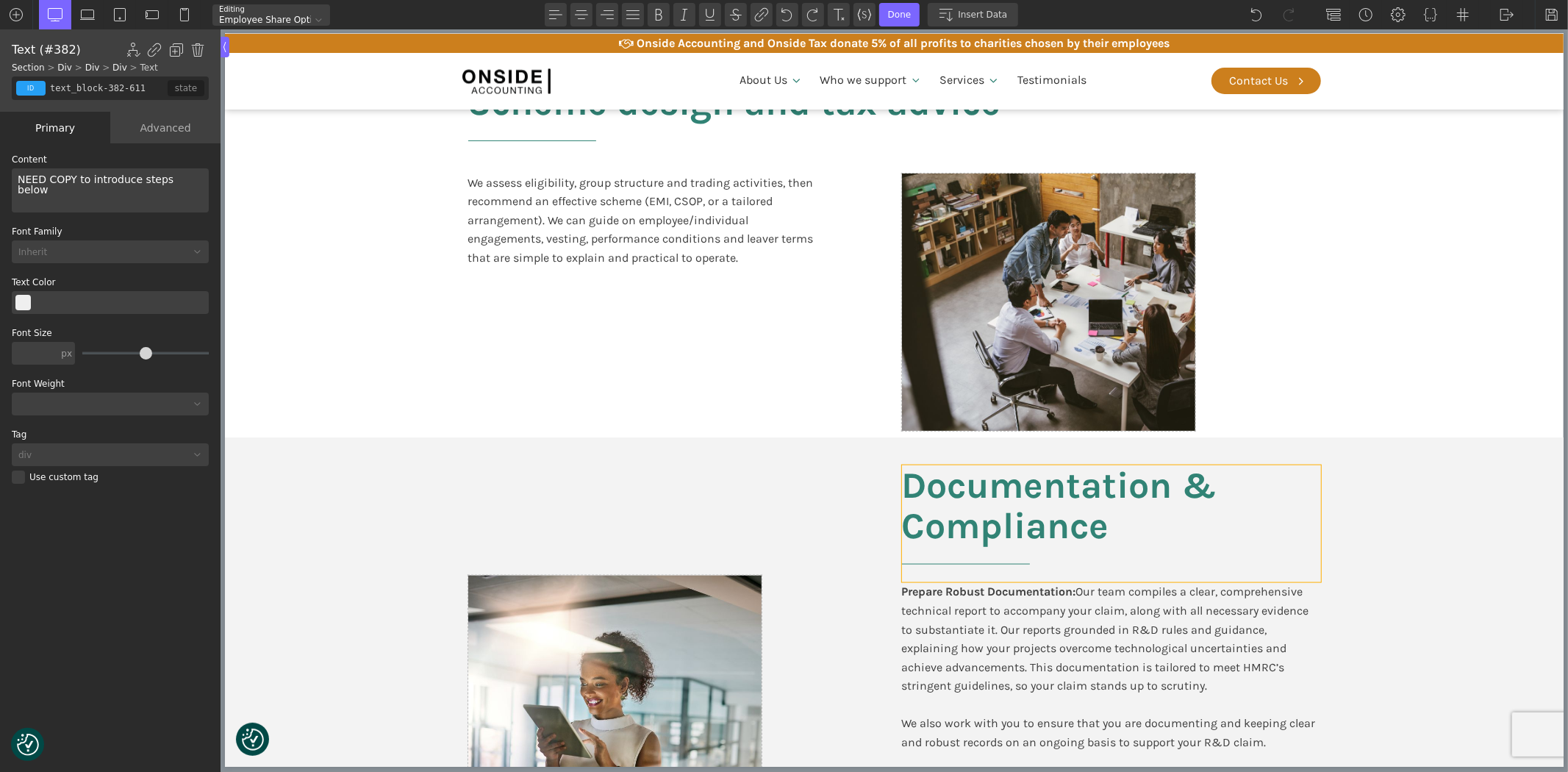
click at [1092, 502] on h2 "Documentation & Compliance" at bounding box center [1110, 523] width 419 height 117
type input "headline-400-611"
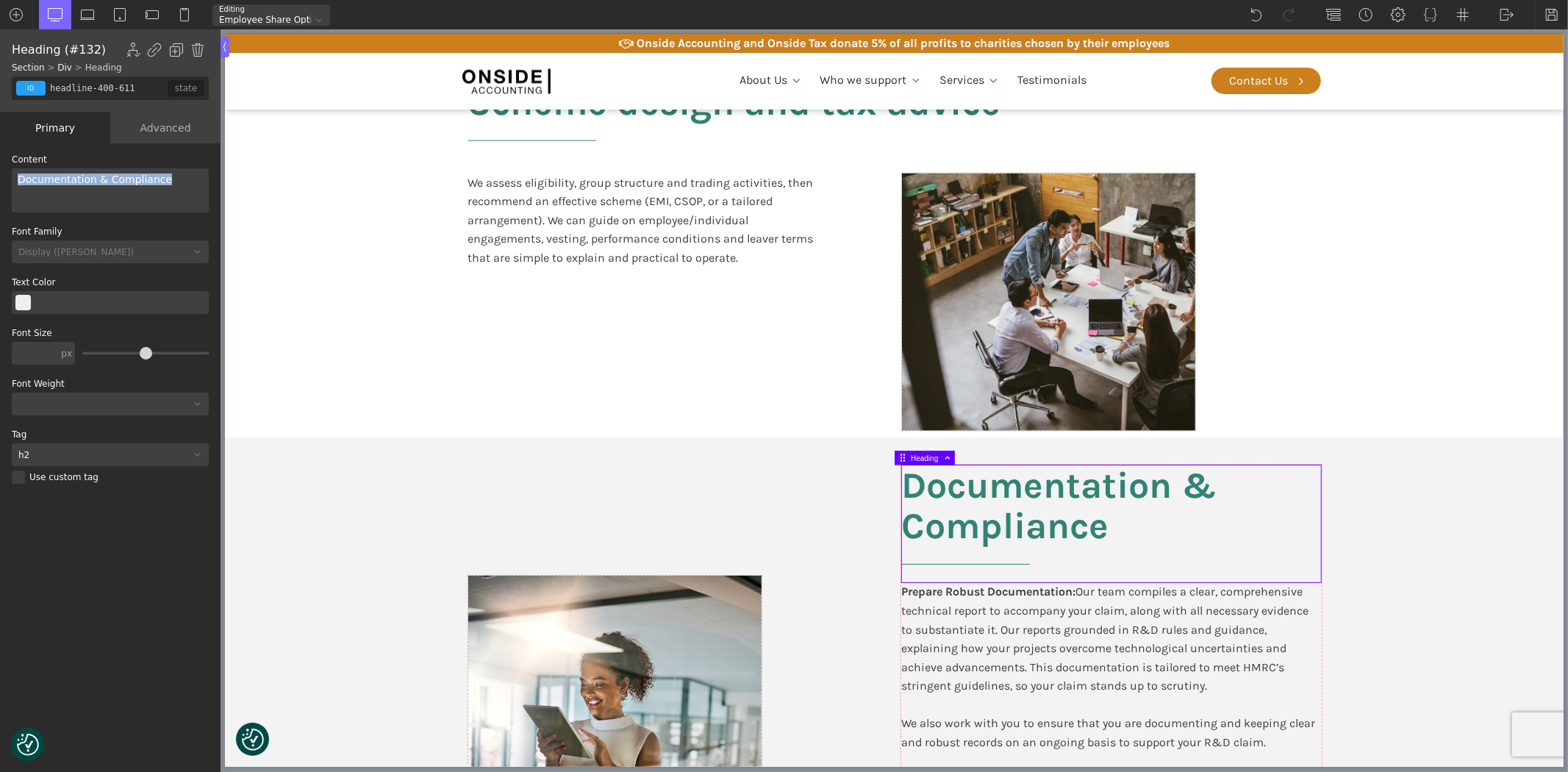
drag, startPoint x: 136, startPoint y: 184, endPoint x: 3, endPoint y: 184, distance: 133.0
click at [3, 184] on div "WP Grid Builder Stack Columns Vertically Page container (1200px) and below Less…" at bounding box center [110, 458] width 221 height 631
click at [1022, 489] on h2 "Share valuation and HMRC agreement" at bounding box center [1110, 523] width 419 height 117
click at [52, 179] on div "Share valuation and HMRC agreement" at bounding box center [110, 191] width 197 height 44
click at [142, 176] on div "Share Valuation and HMRC agreement" at bounding box center [110, 191] width 197 height 44
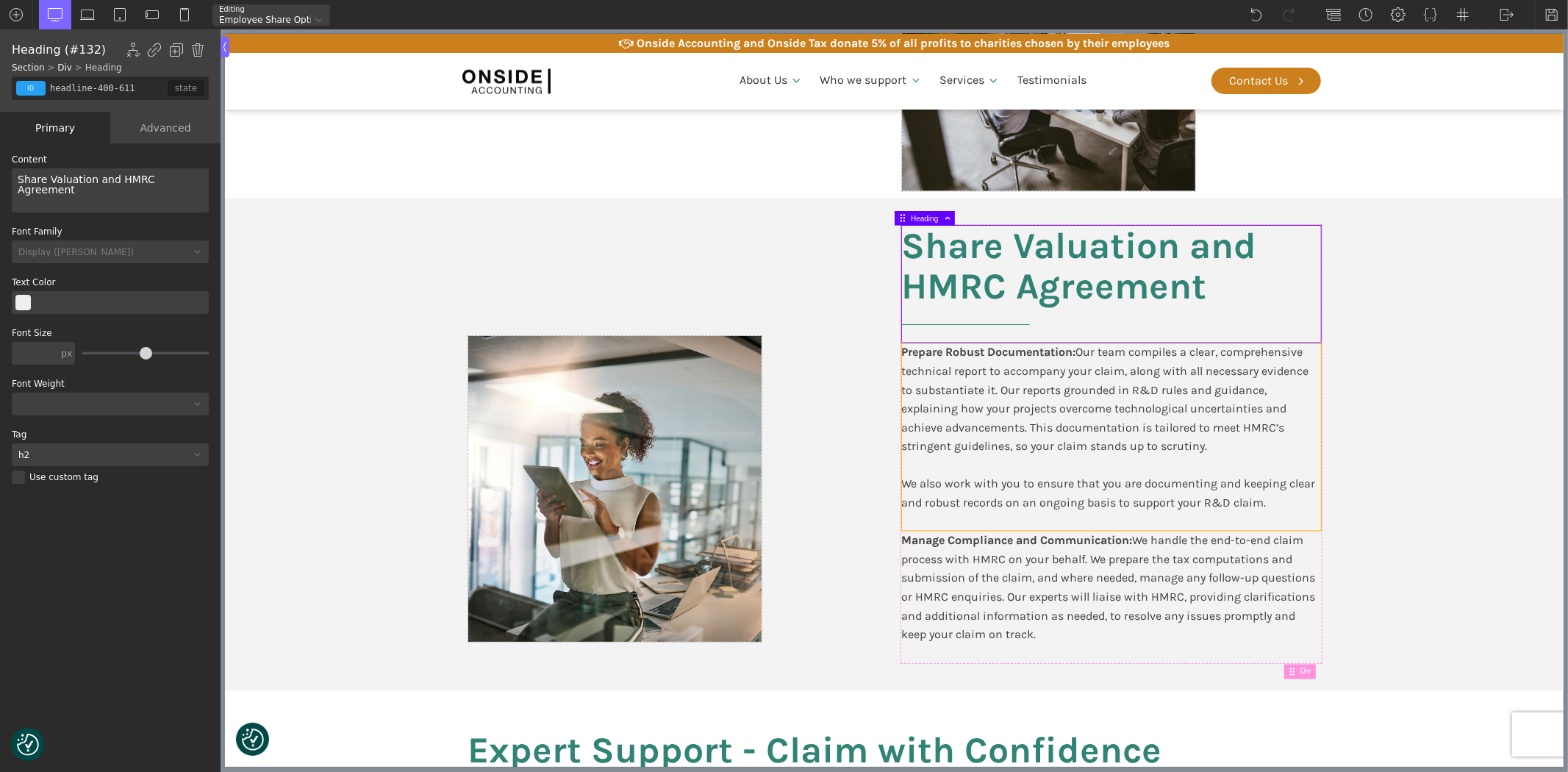
scroll to position [1796, 0]
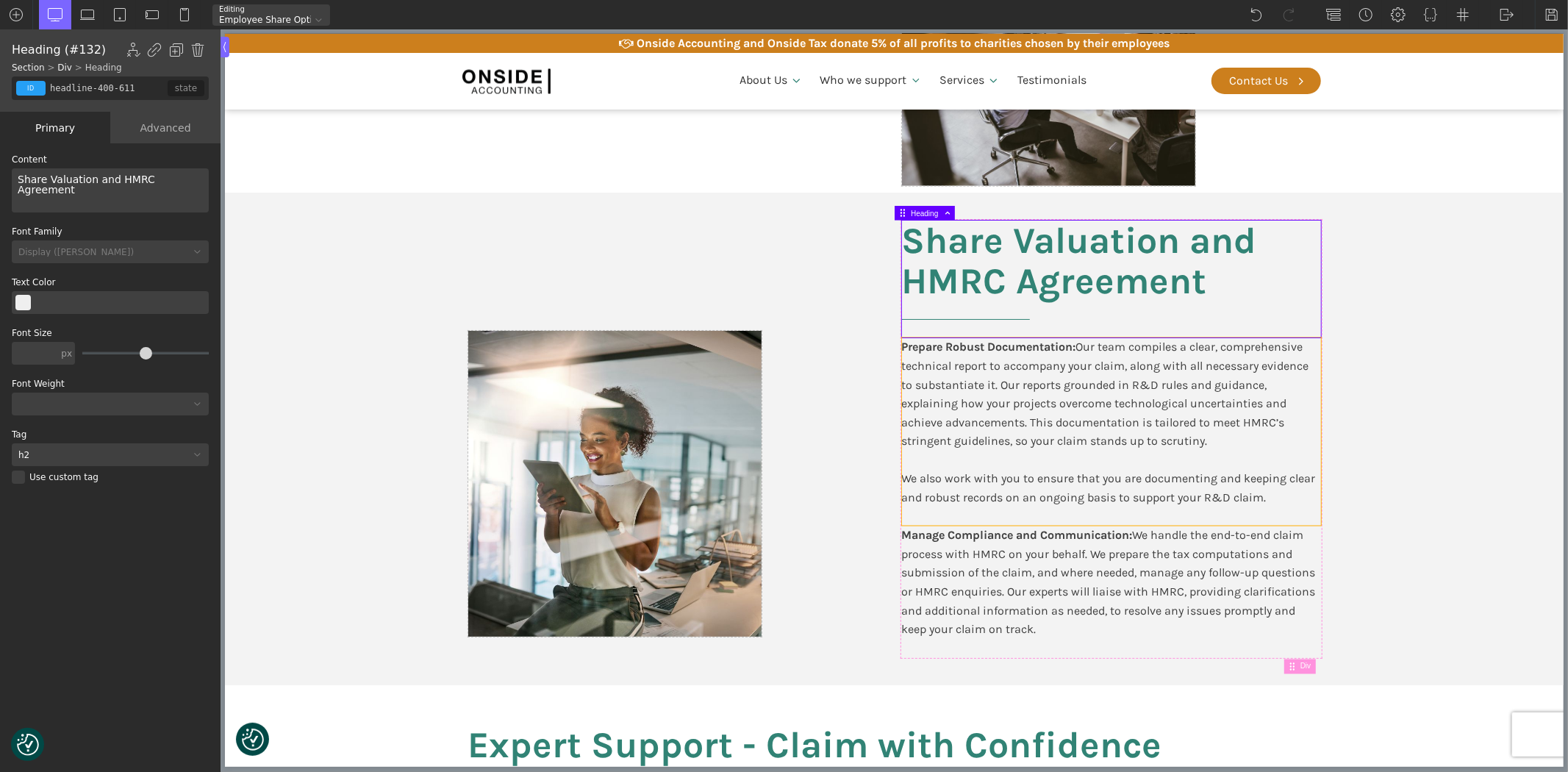
click at [1157, 437] on div "Prepare Robust Documentation: Our team compiles a clear, comprehensive technica…" at bounding box center [1110, 431] width 419 height 188
type input "text_block-344-611"
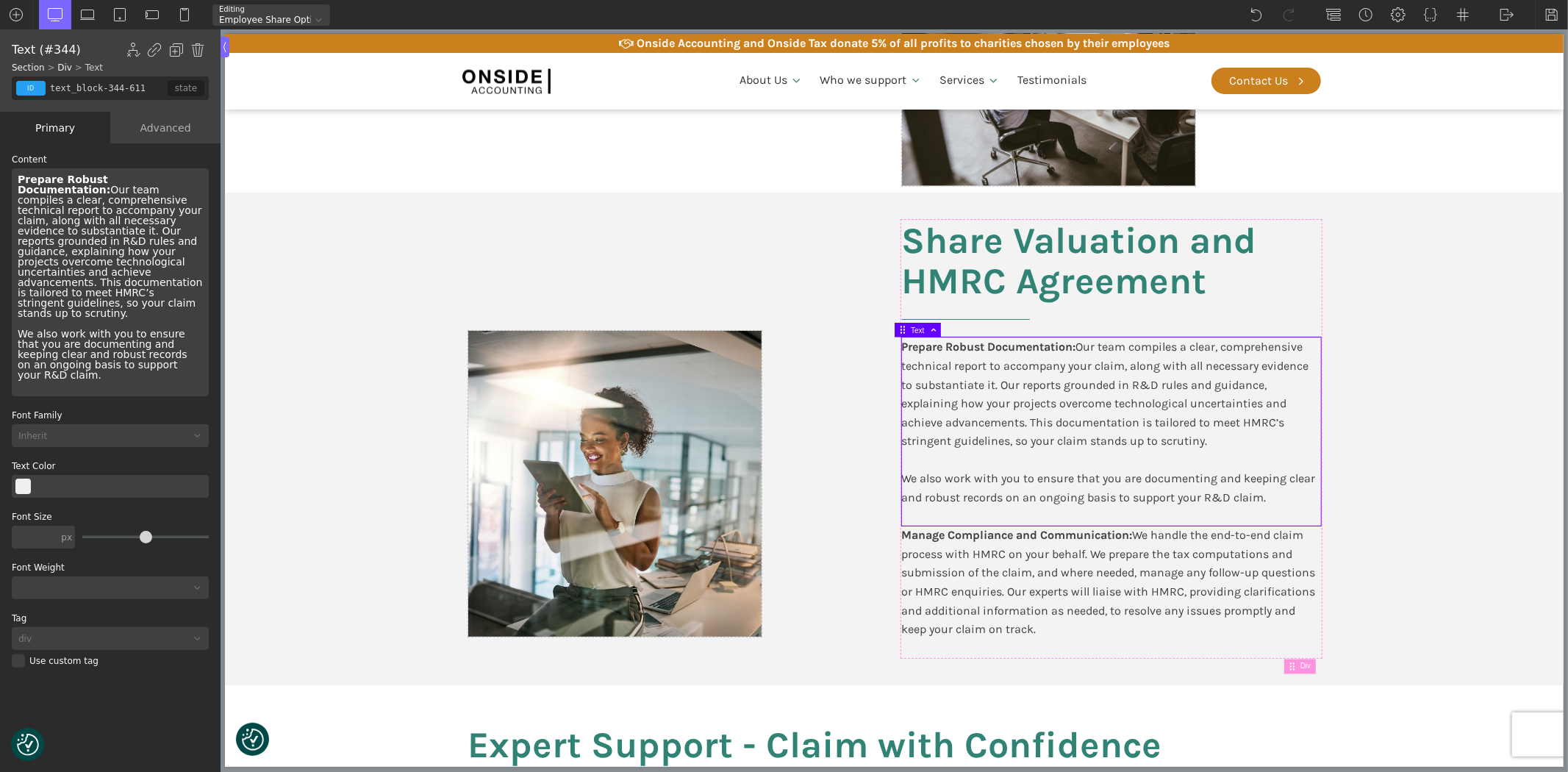
click at [65, 294] on div "Prepare Robust Documentation: Our team compiles a clear, comprehensive technica…" at bounding box center [110, 282] width 197 height 228
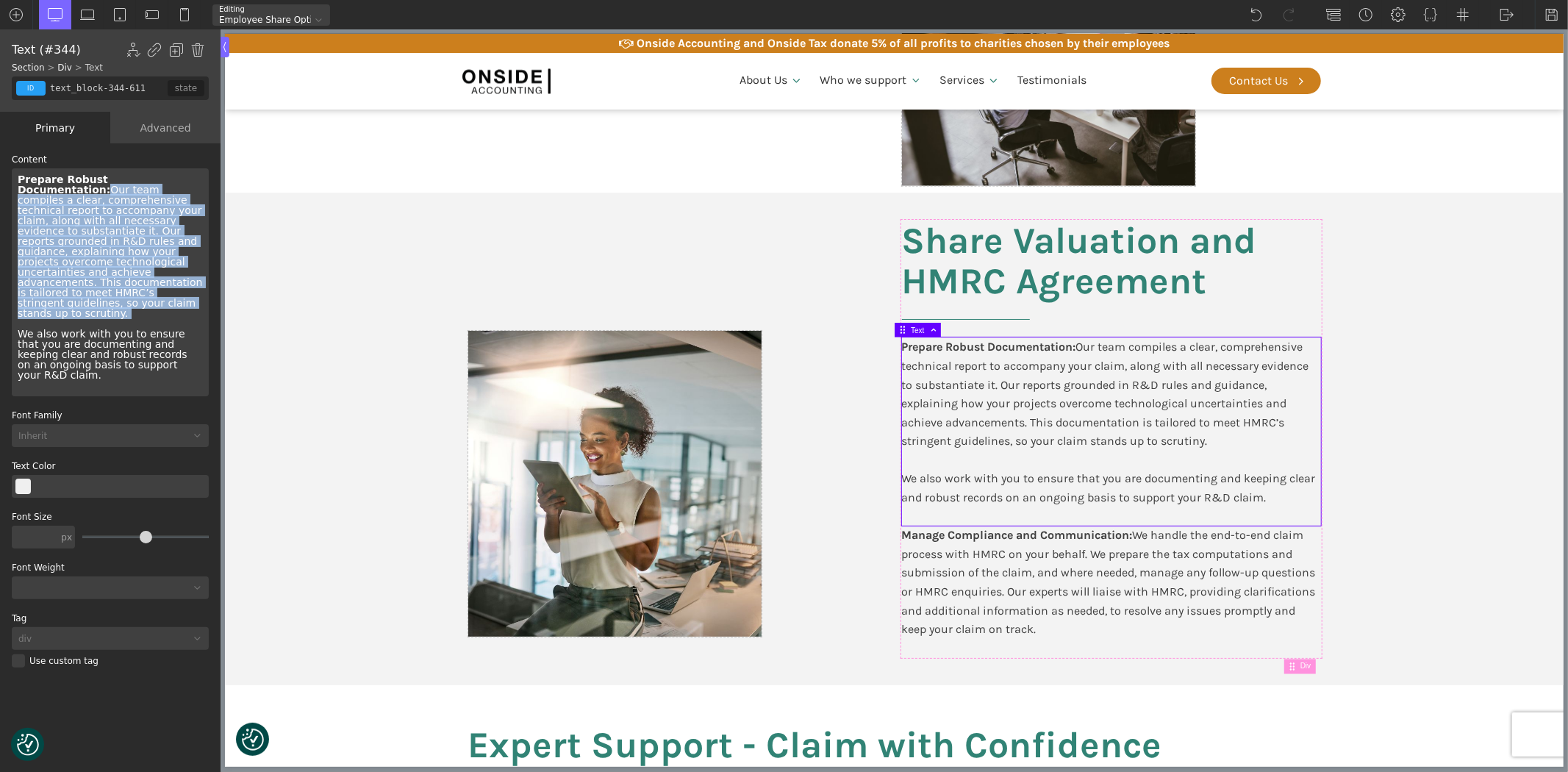
click at [64, 294] on div "Prepare Robust Documentation: Our team compiles a clear, comprehensive technica…" at bounding box center [110, 282] width 197 height 228
click at [62, 291] on div "Prepare Robust Documentation: Our team compiles a clear, comprehensive technica…" at bounding box center [110, 282] width 197 height 228
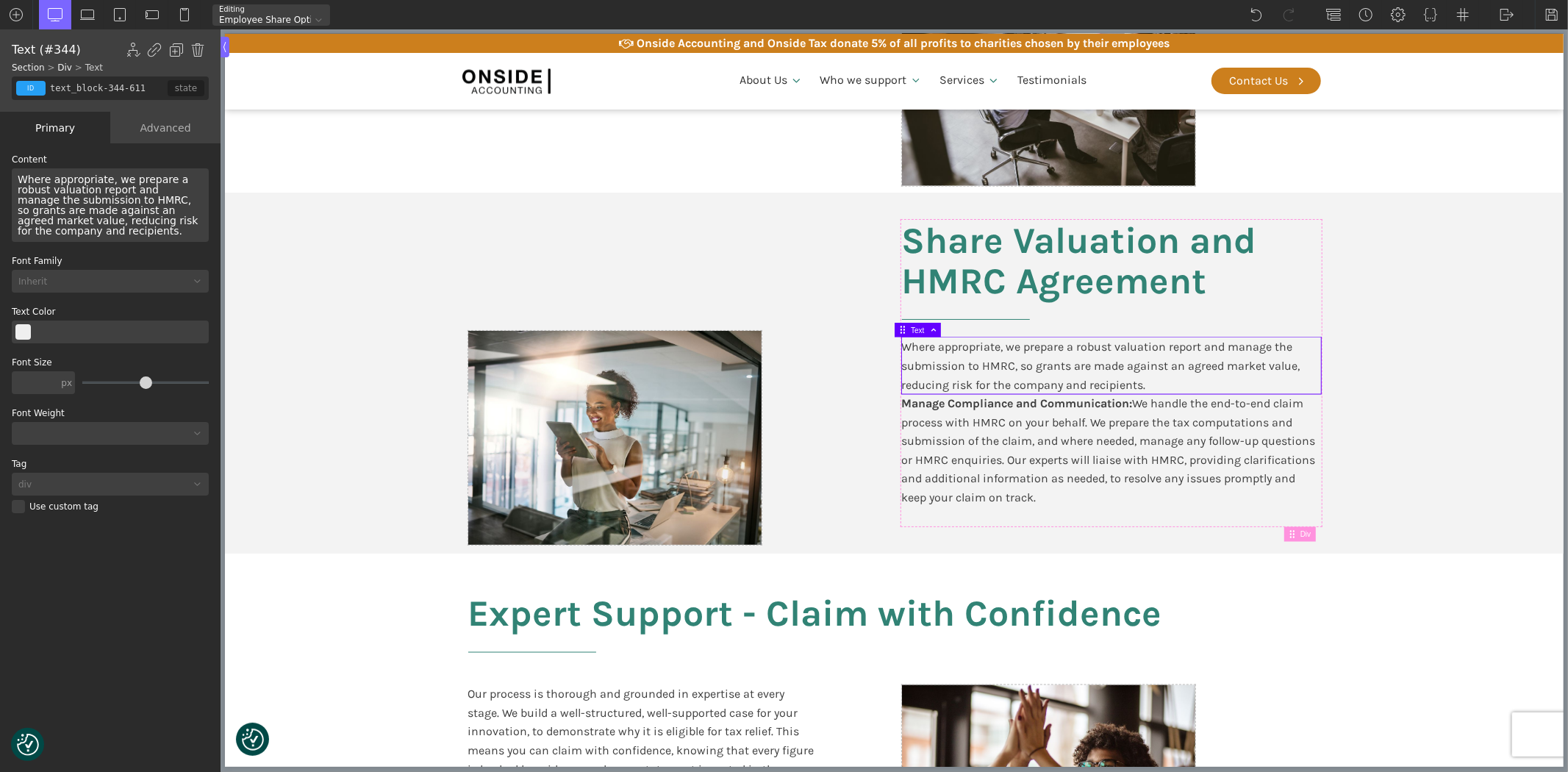
click at [992, 443] on div "Manage Compliance and Communication: We handle the end-to-end claim process wit…" at bounding box center [1110, 459] width 419 height 131
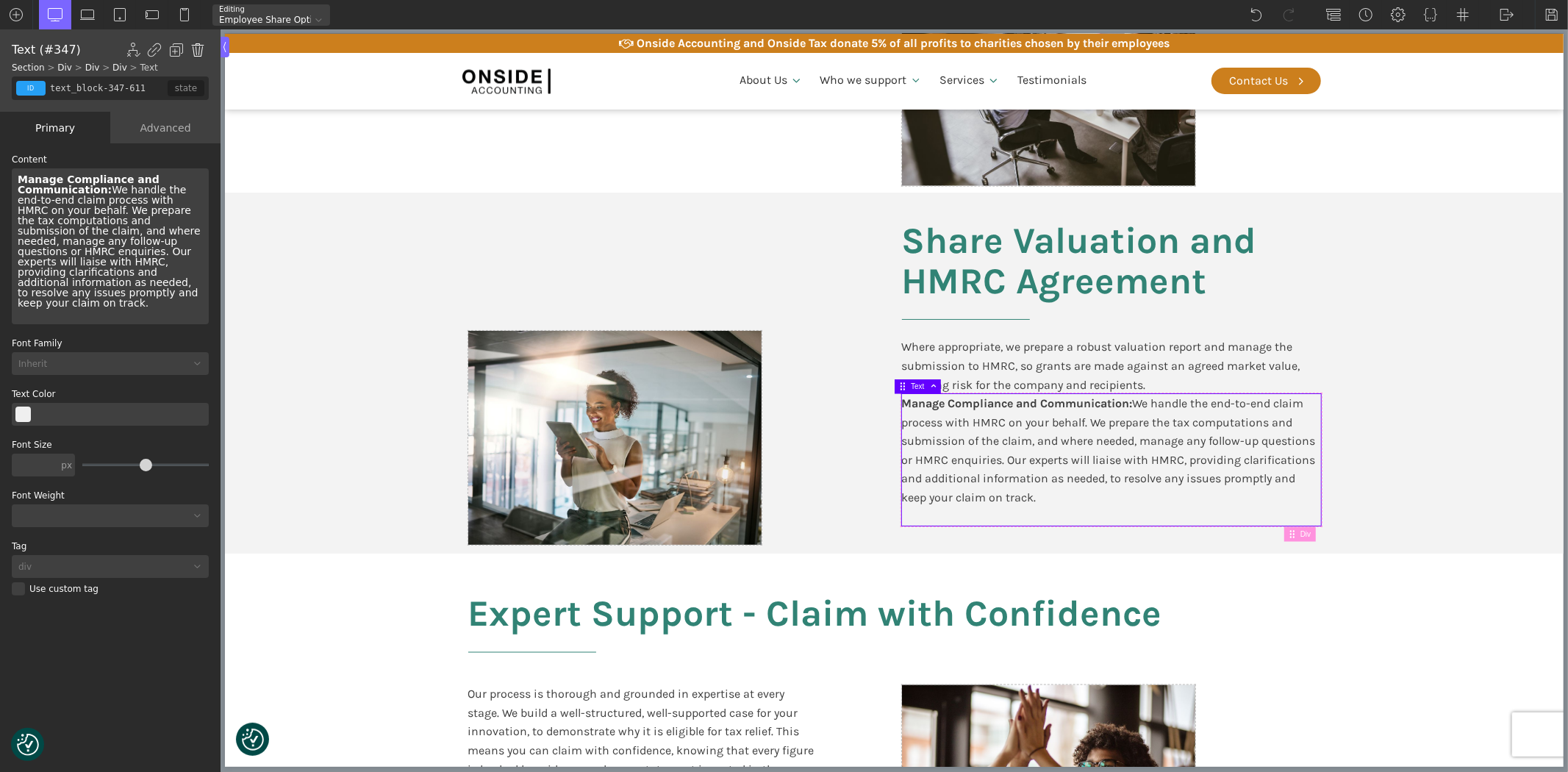
click at [200, 47] on img at bounding box center [197, 49] width 14 height 14
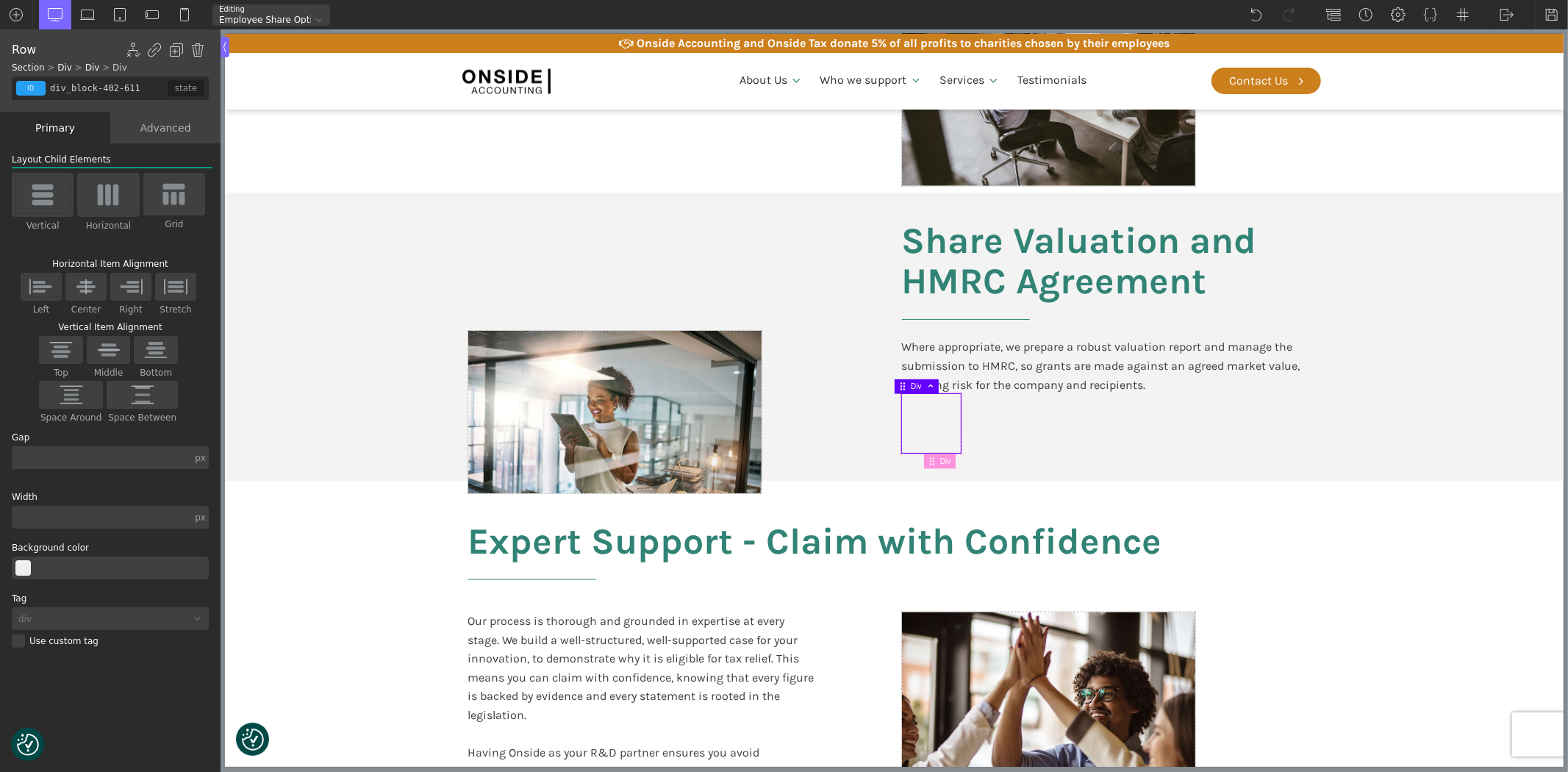
click at [913, 413] on div at bounding box center [930, 423] width 59 height 59
click at [209, 50] on div "Row Show/Hide Element Set Conditions Condition Type AND OR In-Editor Behavior A…" at bounding box center [110, 70] width 221 height 83
click at [192, 45] on img at bounding box center [197, 49] width 14 height 14
click at [942, 416] on div at bounding box center [930, 423] width 59 height 59
click at [195, 45] on img at bounding box center [197, 49] width 14 height 14
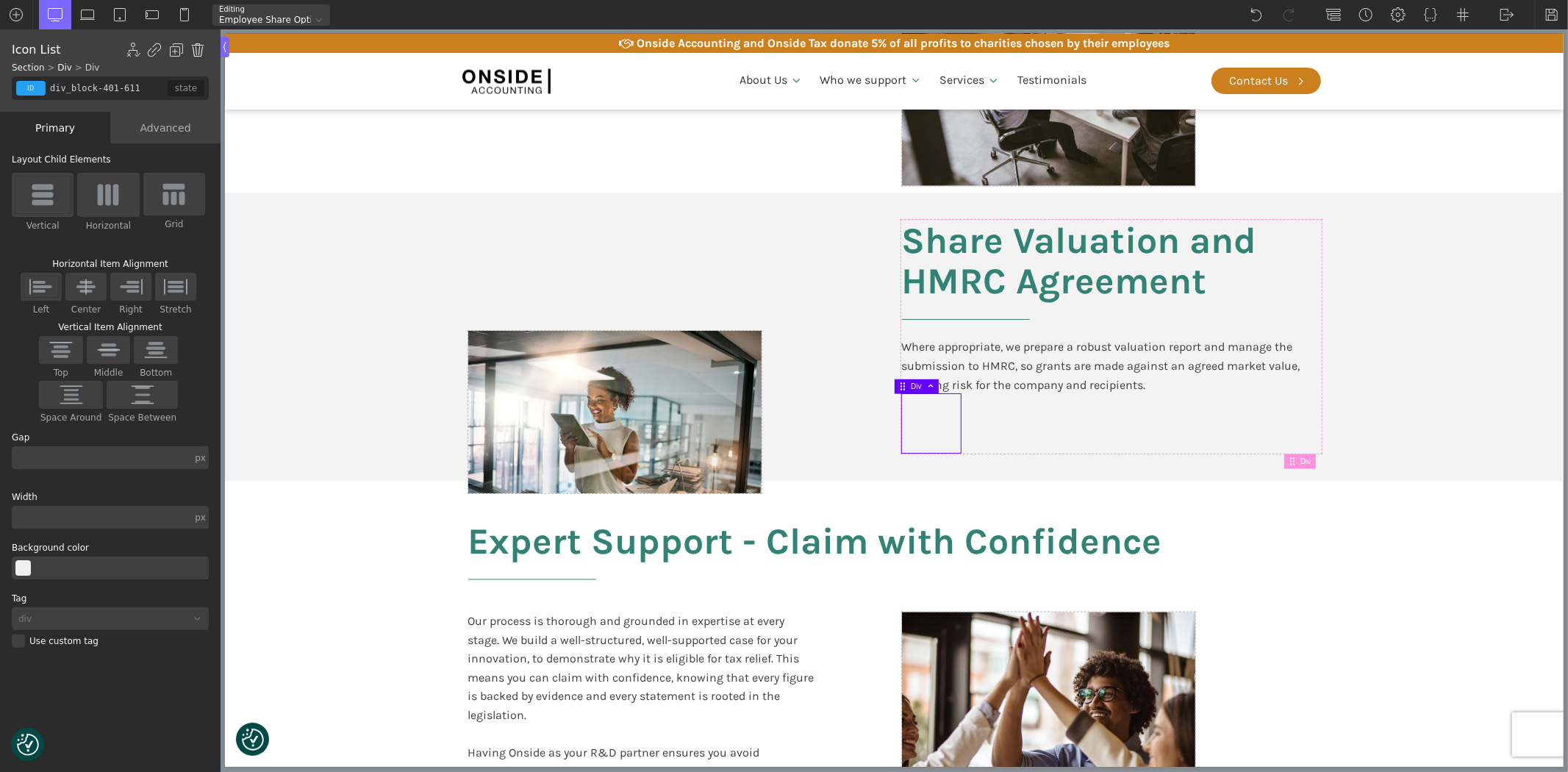
type input "div_block-399-611"
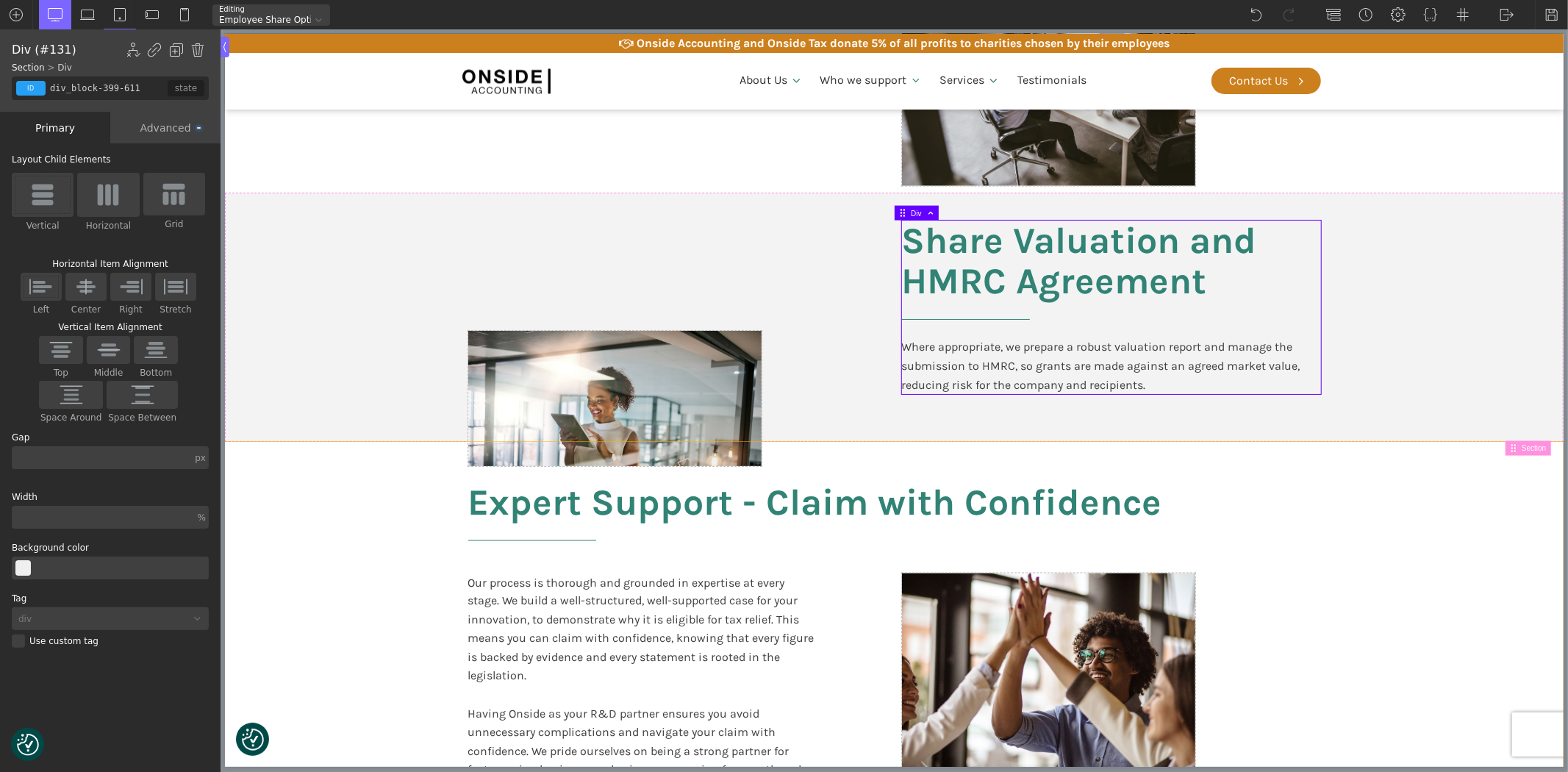
click at [1445, 573] on section "Expert Support - Claim with Confidence Our process is thorough and grounded in …" at bounding box center [893, 648] width 1339 height 414
type input "split-content-full-heading"
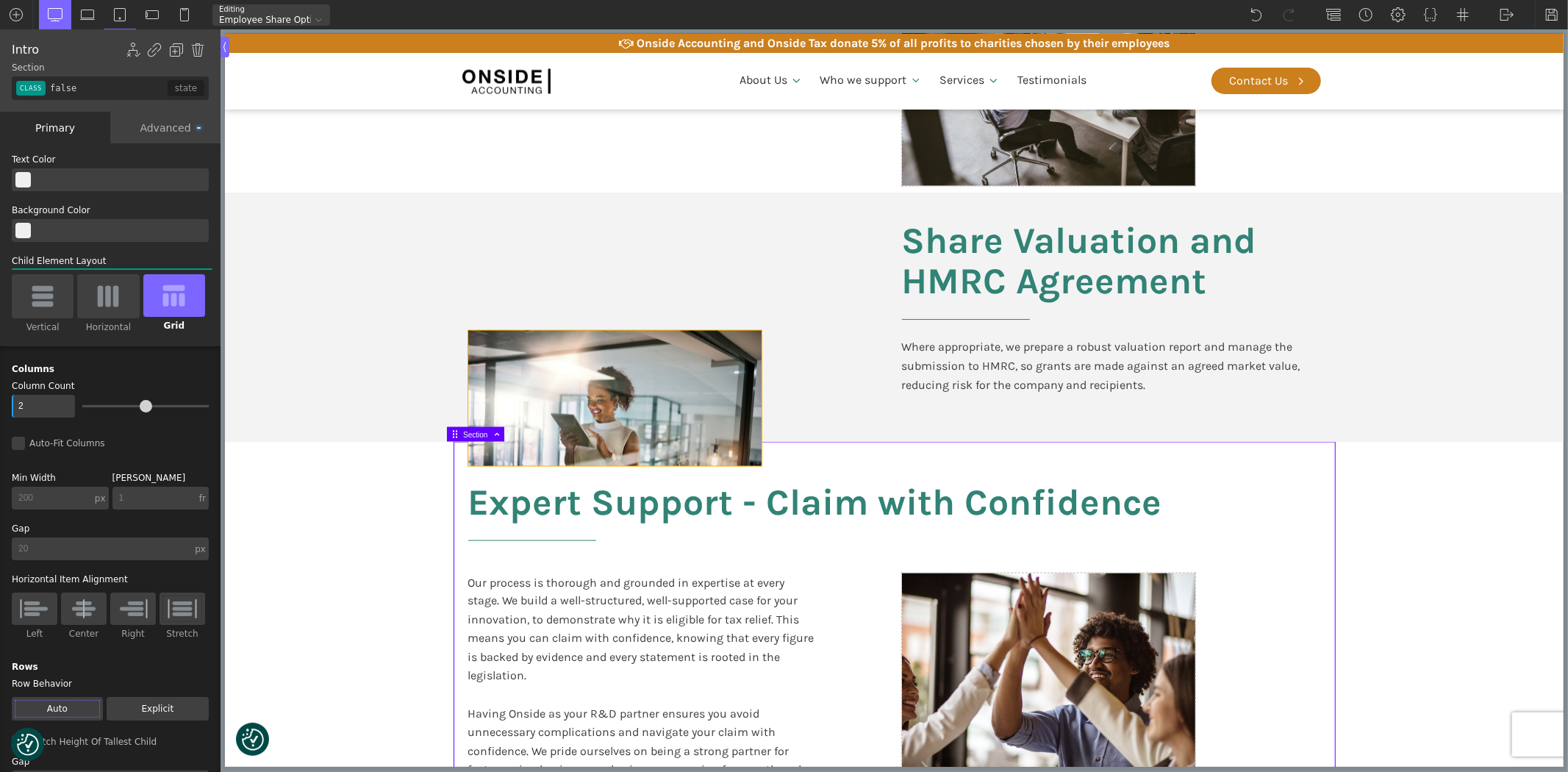
click at [658, 362] on div at bounding box center [614, 398] width 293 height 135
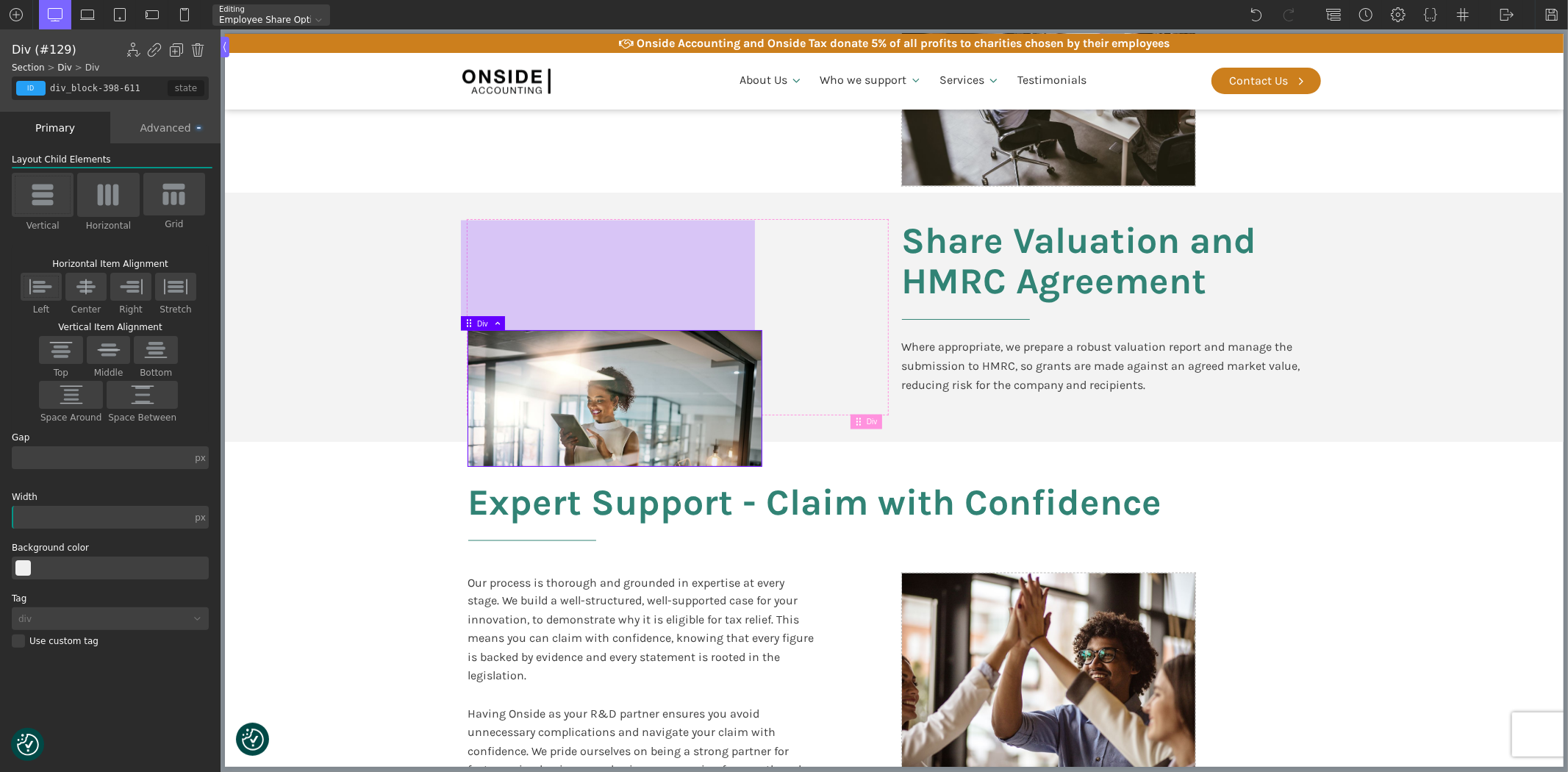
click at [530, 266] on div at bounding box center [607, 275] width 294 height 110
click at [524, 282] on div at bounding box center [607, 275] width 294 height 110
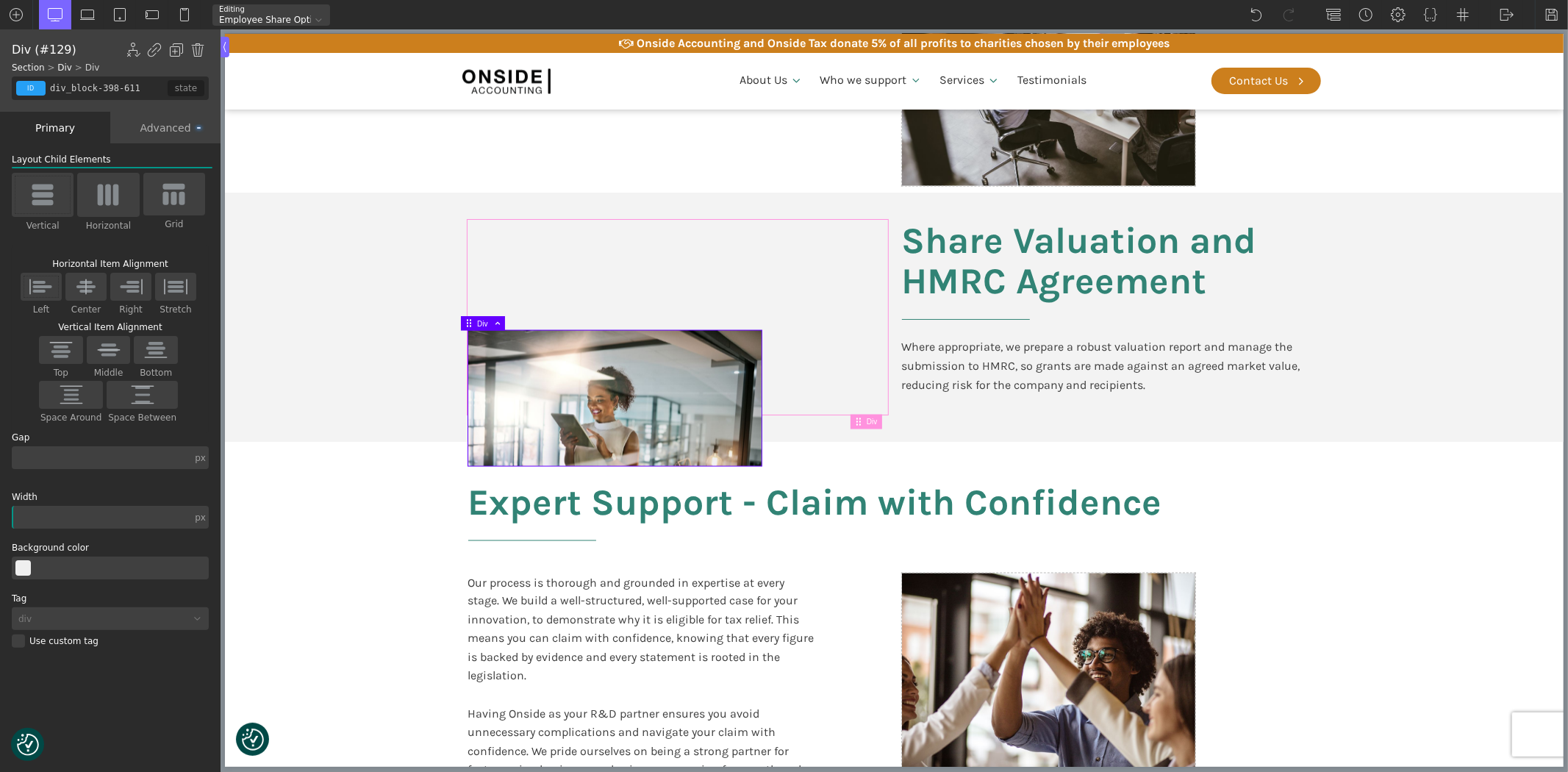
click at [497, 320] on span at bounding box center [494, 323] width 14 height 8
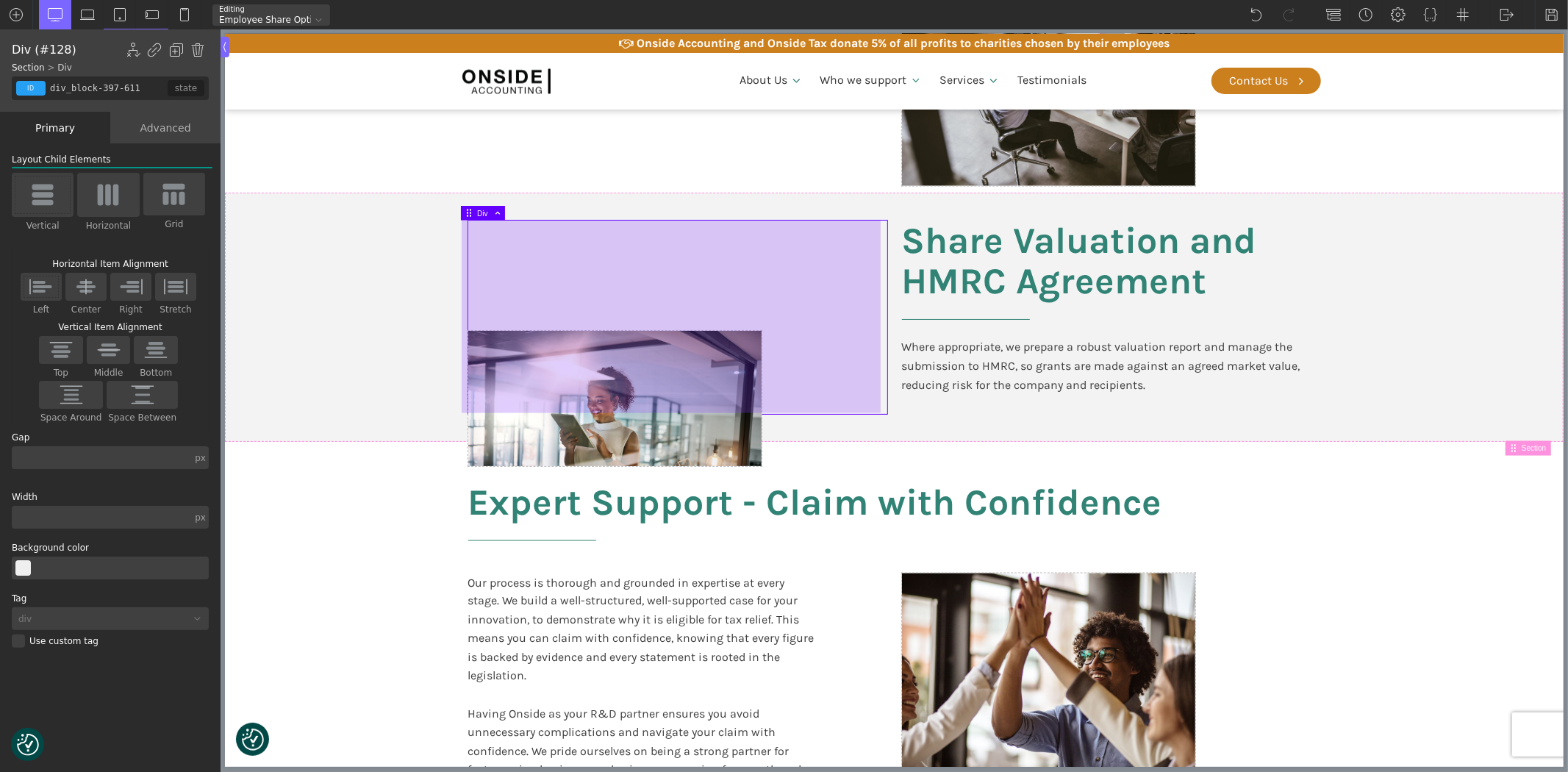
click at [510, 349] on div at bounding box center [671, 317] width 419 height 193
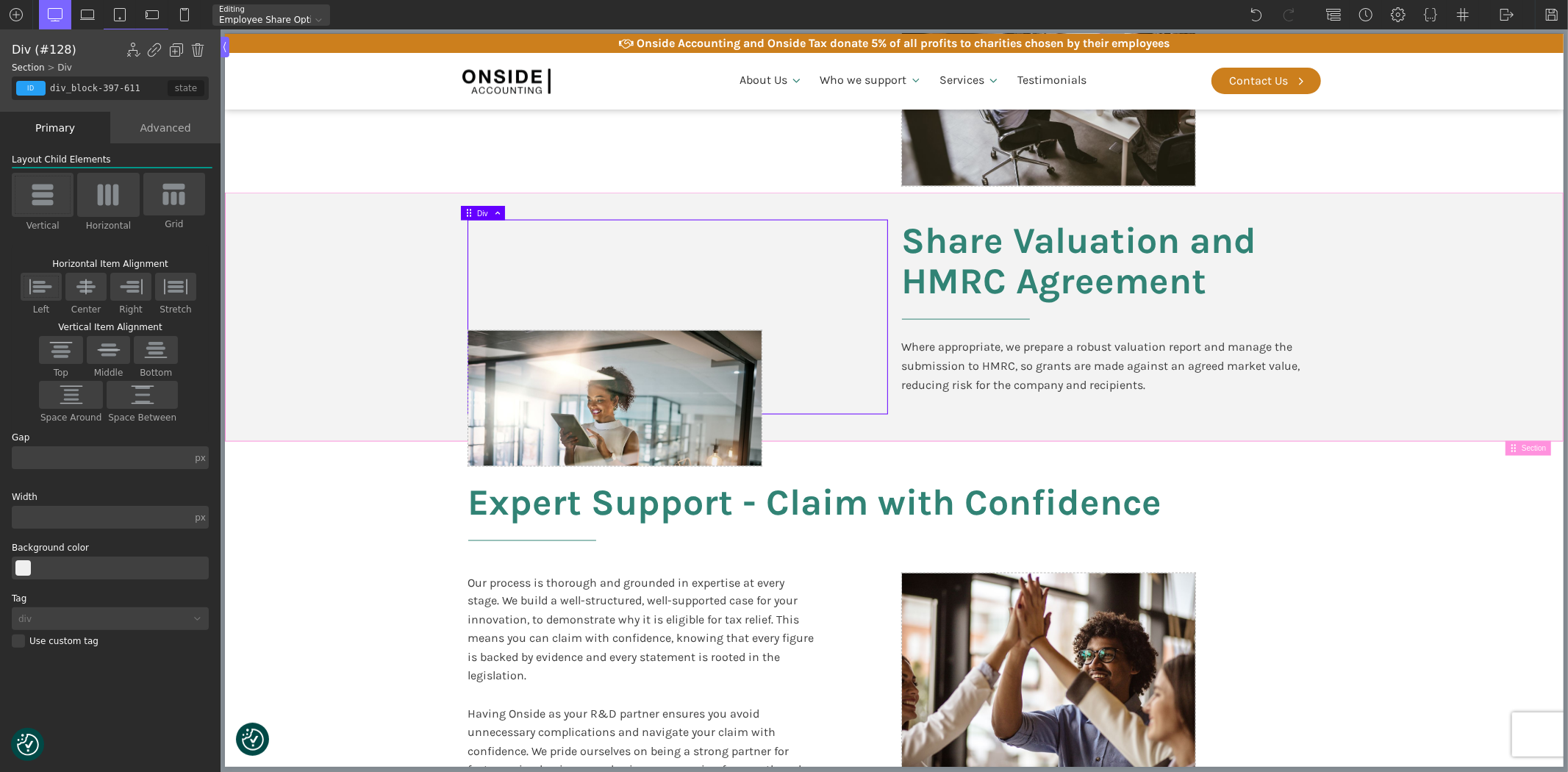
click at [423, 328] on section "Share Valuation and HMRC Agreement Where appropriate, we prepare a robust valua…" at bounding box center [893, 317] width 1339 height 249
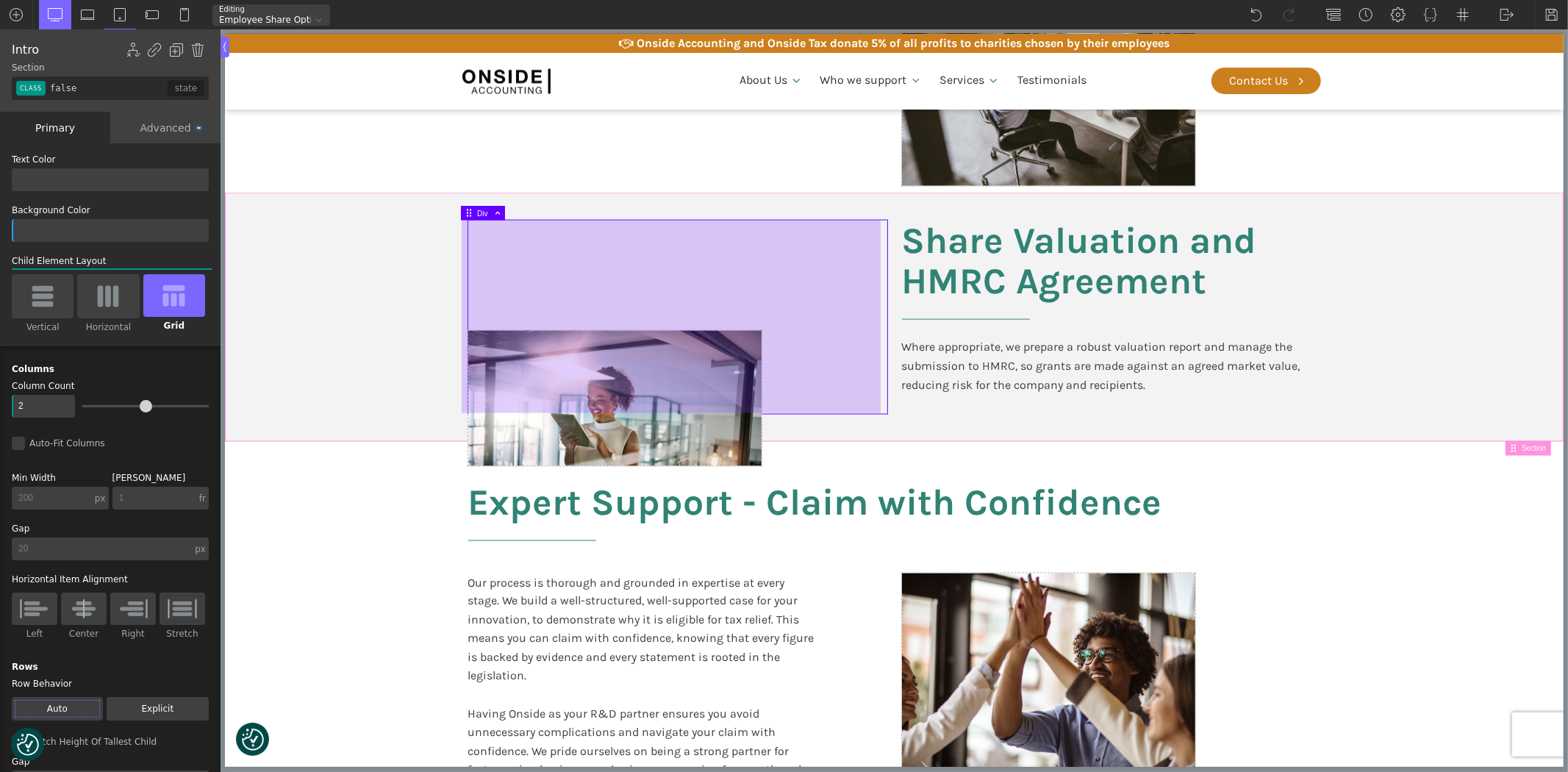
type input "section-396-611"
type input "split-content"
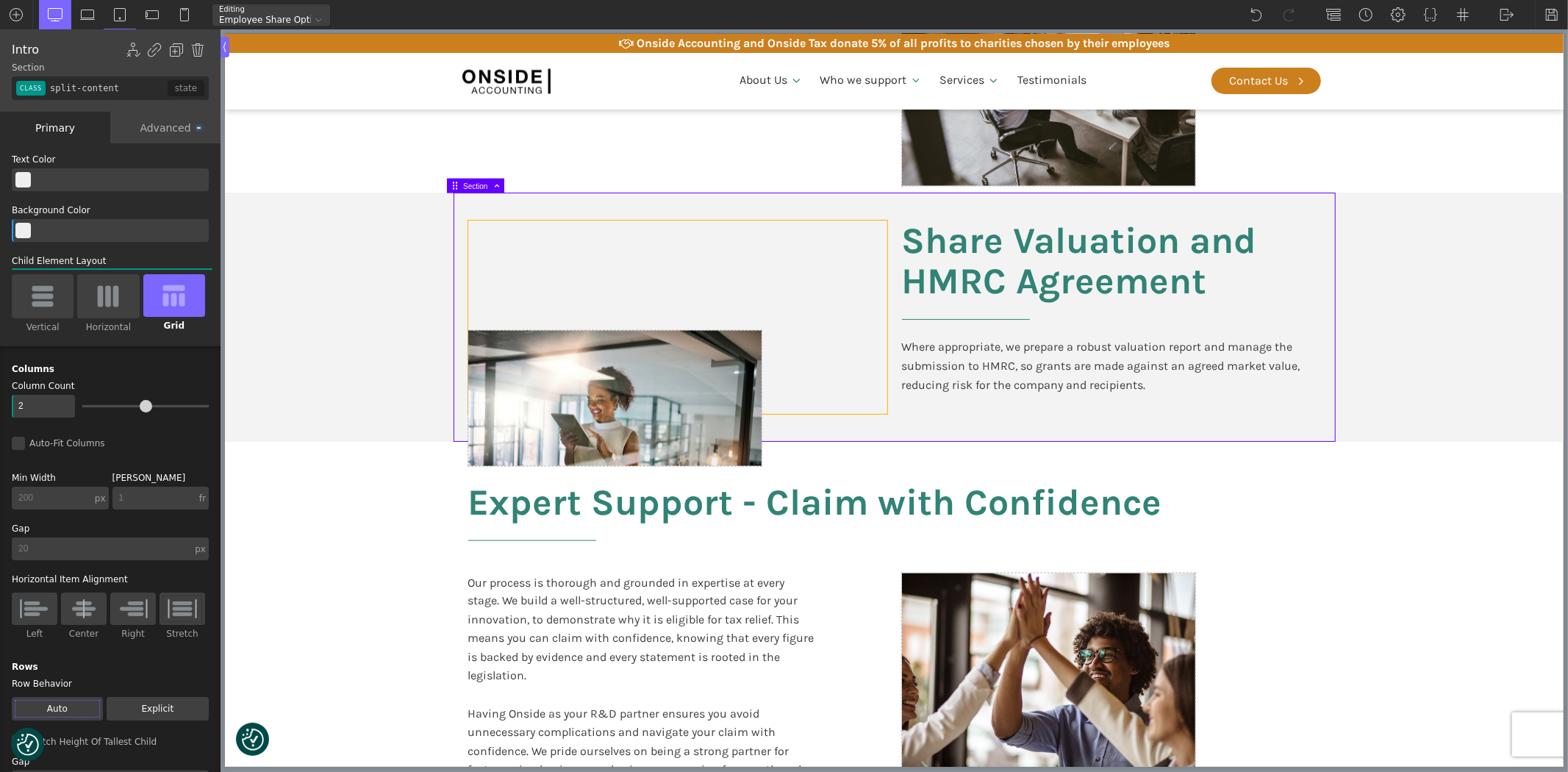
click at [470, 326] on div at bounding box center [677, 317] width 419 height 193
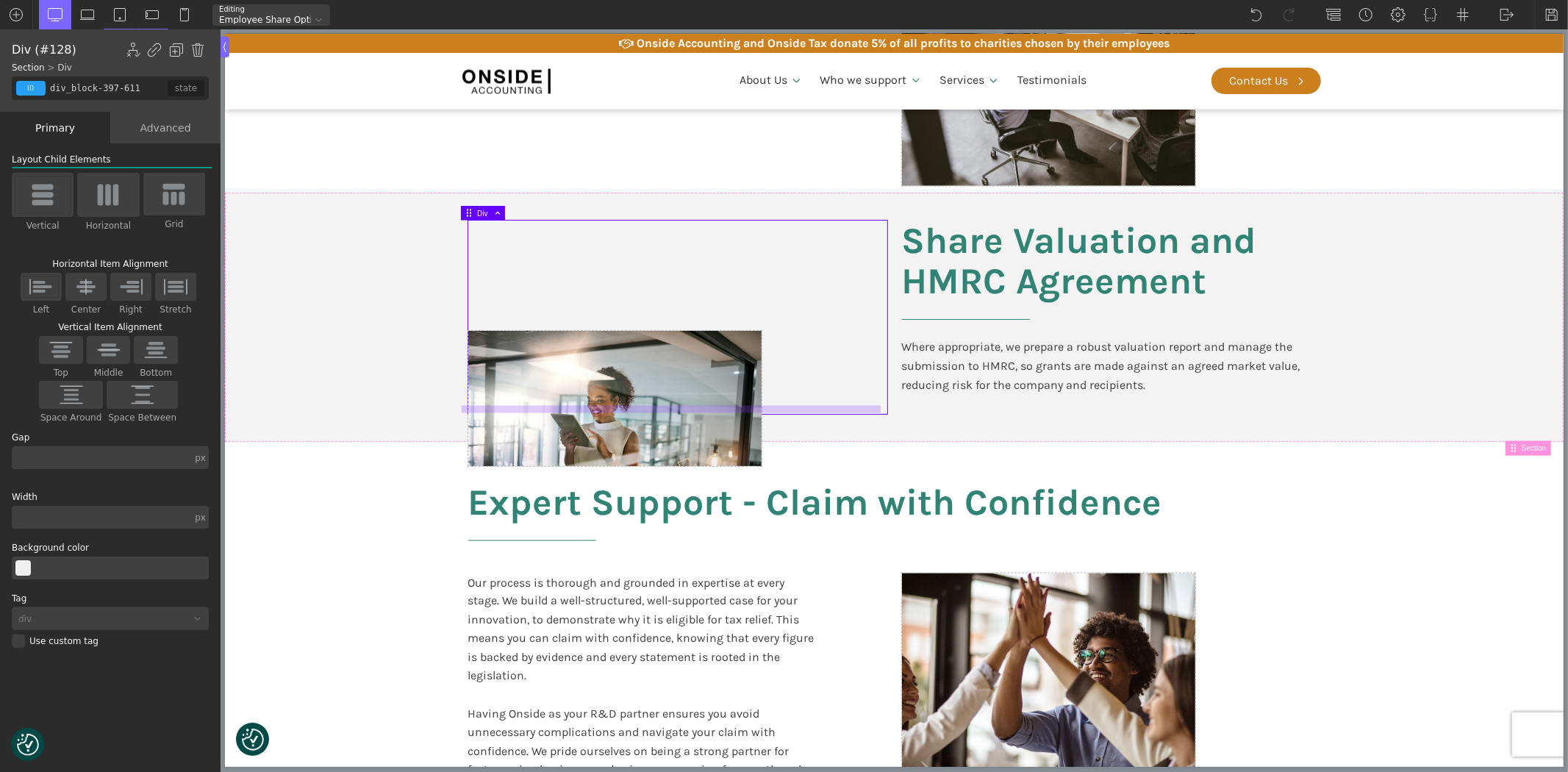
click at [666, 410] on div at bounding box center [671, 409] width 419 height 8
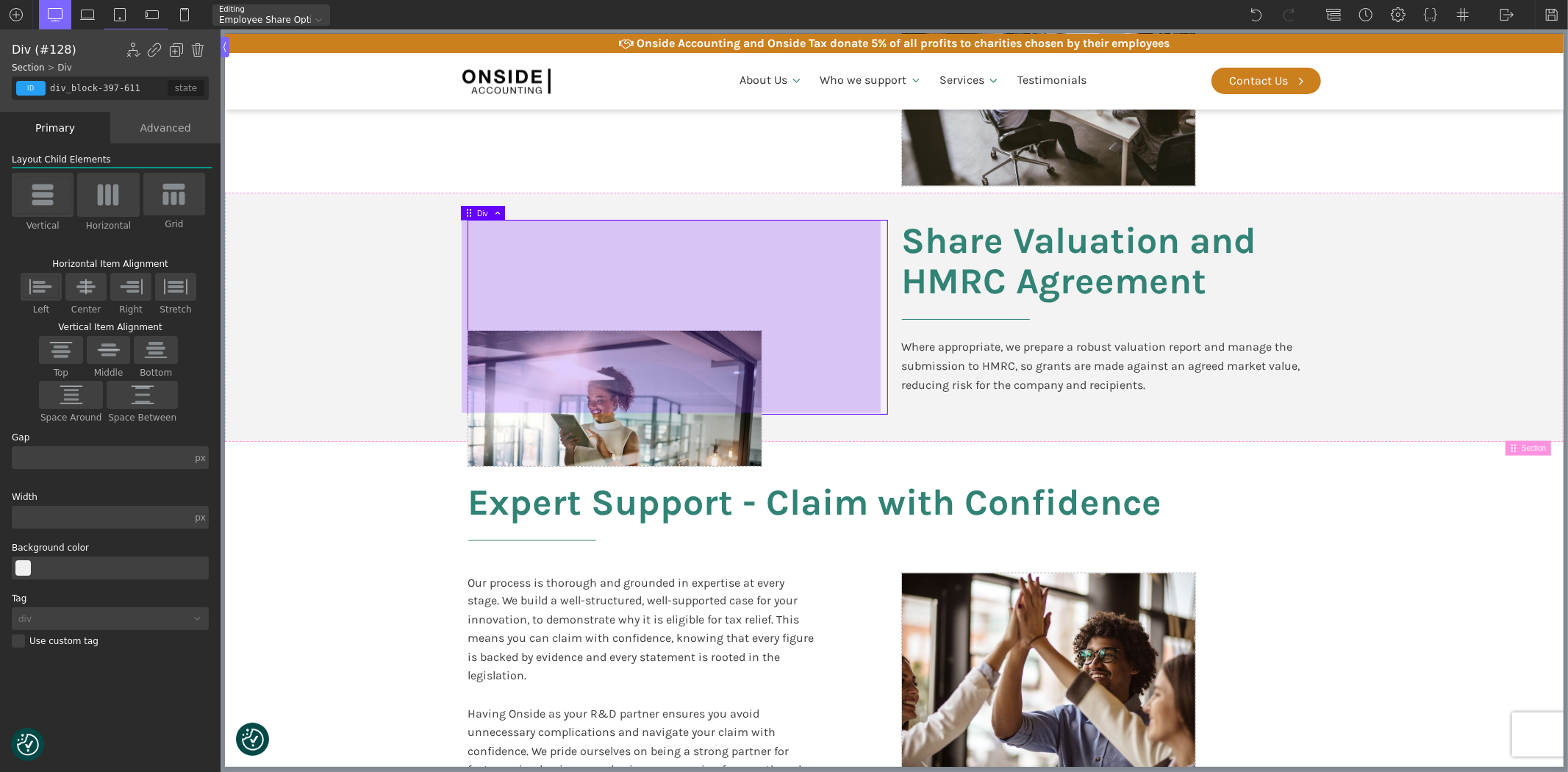
type input "section-396-611"
type input "split-content"
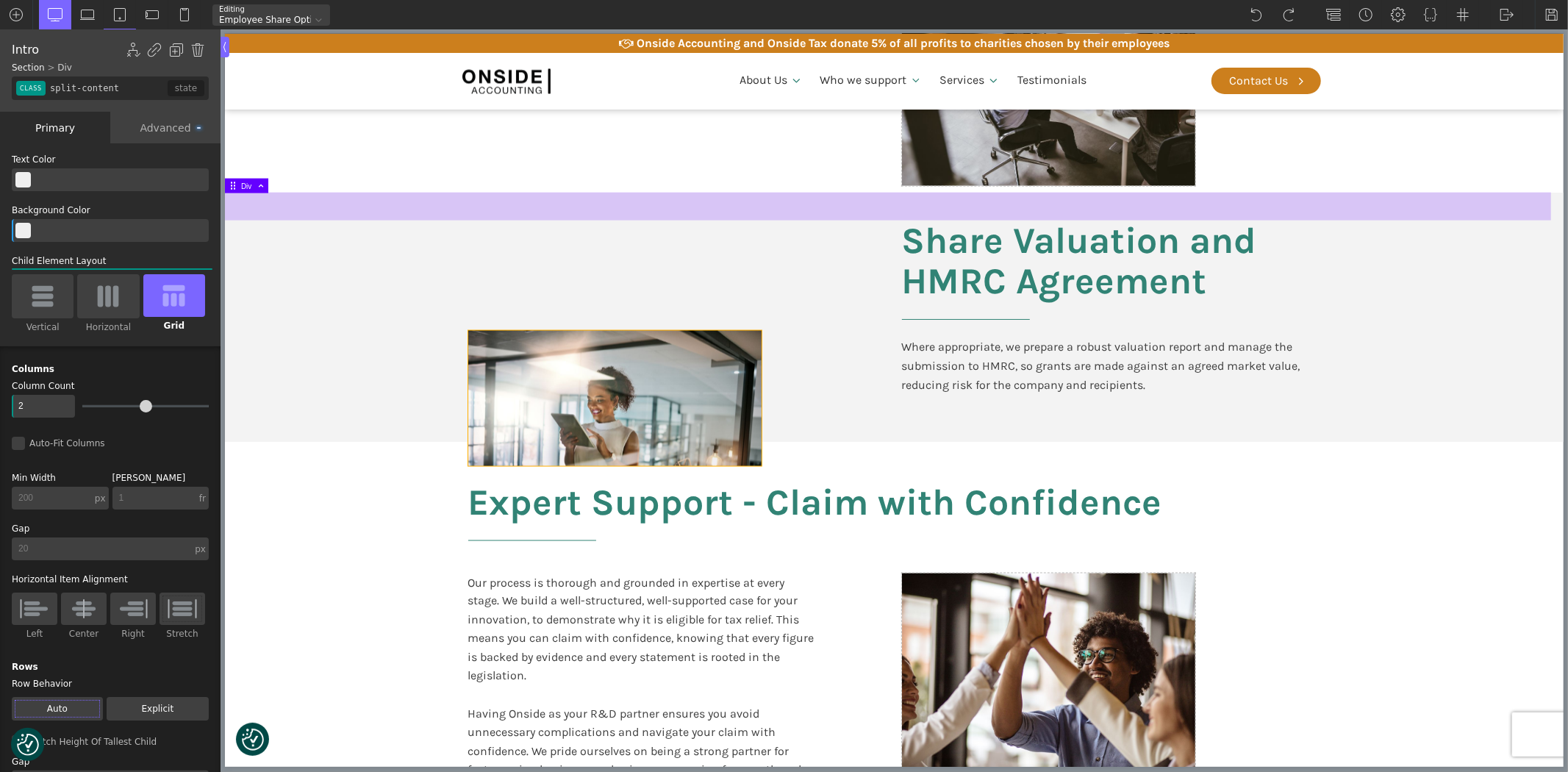
type input "div_block-398-611"
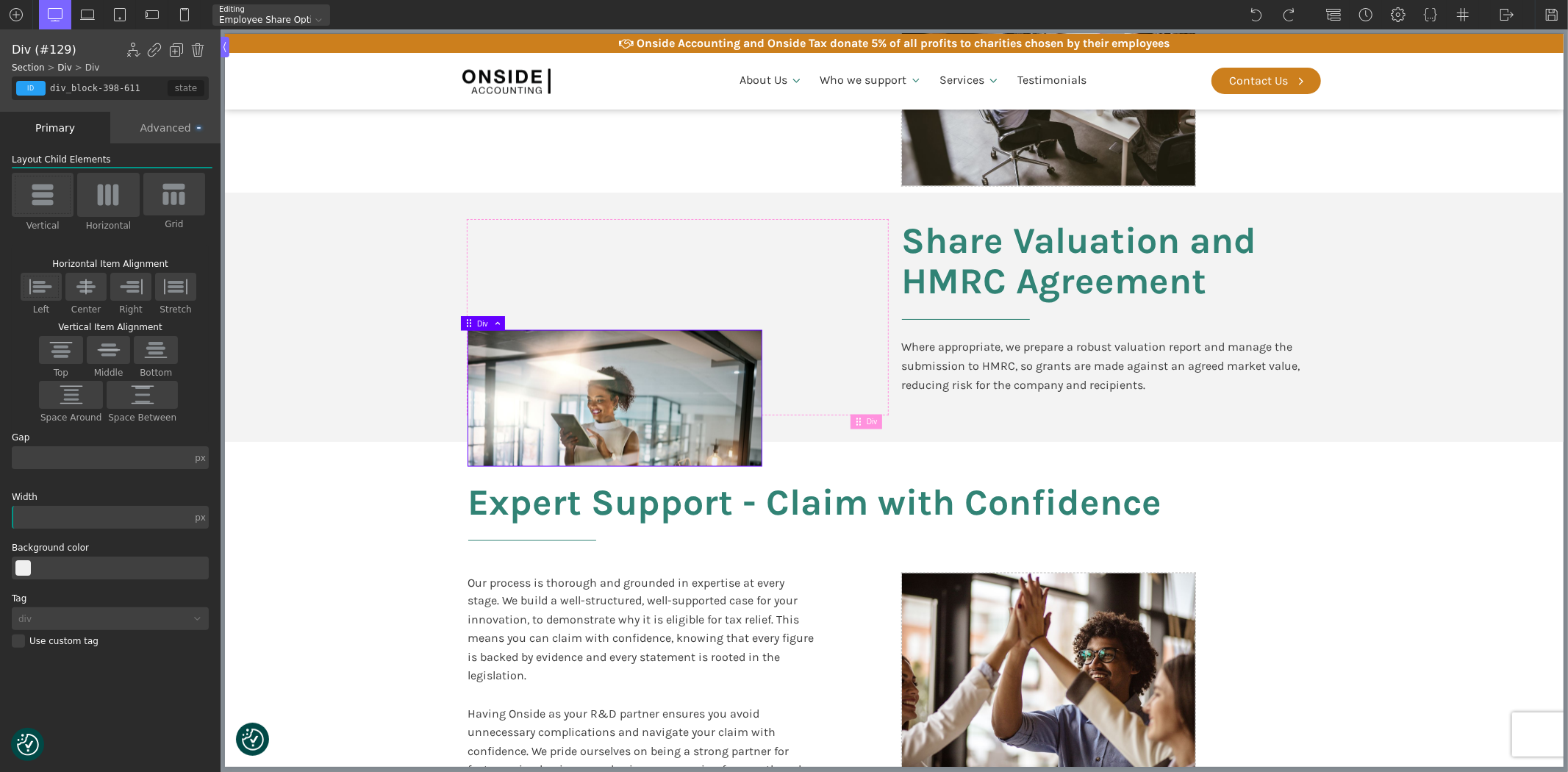
click at [595, 388] on div at bounding box center [614, 398] width 293 height 135
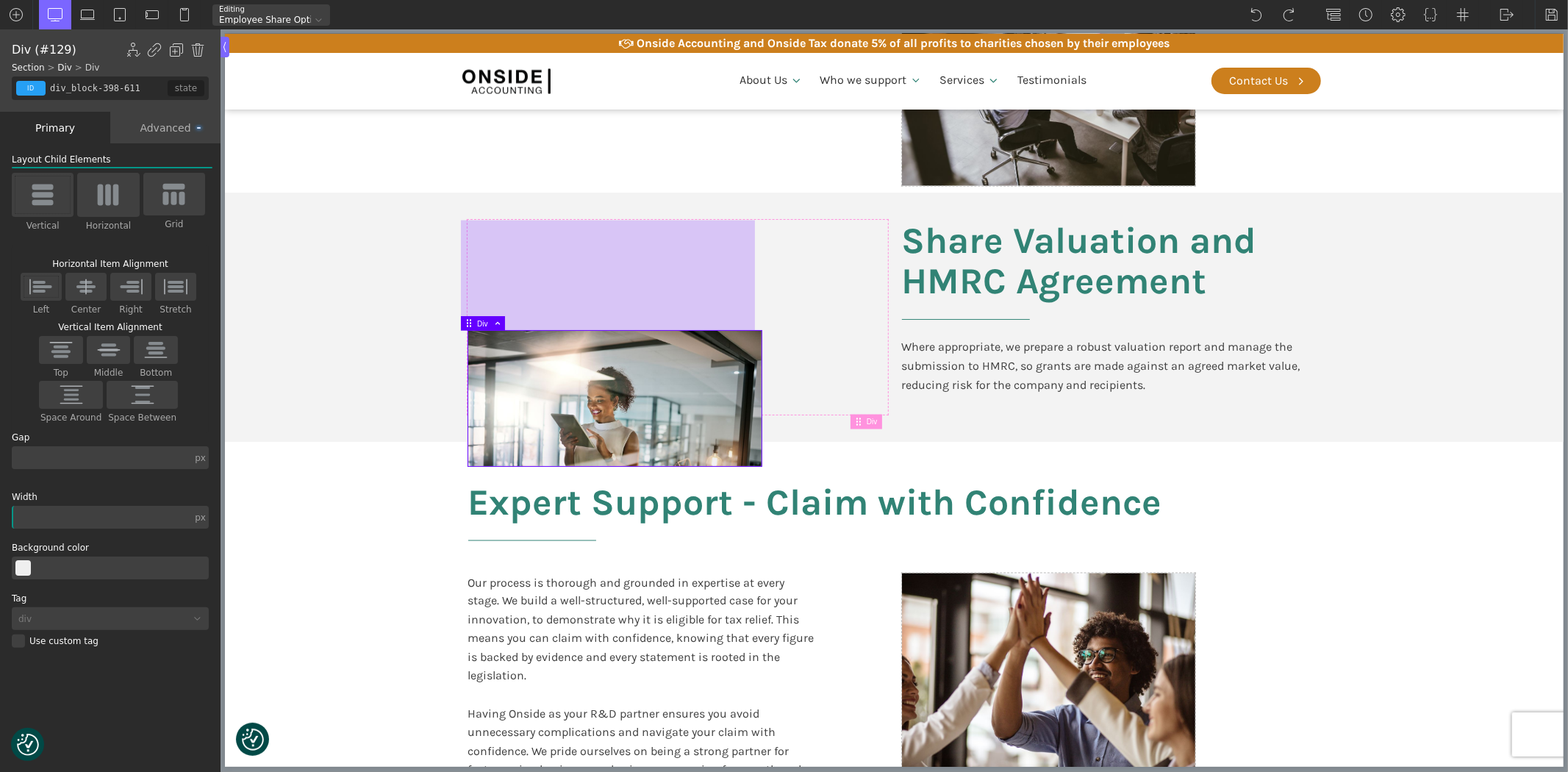
click at [578, 287] on div at bounding box center [607, 275] width 294 height 110
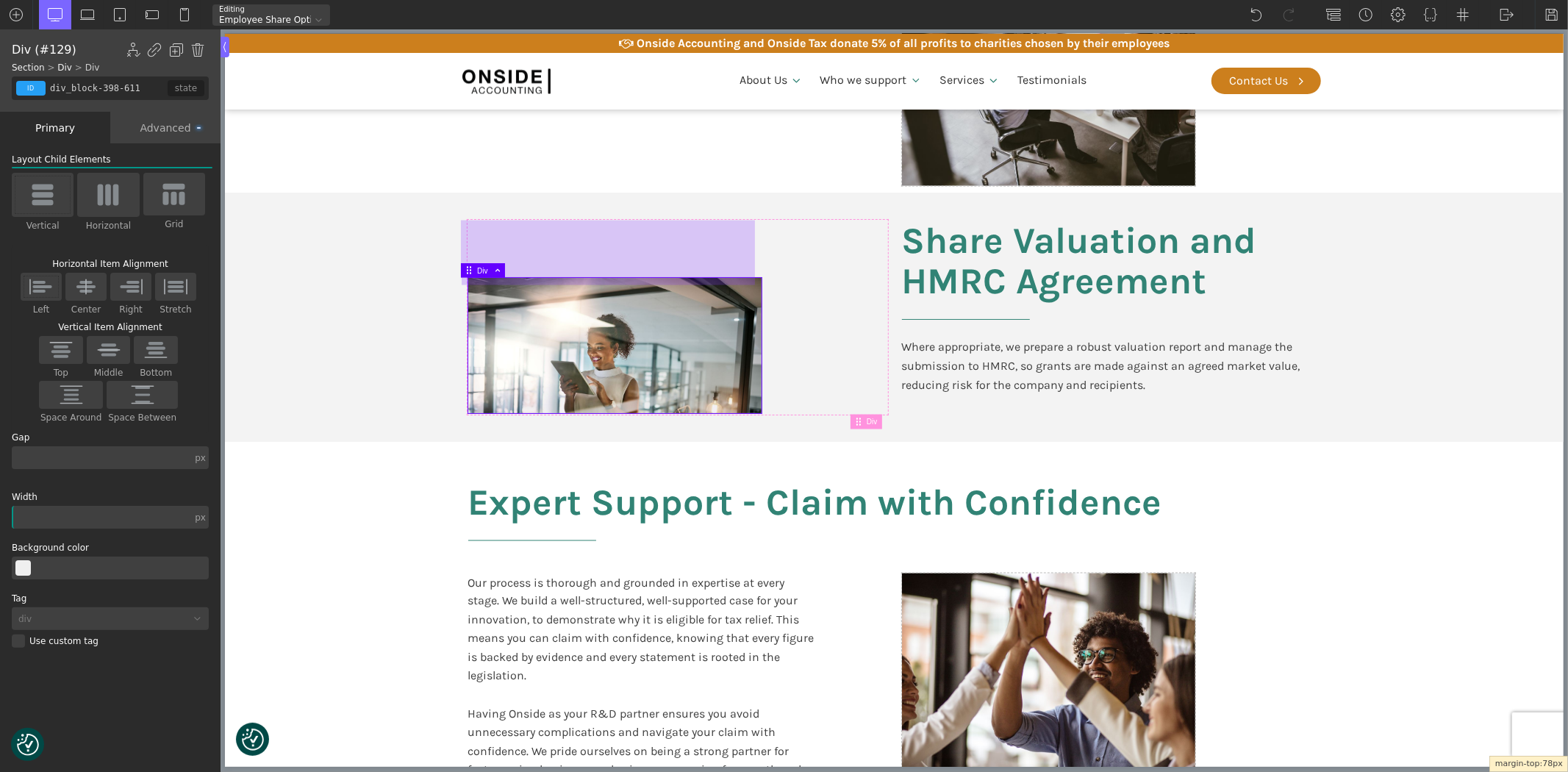
drag, startPoint x: 553, startPoint y: 327, endPoint x: 562, endPoint y: 276, distance: 51.8
click at [562, 276] on div at bounding box center [607, 249] width 294 height 57
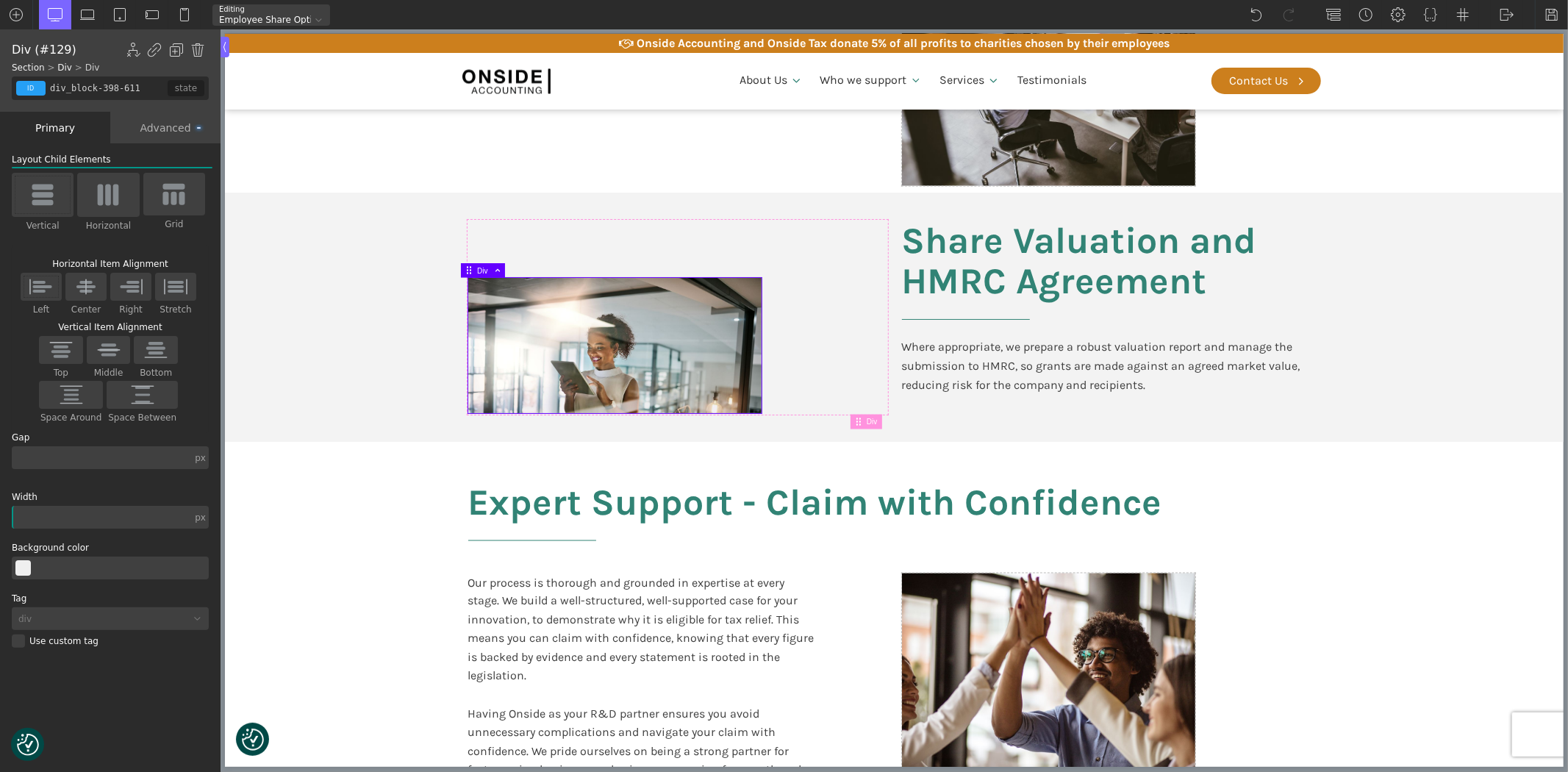
click at [424, 292] on section "Share Valuation and HMRC Agreement Where appropriate, we prepare a robust valua…" at bounding box center [893, 317] width 1339 height 249
type input "split-content"
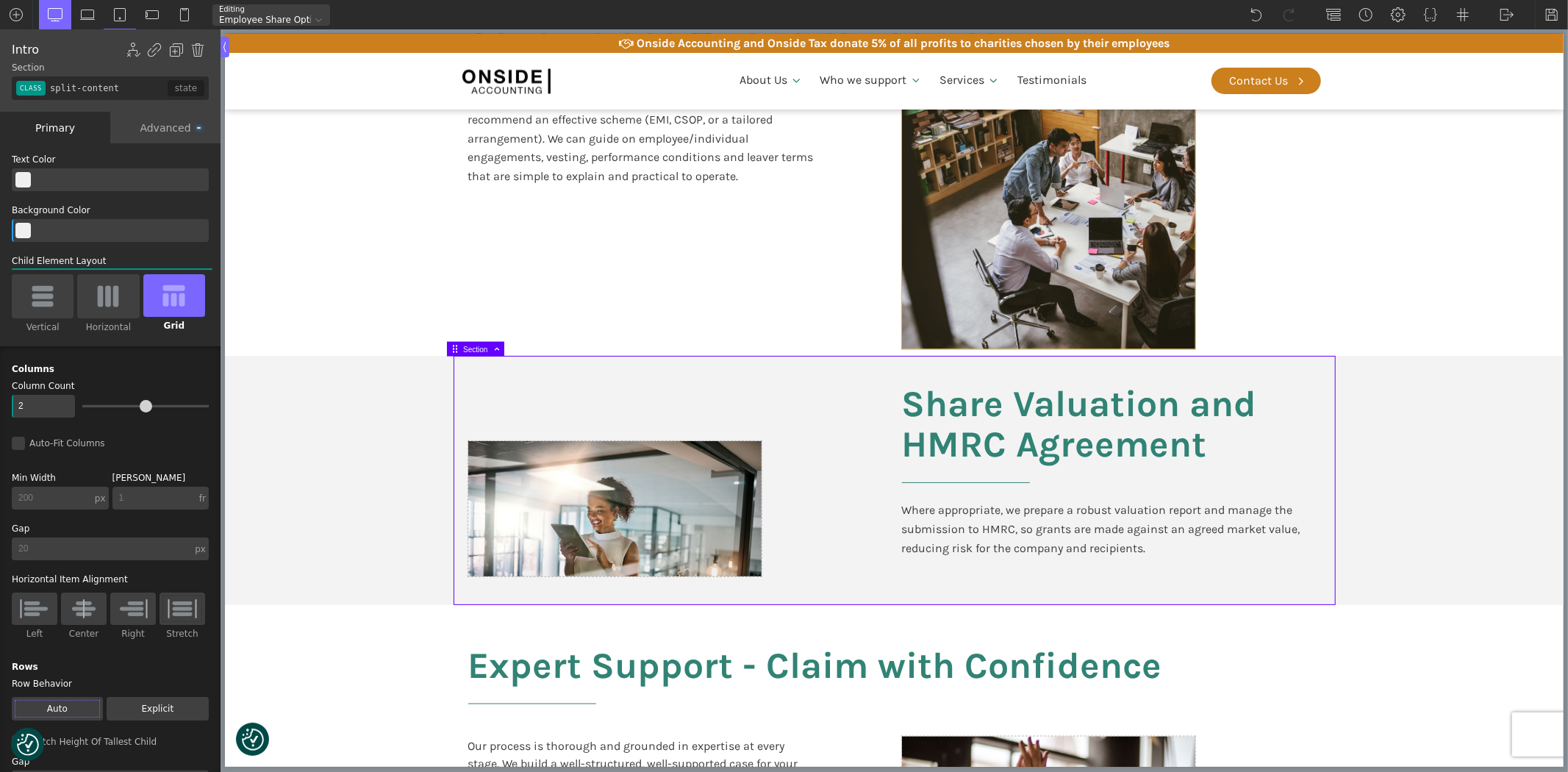
click at [981, 253] on div at bounding box center [1047, 221] width 293 height 257
type input "div_block-390-611"
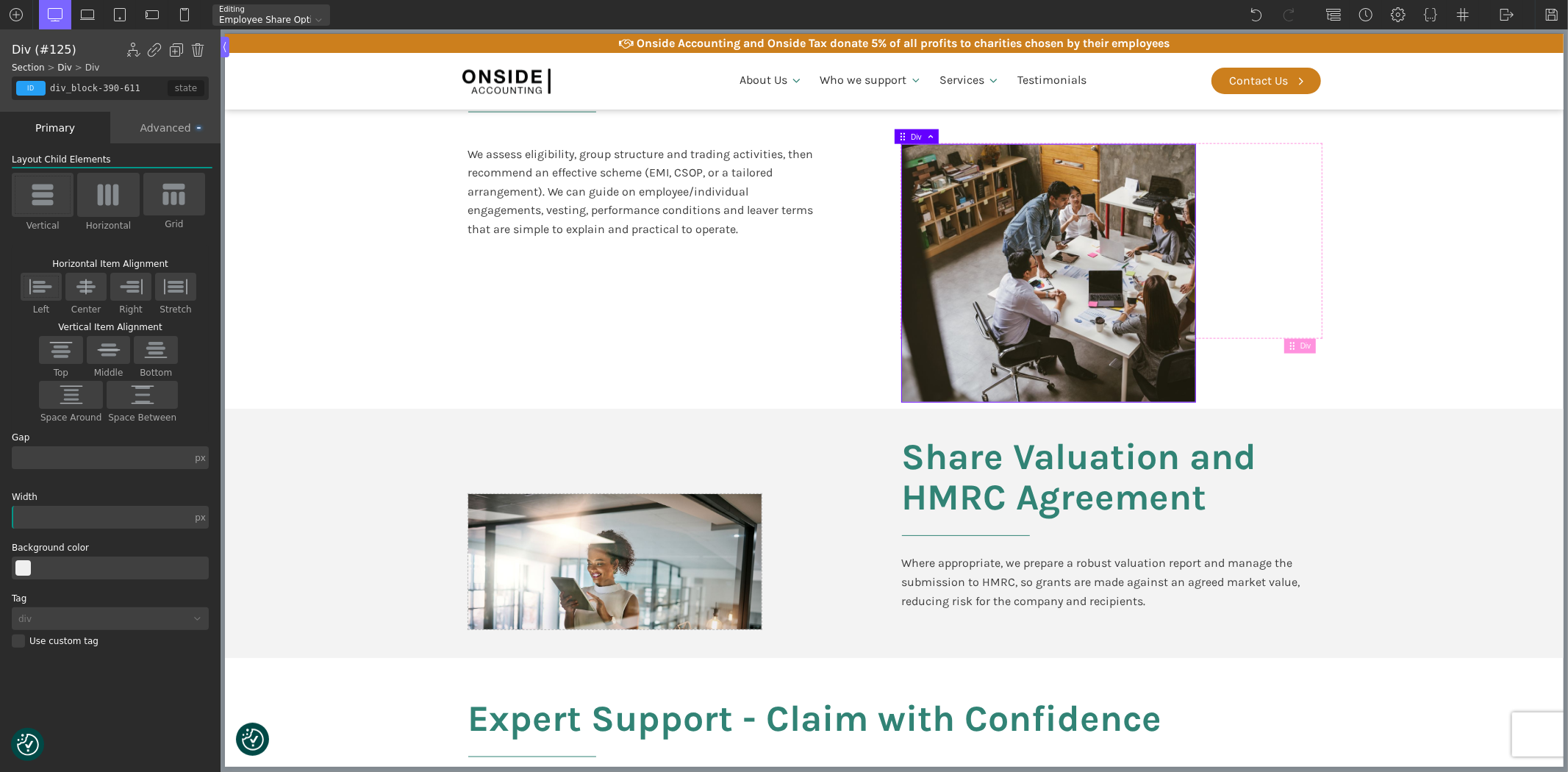
scroll to position [1552, 0]
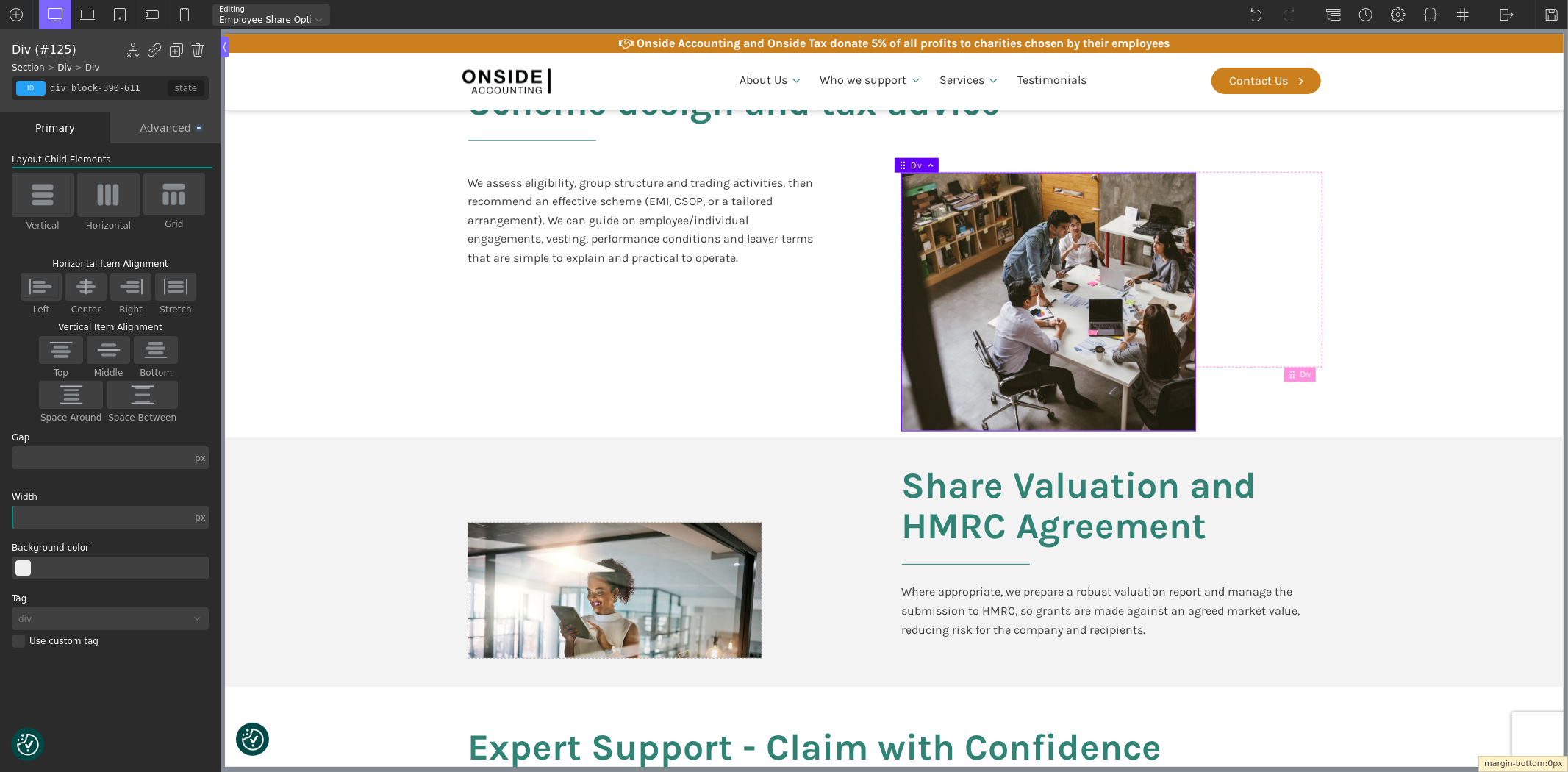
drag, startPoint x: 1063, startPoint y: 429, endPoint x: 1071, endPoint y: 251, distance: 178.2
click at [1073, 279] on body "We value your privacy We use cookies to enhance your browsing experience, serve…" at bounding box center [893, 667] width 1339 height 4145
click at [1429, 306] on section "Scheme design and tax advice We assess eligibility, group structure and trading…" at bounding box center [893, 239] width 1339 height 396
type input "split-content-full-heading"
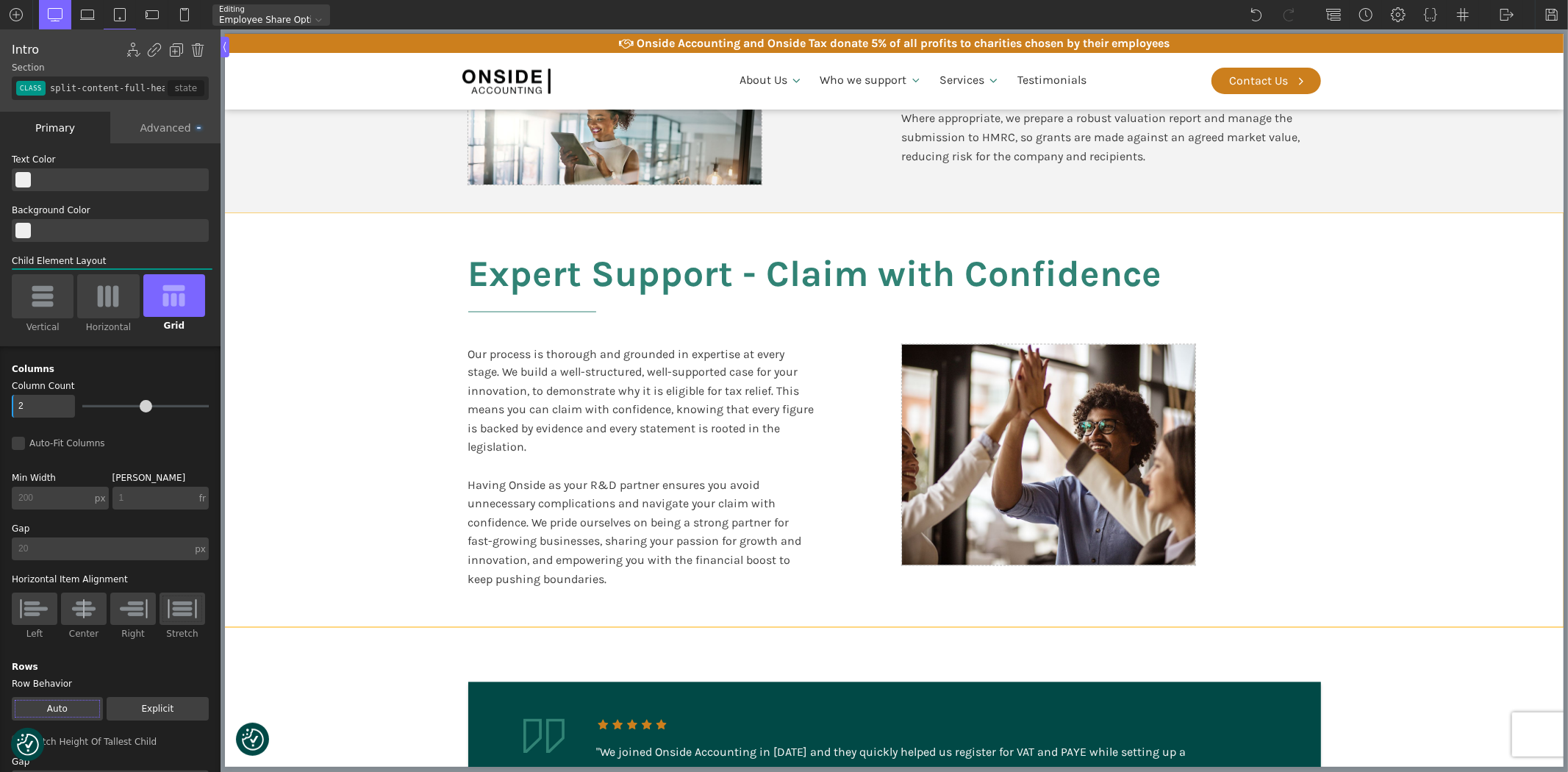
scroll to position [2041, 0]
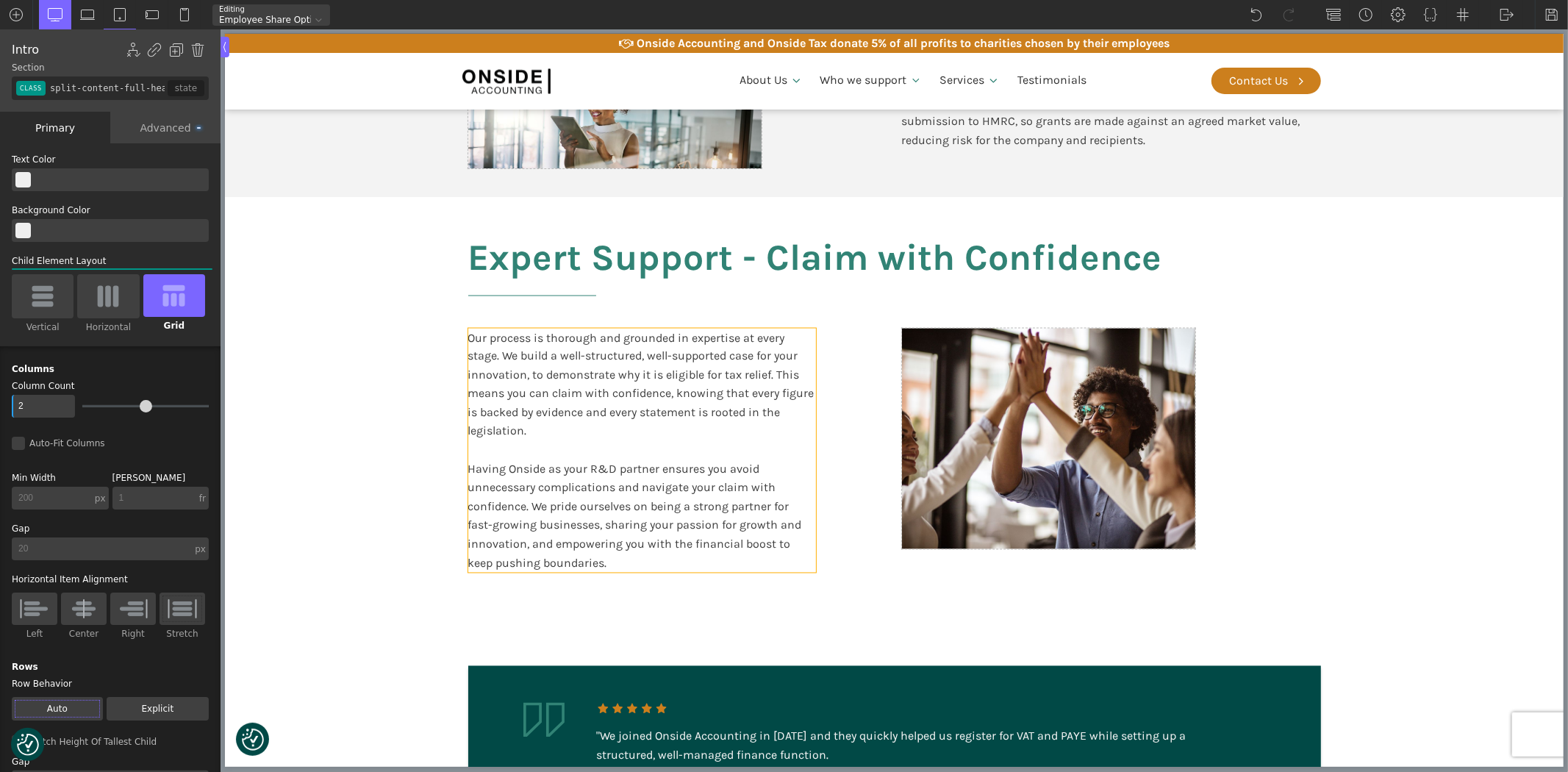
drag, startPoint x: 643, startPoint y: 359, endPoint x: 721, endPoint y: 393, distance: 85.1
click at [643, 359] on div "Our process is thorough and grounded in expertise at every stage. We build a we…" at bounding box center [642, 451] width 348 height 245
type input "text_block-353-611"
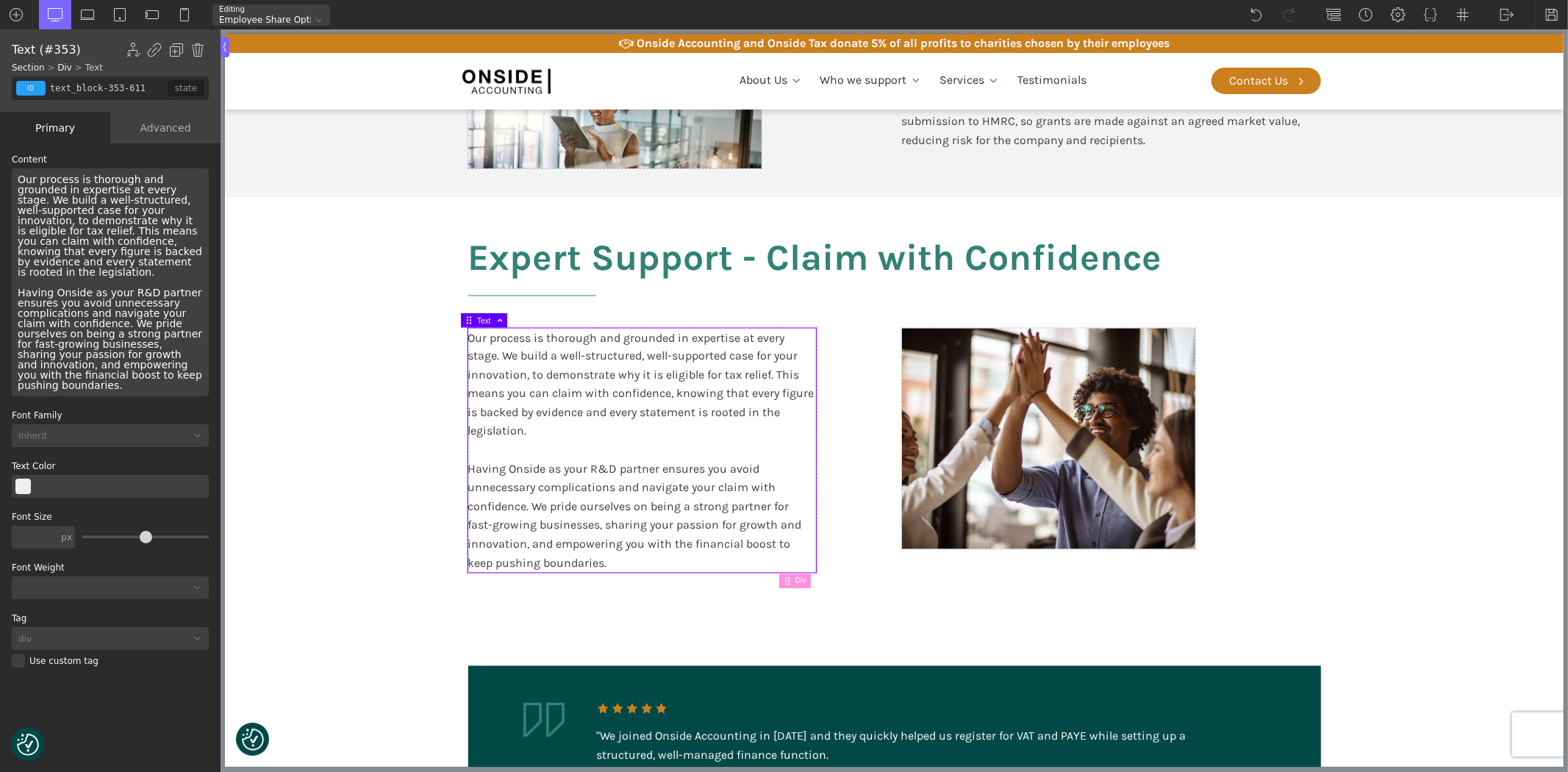
click at [104, 251] on div "Our process is thorough and grounded in expertise at every stage. We build a we…" at bounding box center [110, 282] width 197 height 228
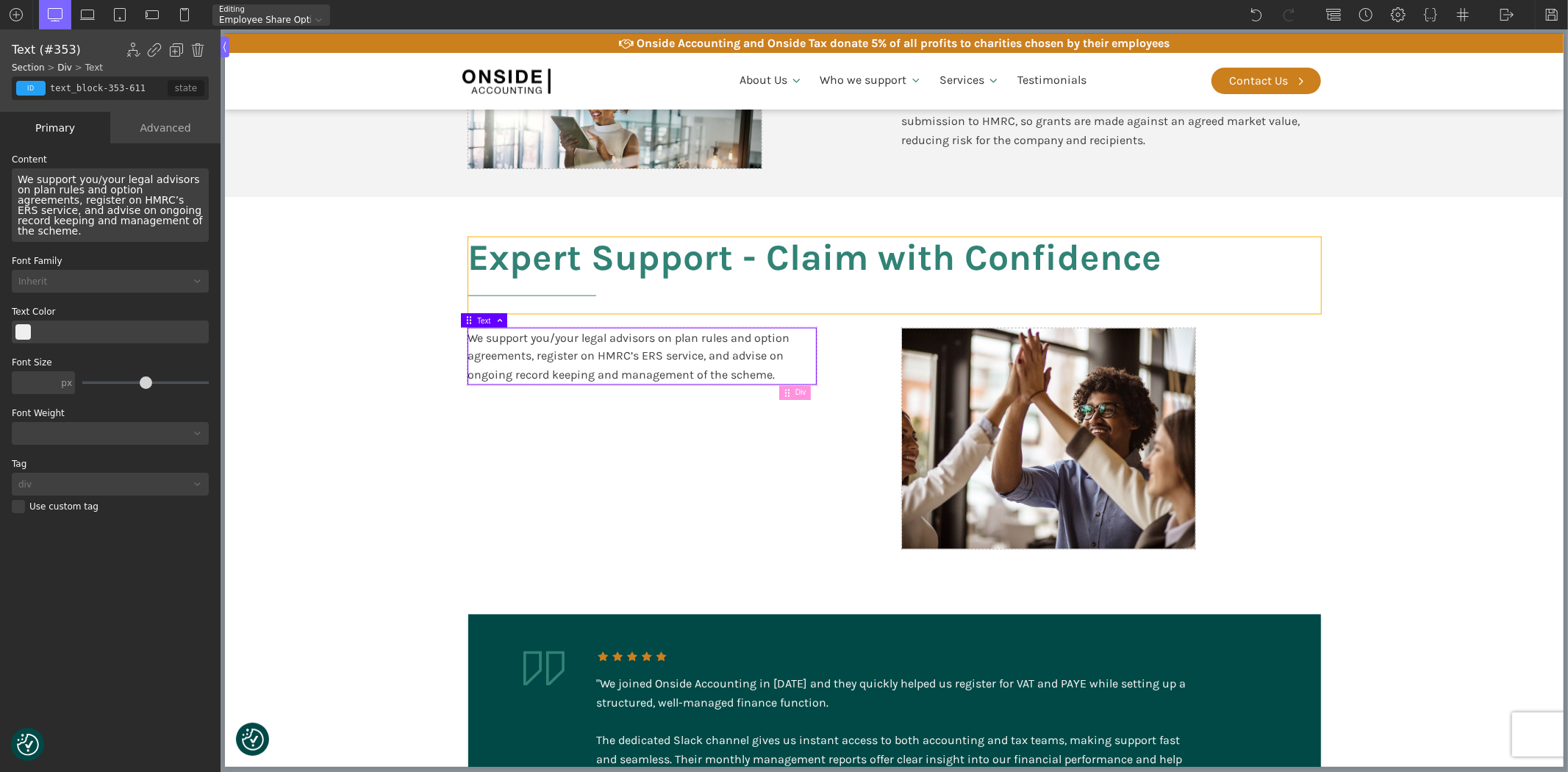
drag, startPoint x: 777, startPoint y: 263, endPoint x: 341, endPoint y: 260, distance: 436.0
click at [777, 263] on h2 "Expert Support - Claim with Confidence" at bounding box center [894, 276] width 852 height 77
type input "headline-409-611"
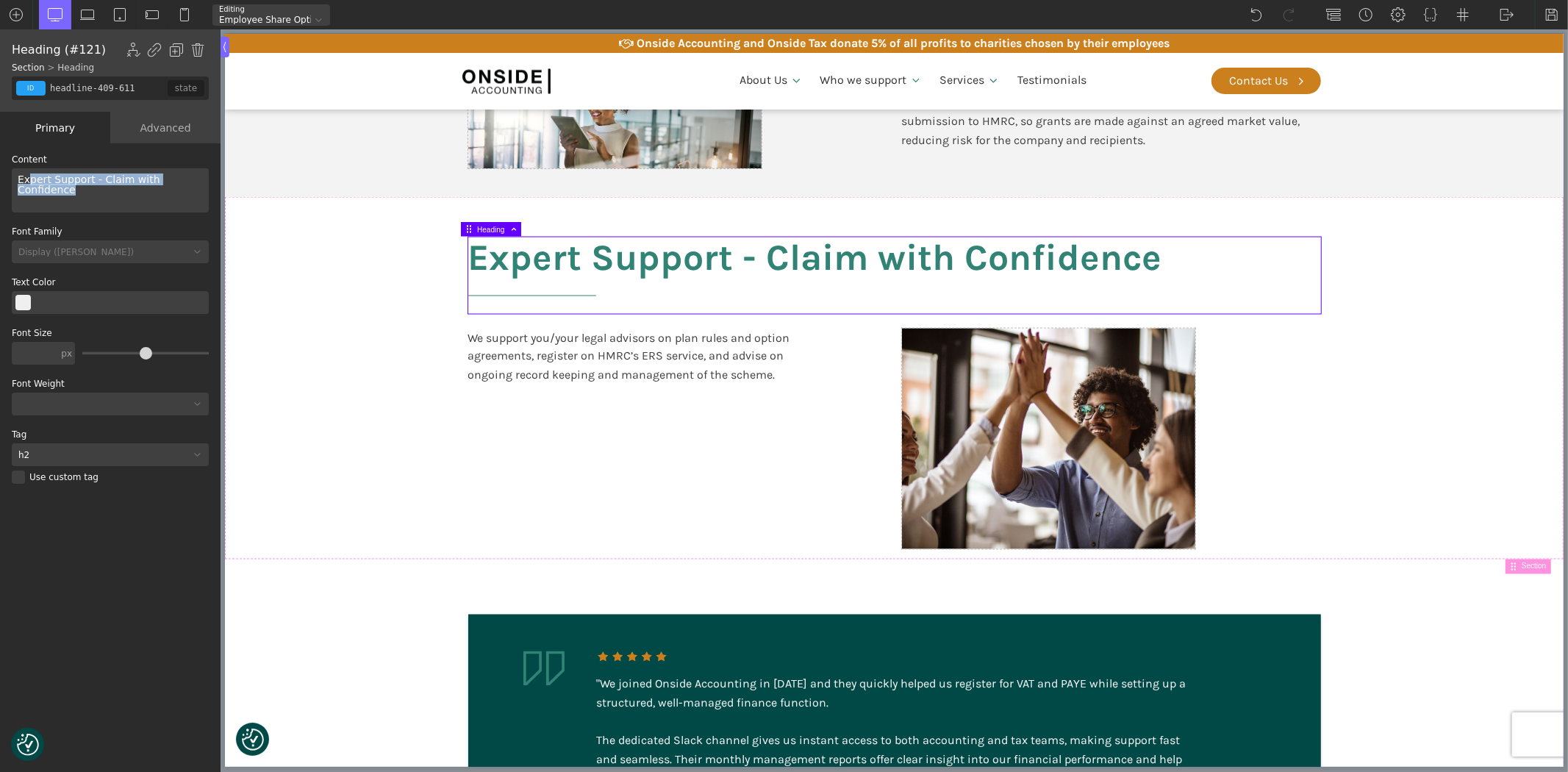
paste div
drag, startPoint x: 195, startPoint y: 181, endPoint x: 23, endPoint y: 181, distance: 172.0
click at [27, 179] on div "Expert Support - Claim with Confidence" at bounding box center [110, 191] width 197 height 44
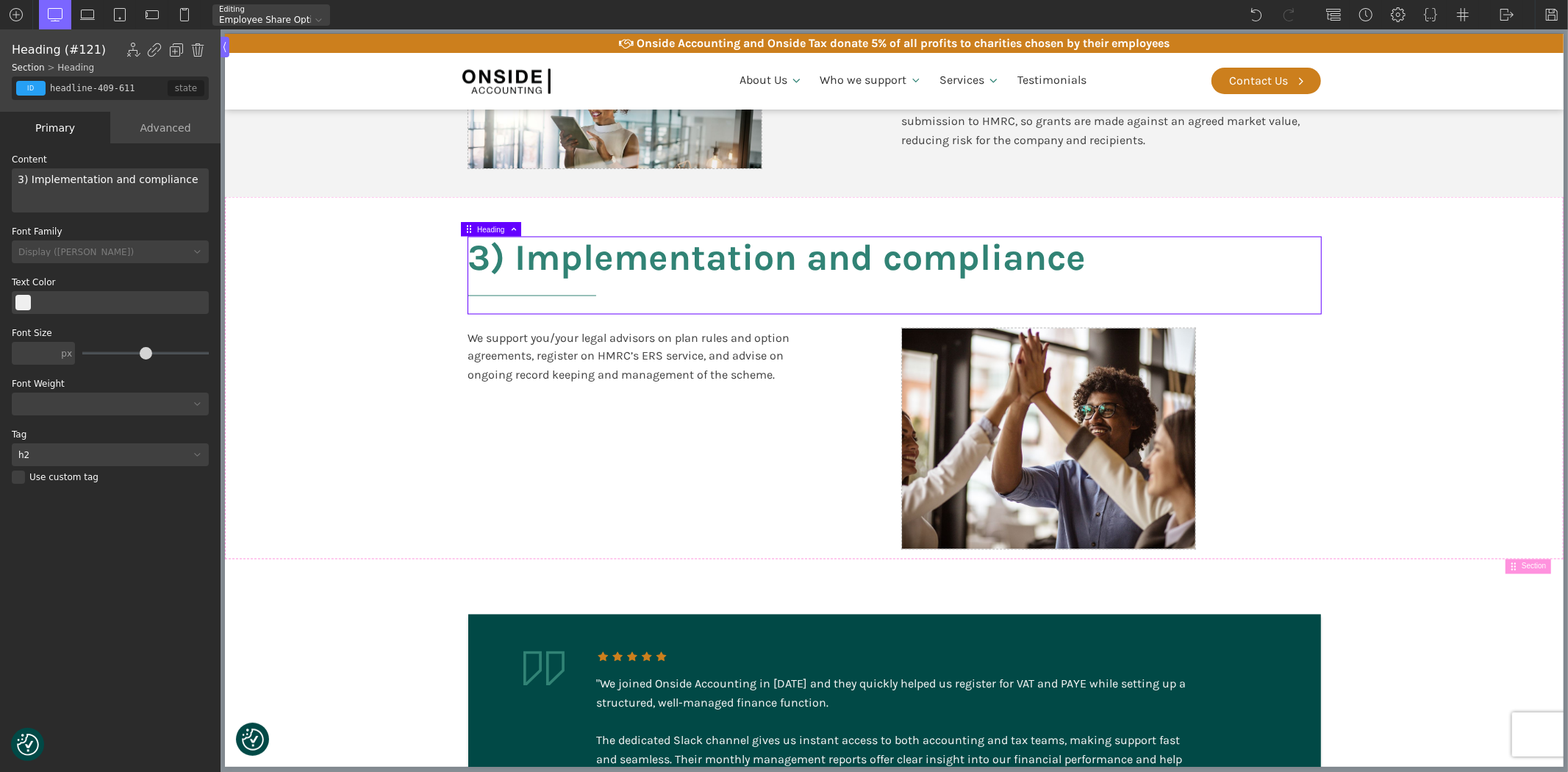
click at [510, 255] on h2 "3) Implementation and compliance" at bounding box center [894, 276] width 852 height 77
drag, startPoint x: 27, startPoint y: 177, endPoint x: 0, endPoint y: 173, distance: 27.3
click at [0, 173] on div "WP Grid Builder Stack Columns Vertically Page container (1200px) and below Less…" at bounding box center [110, 458] width 221 height 631
click at [1451, 518] on section "Implementation and compliance We support you/your legal advisors on plan rules …" at bounding box center [893, 377] width 1339 height 362
type input "section-408-611"
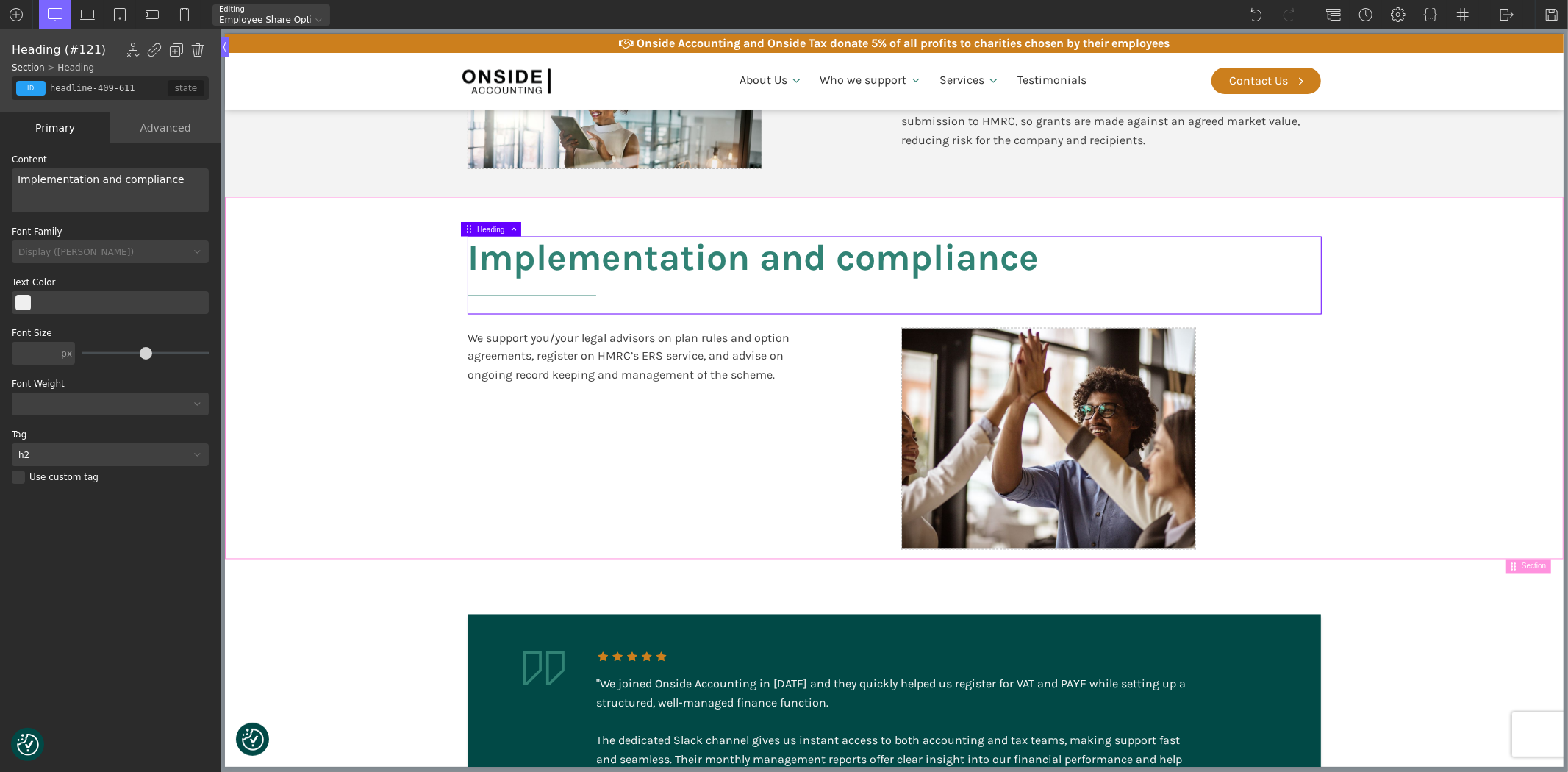
type input "split-content-full-heading"
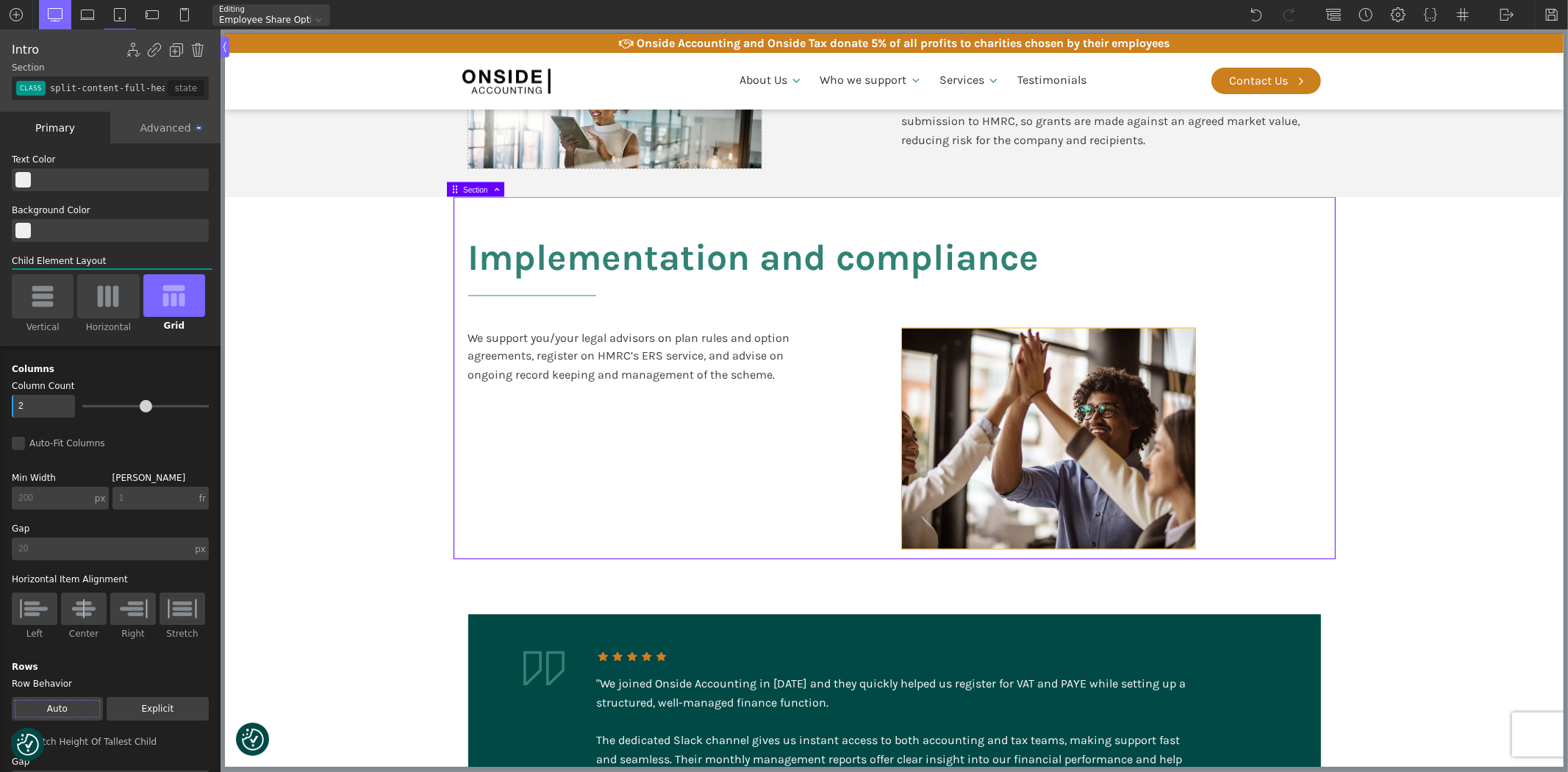
click at [970, 412] on div at bounding box center [1047, 439] width 293 height 221
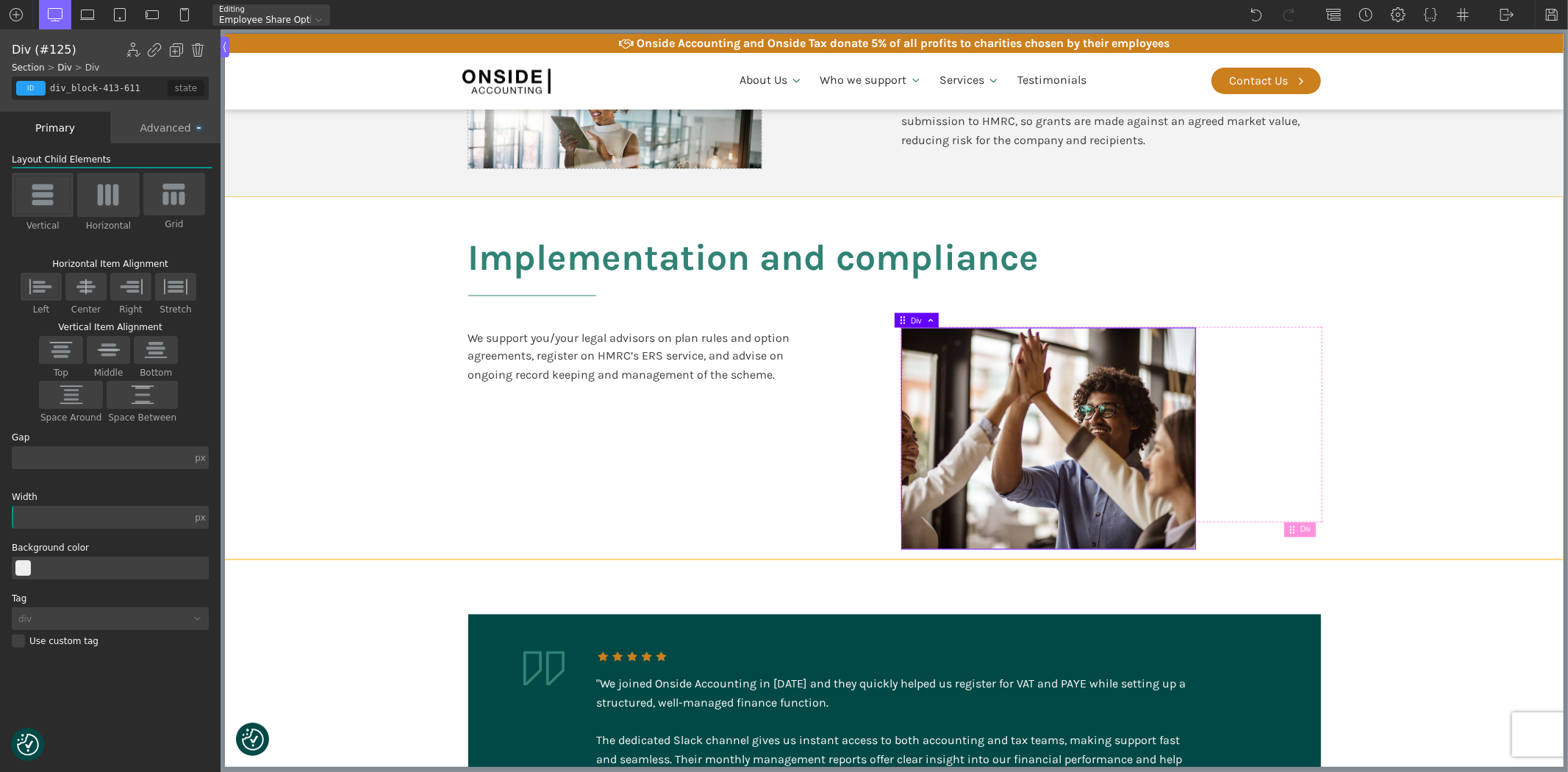
drag, startPoint x: 1456, startPoint y: 469, endPoint x: 1469, endPoint y: 481, distance: 17.7
click at [1457, 469] on section "Implementation and compliance We support you/your legal advisors on plan rules …" at bounding box center [893, 377] width 1339 height 362
type input "section-408-611"
type input "split-content-full-heading"
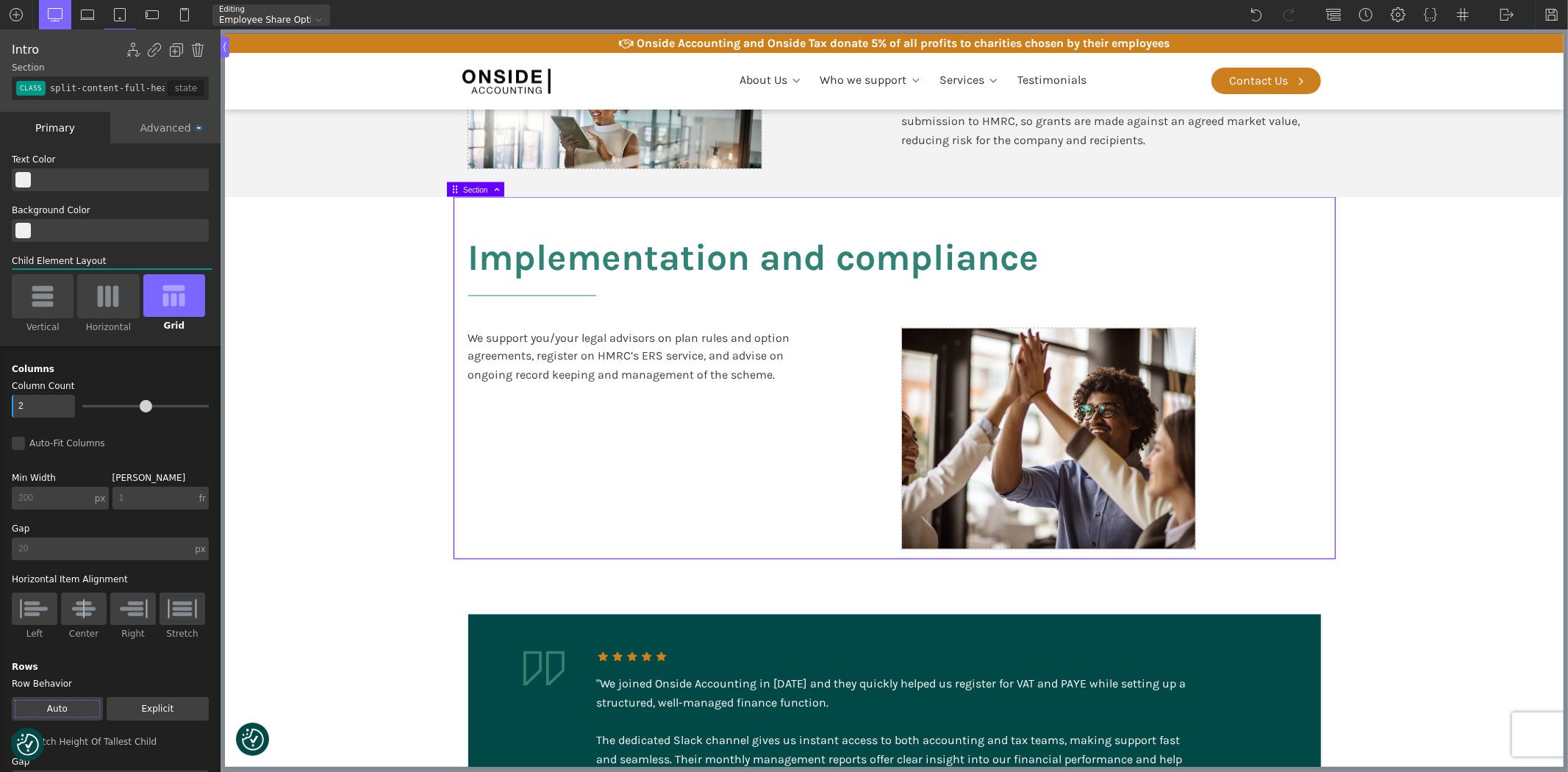
click at [1471, 612] on section ""We joined Onside Accounting in [DATE] and they quickly helped us register for …" at bounding box center [893, 770] width 1339 height 423
type input "section-428-611"
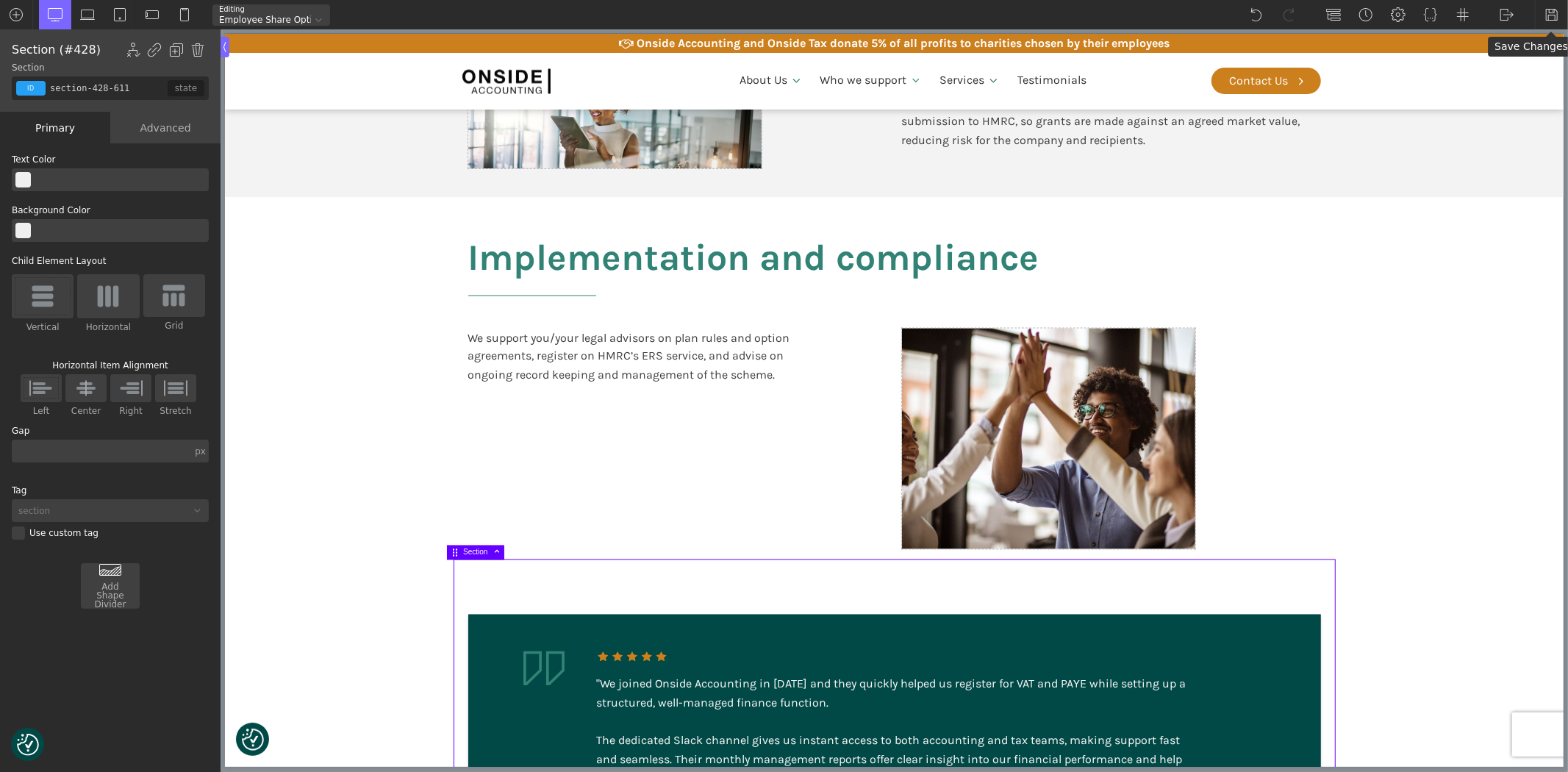
click at [1553, 19] on img at bounding box center [1551, 14] width 14 height 14
click at [327, 354] on section "Implementation and compliance We support you/your legal advisors on plan rules …" at bounding box center [893, 377] width 1339 height 362
type input "split-content-full-heading"
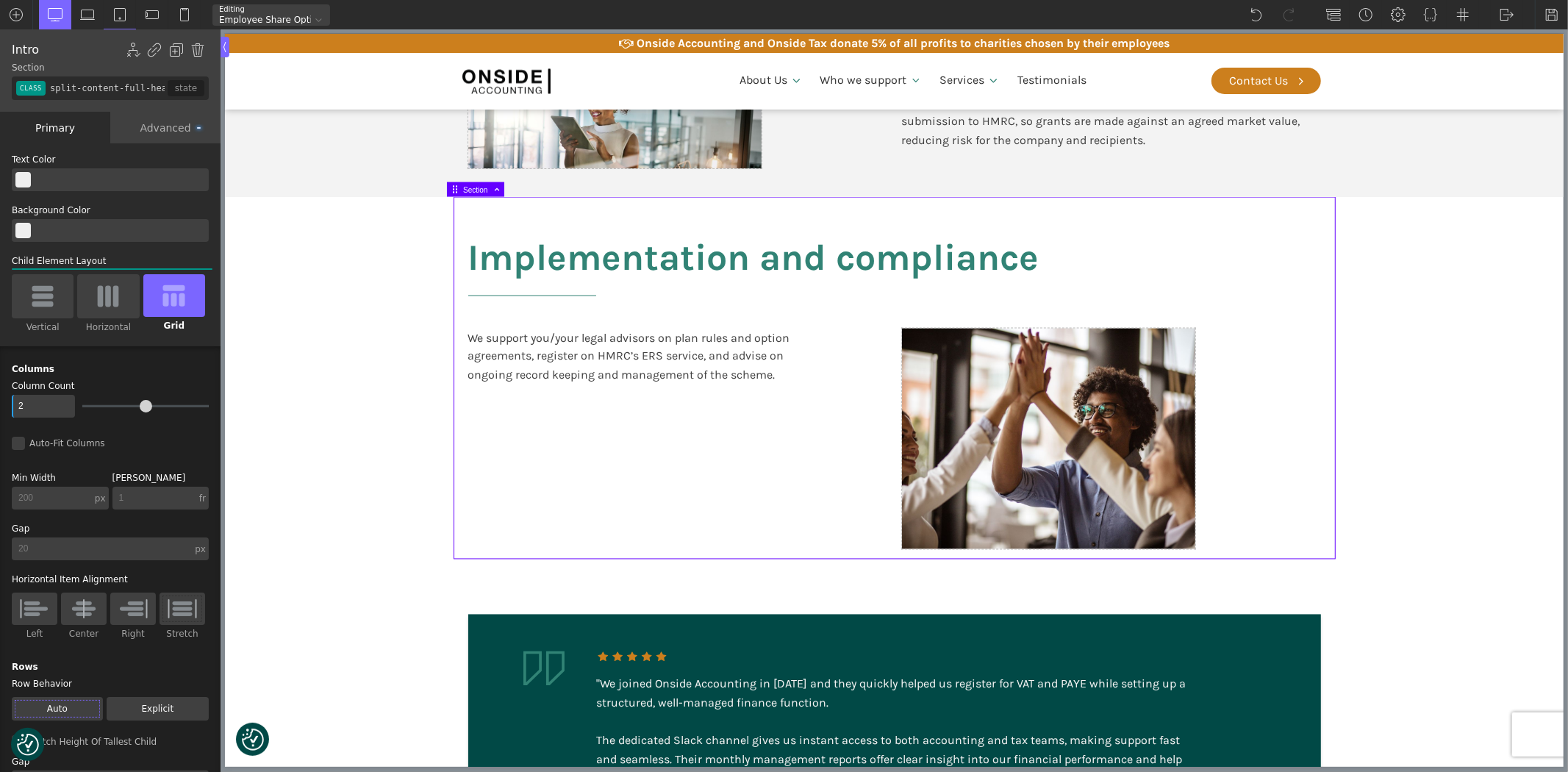
click at [1387, 383] on section "Implementation and compliance We support you/your legal advisors on plan rules …" at bounding box center [893, 377] width 1339 height 362
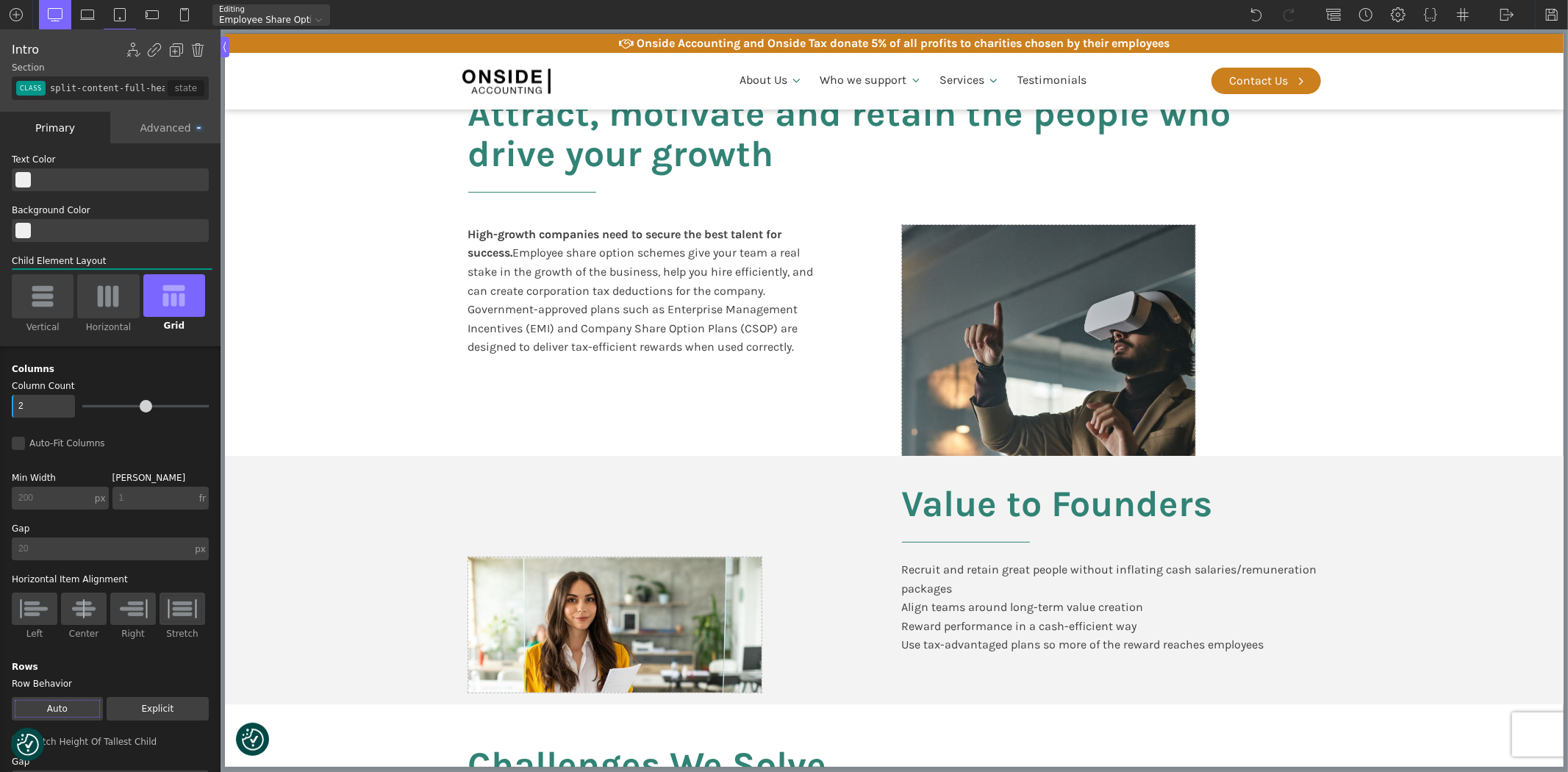
scroll to position [192, 0]
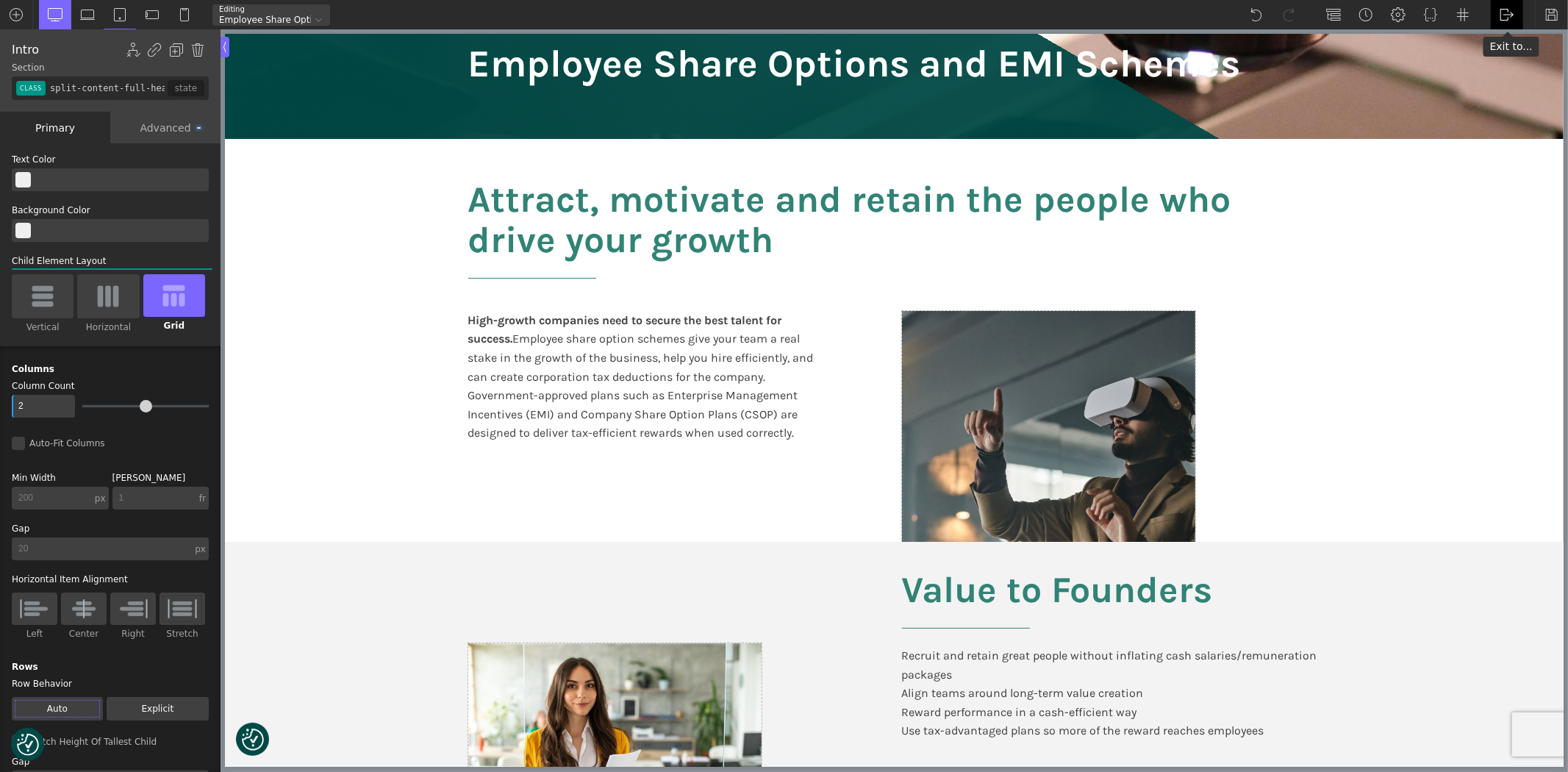
click at [1508, 19] on img at bounding box center [1506, 14] width 14 height 14
click at [1507, 63] on link "Frontend" at bounding box center [1521, 62] width 62 height 24
